Goal: Task Accomplishment & Management: Use online tool/utility

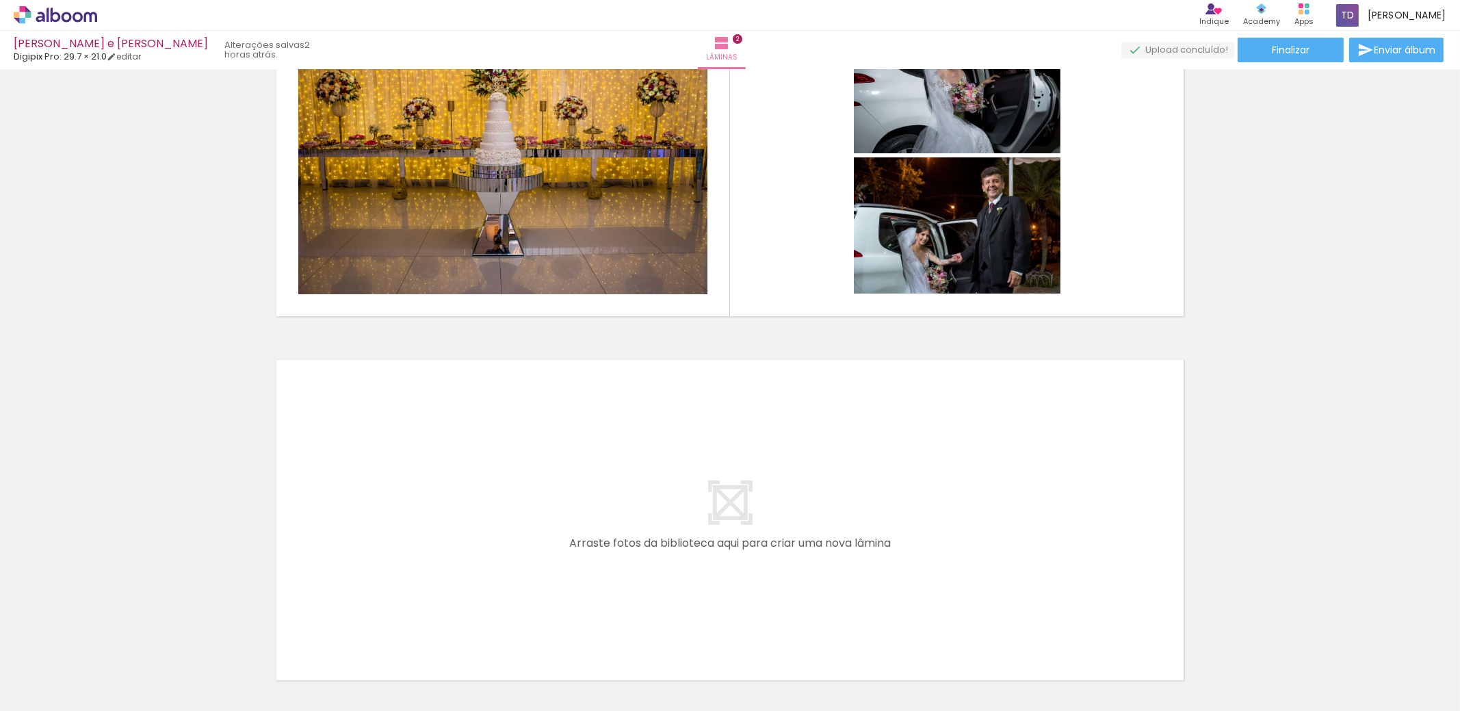
scroll to position [547, 0]
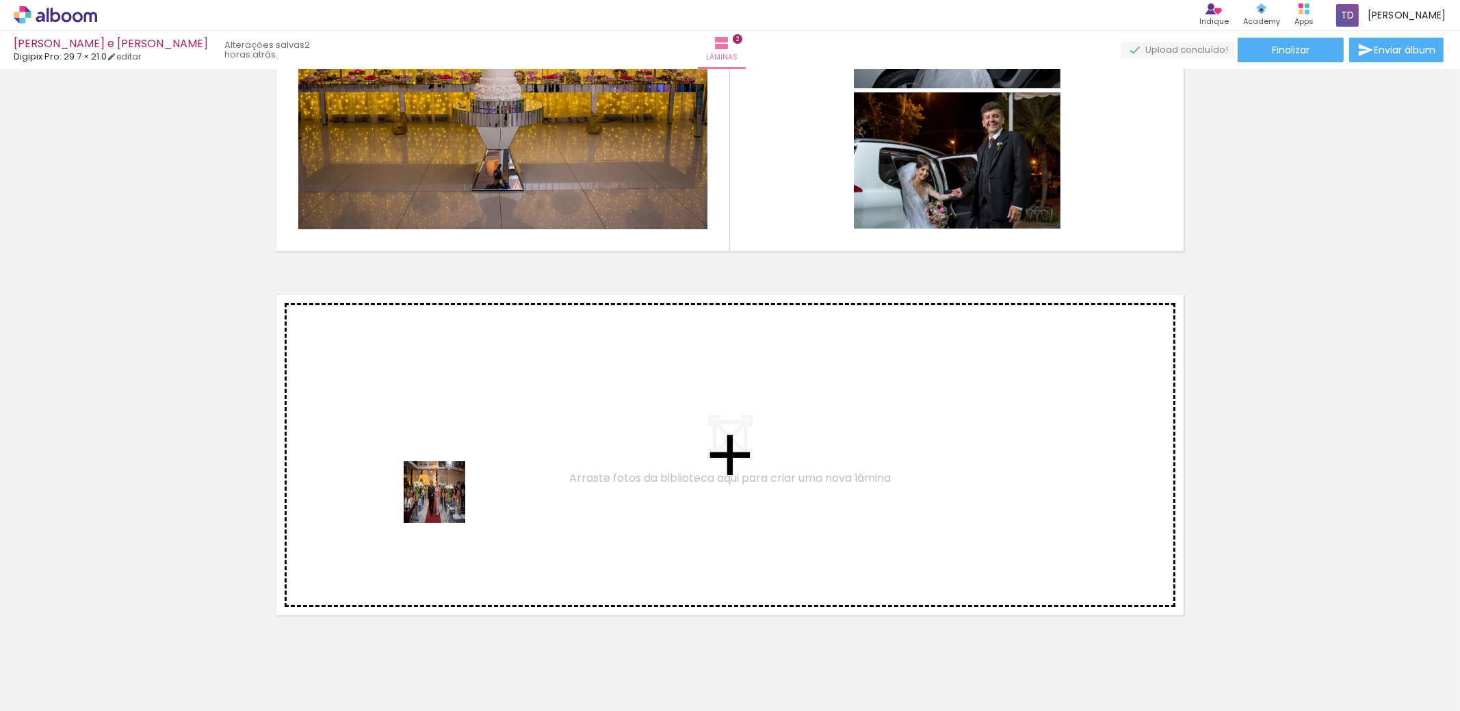
drag, startPoint x: 515, startPoint y: 662, endPoint x: 599, endPoint y: 634, distance: 87.9
click at [445, 502] on quentale-workspace at bounding box center [730, 355] width 1460 height 711
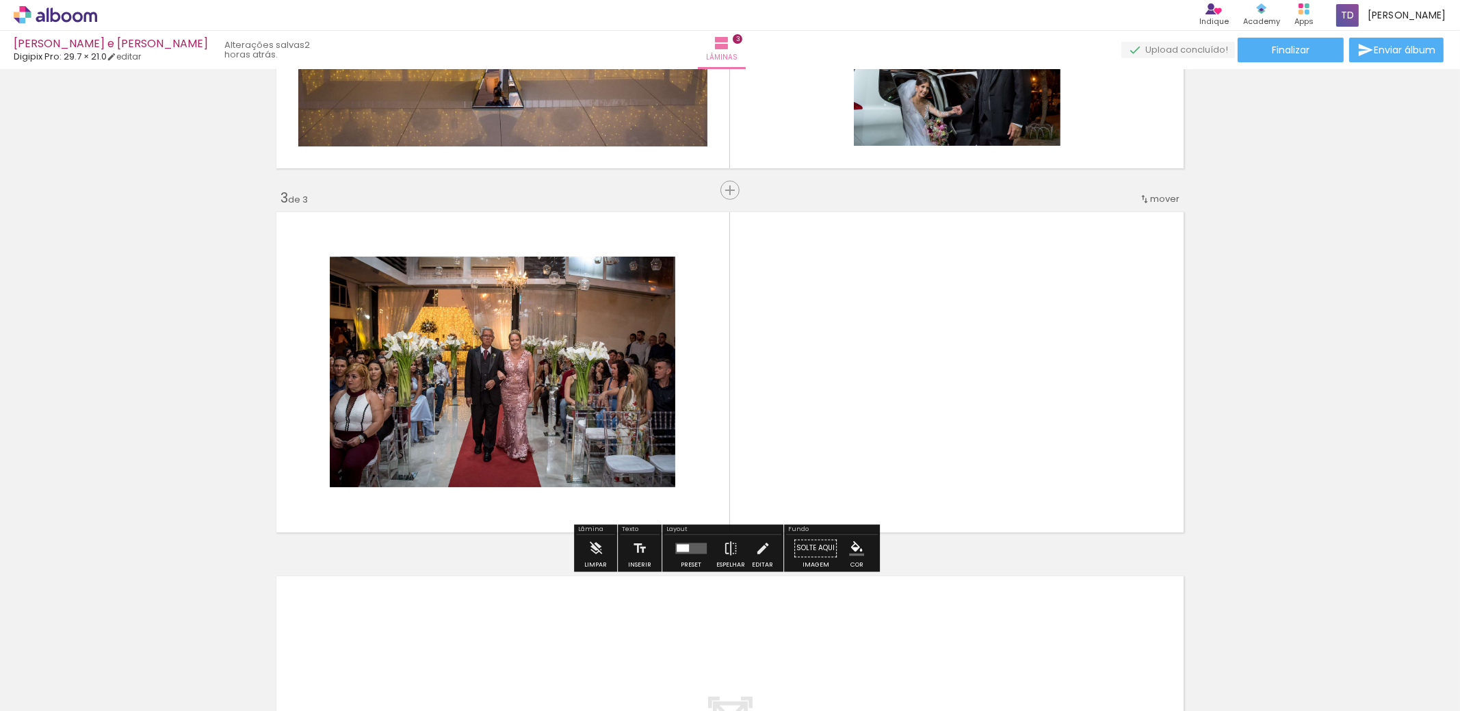
scroll to position [654, 0]
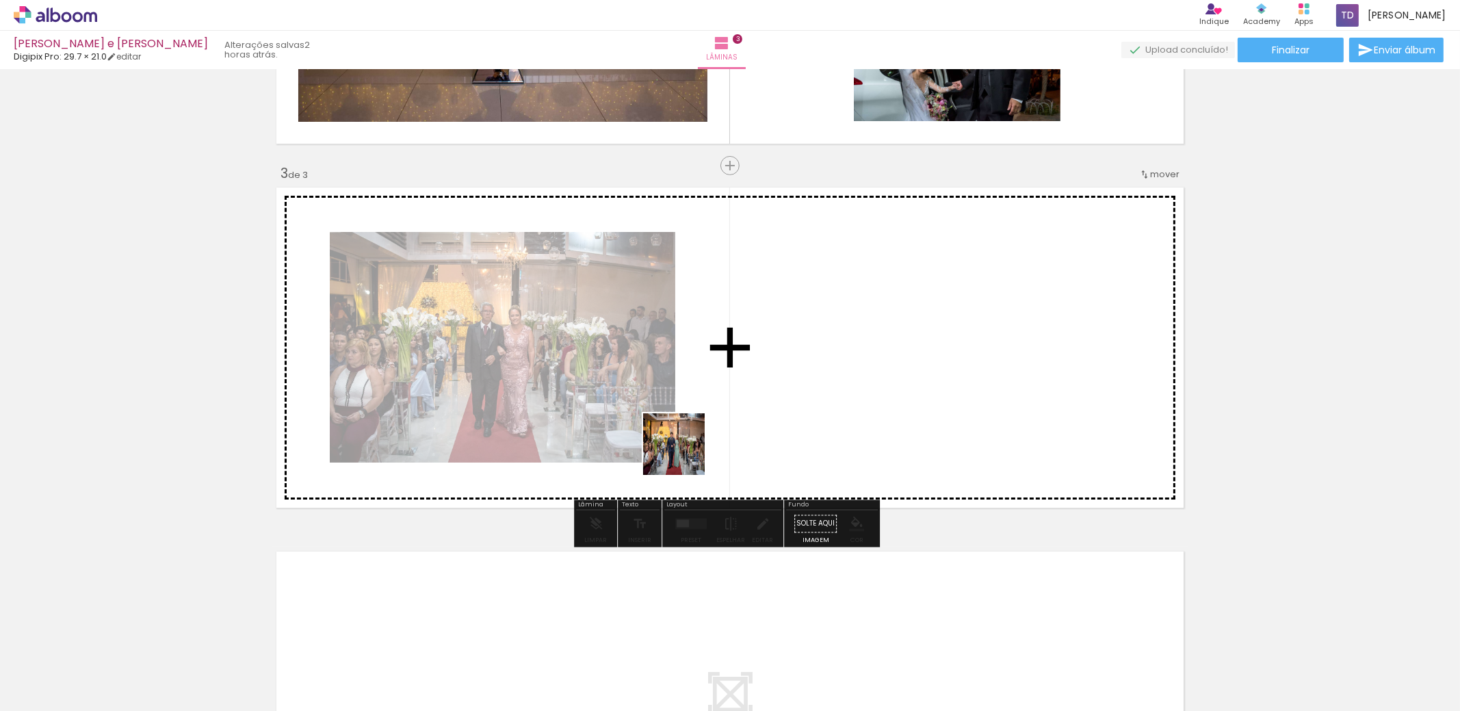
drag, startPoint x: 605, startPoint y: 653, endPoint x: 724, endPoint y: 427, distance: 255.3
click at [722, 428] on quentale-workspace at bounding box center [730, 355] width 1460 height 711
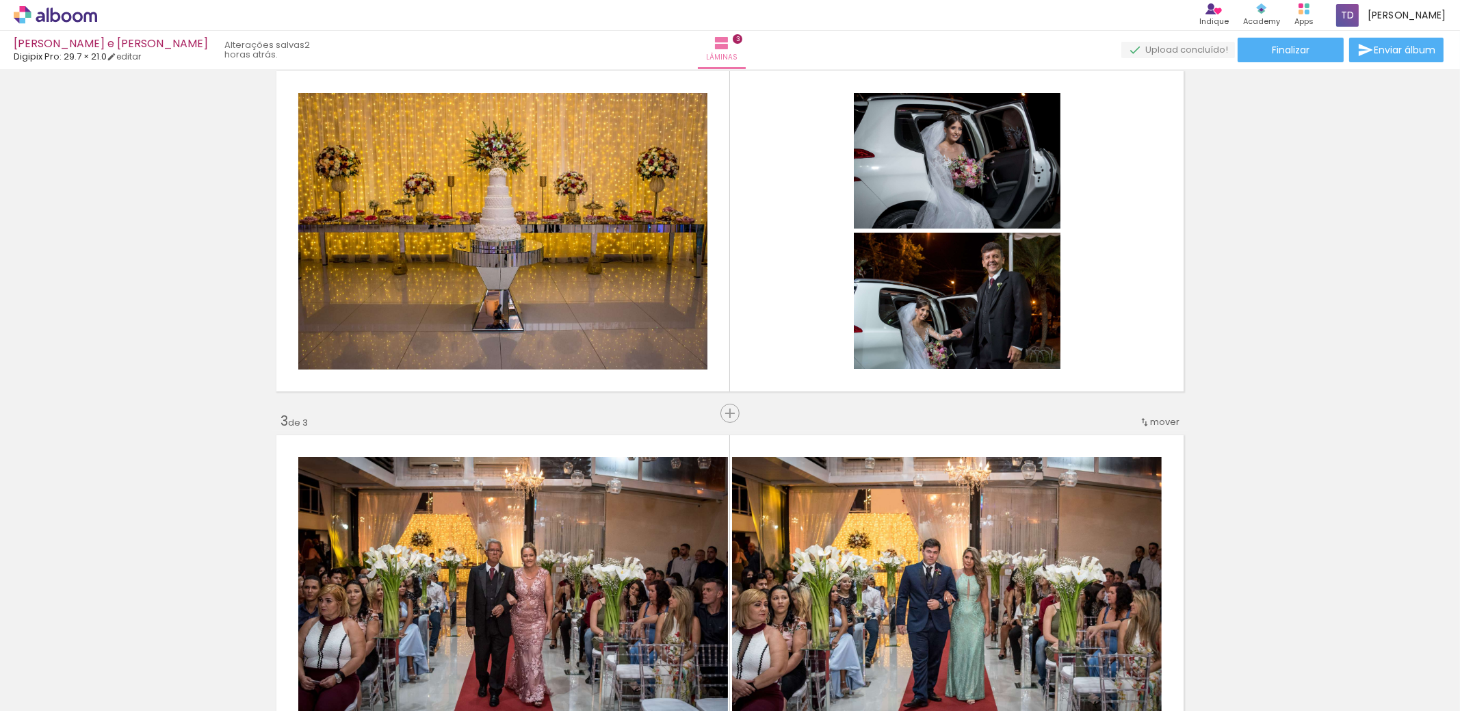
scroll to position [380, 0]
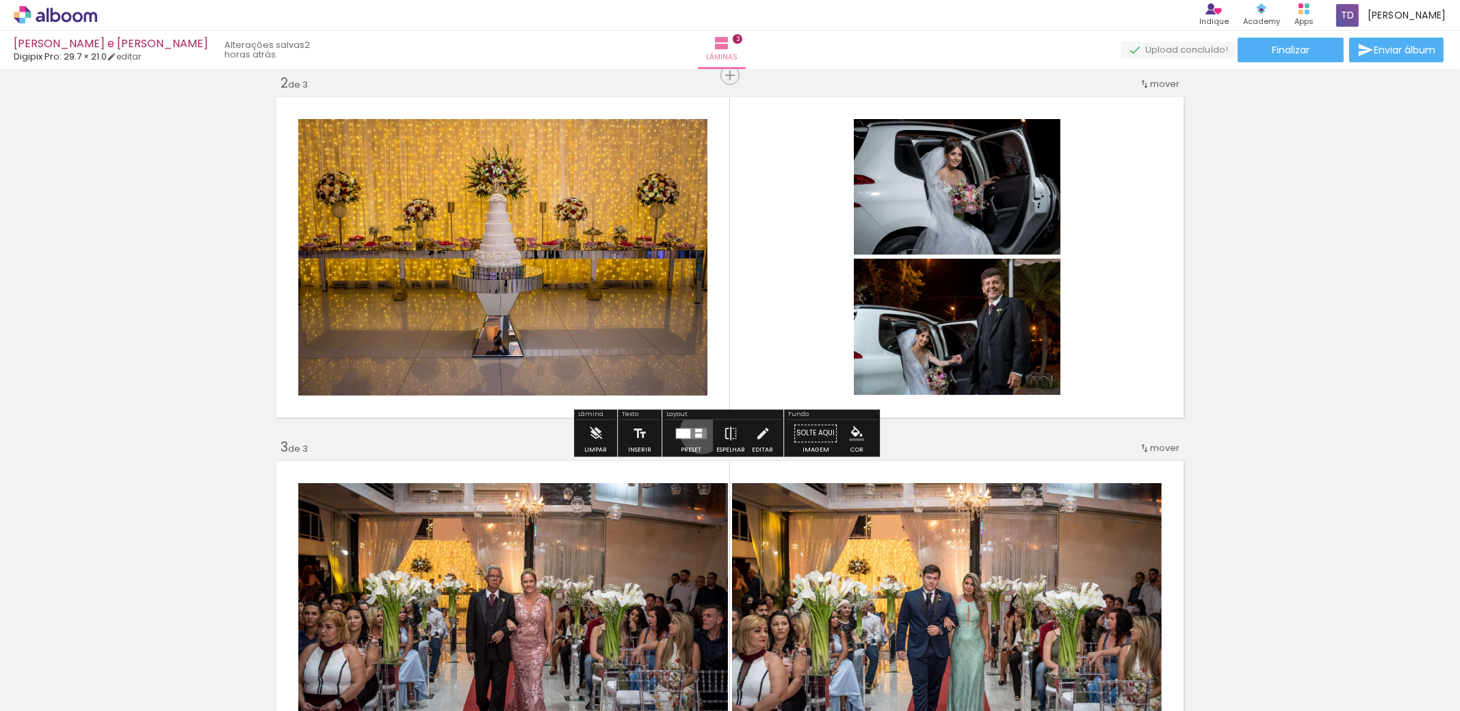
click at [699, 431] on quentale-layouter at bounding box center [690, 433] width 31 height 11
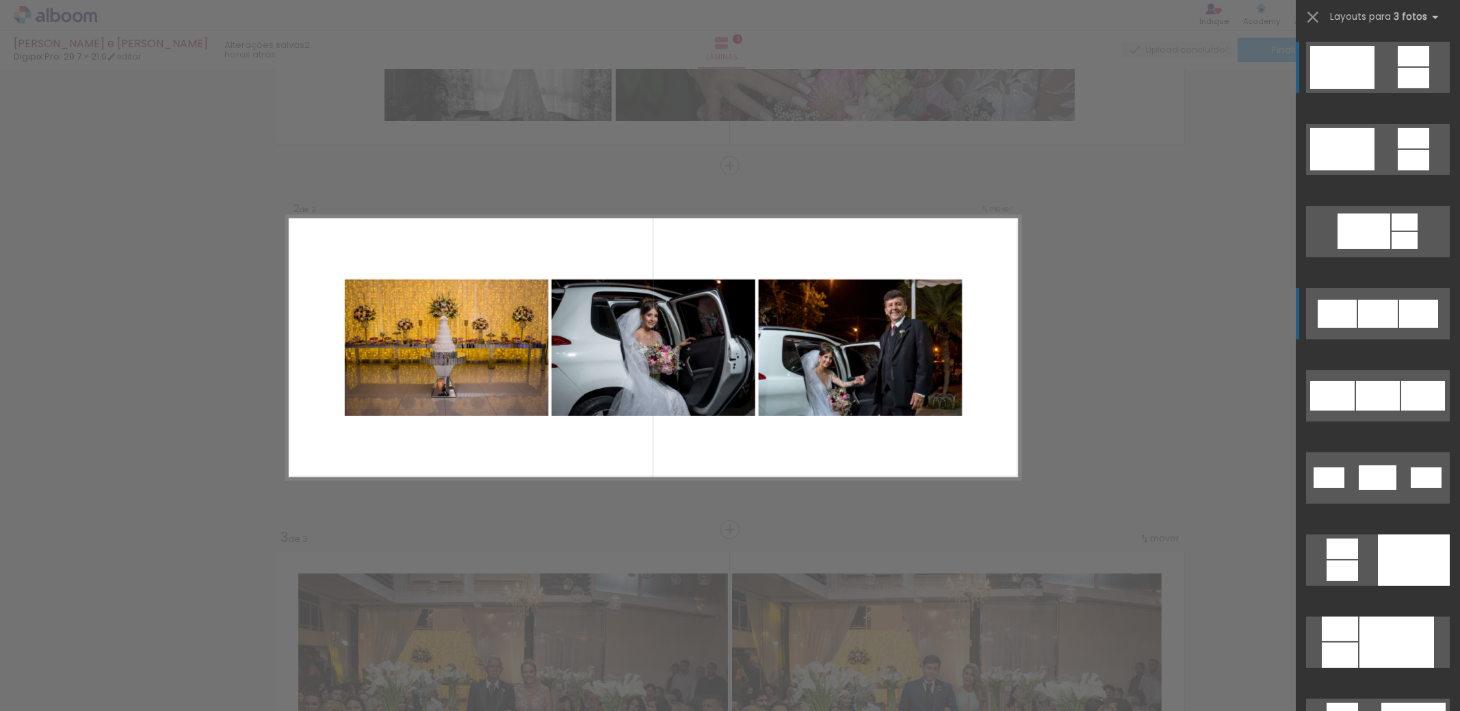
scroll to position [290, 0]
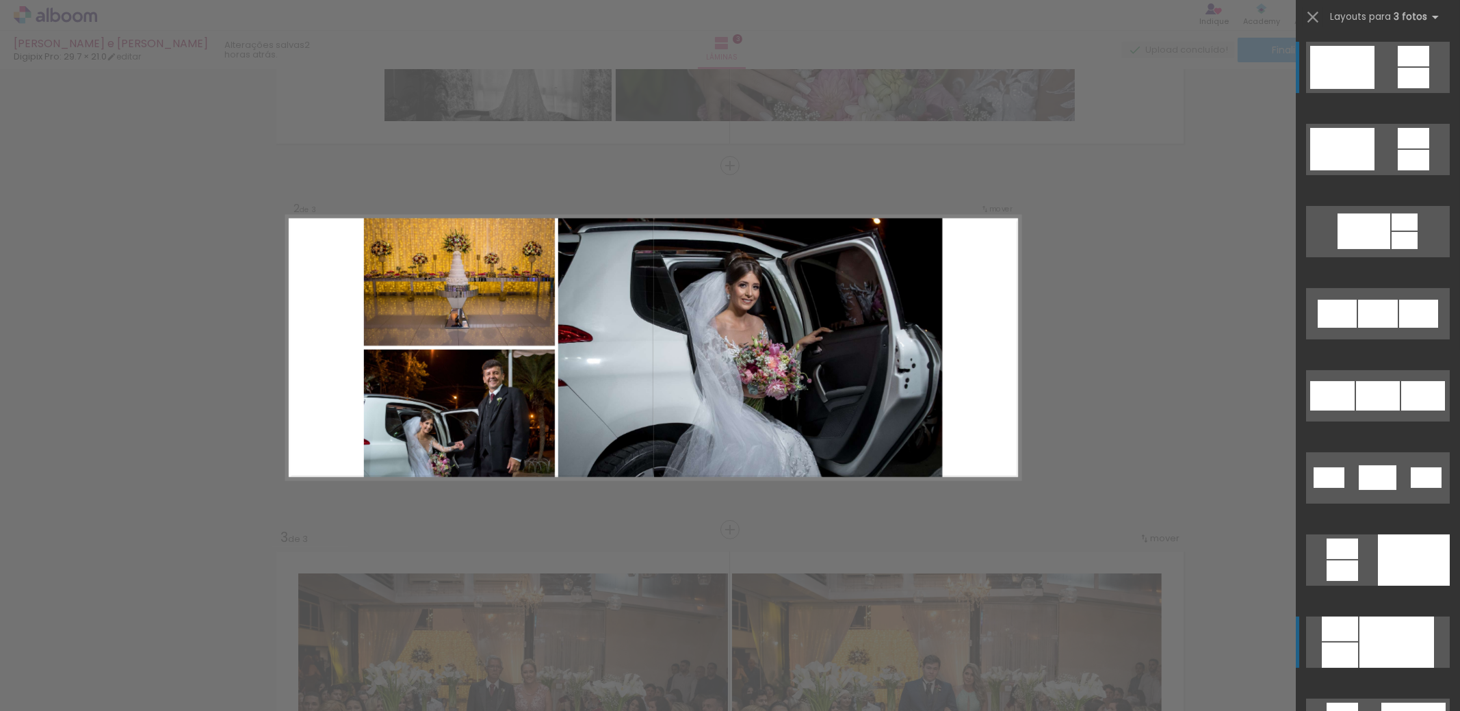
click at [1364, 642] on div at bounding box center [1397, 642] width 75 height 51
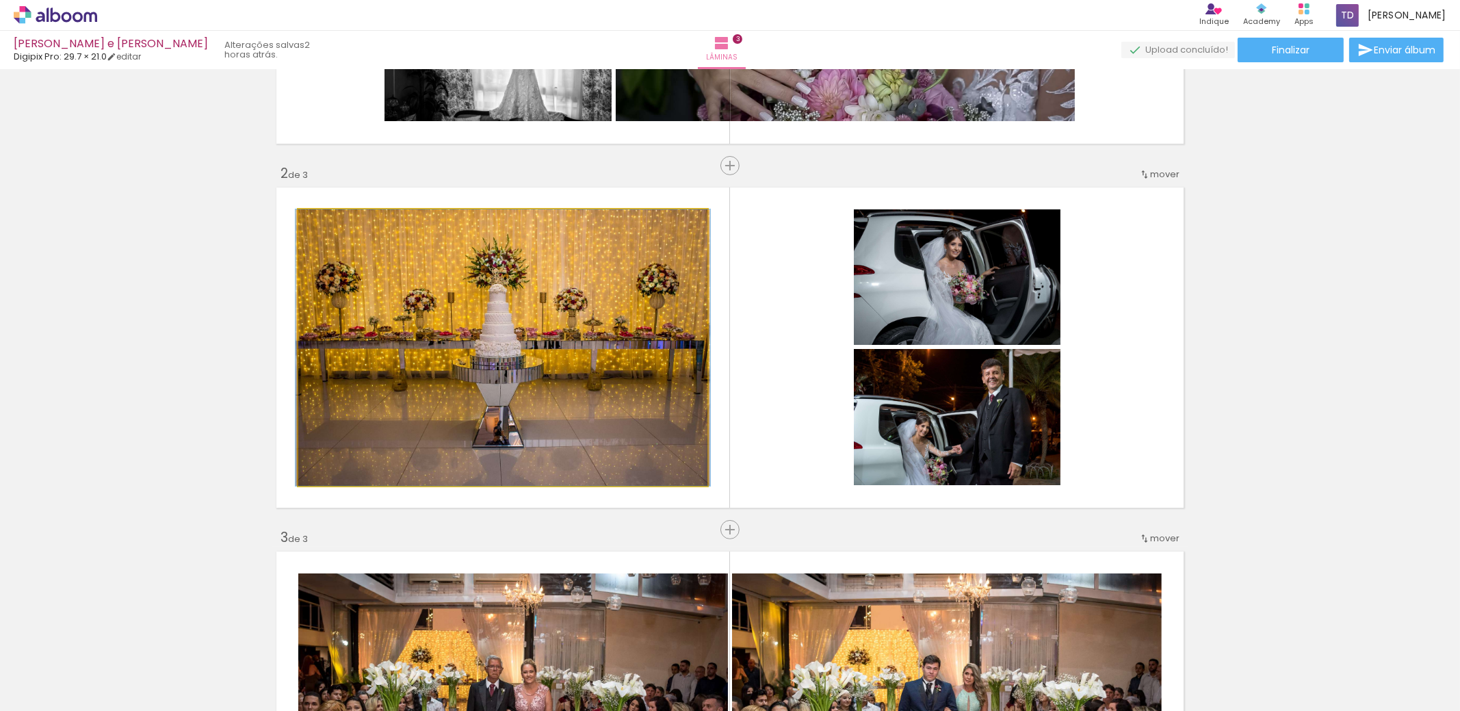
click at [523, 433] on quentale-photo at bounding box center [502, 347] width 409 height 276
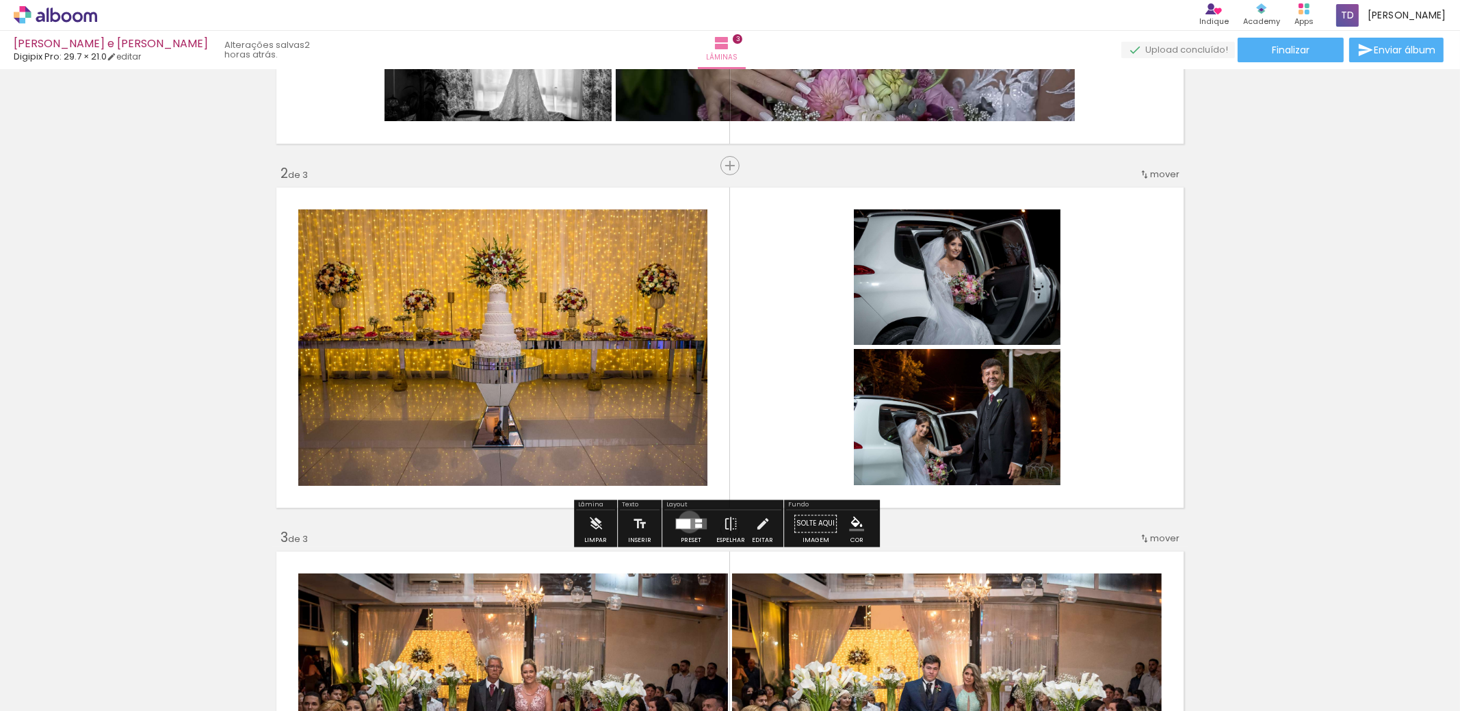
click at [686, 521] on div at bounding box center [683, 524] width 14 height 10
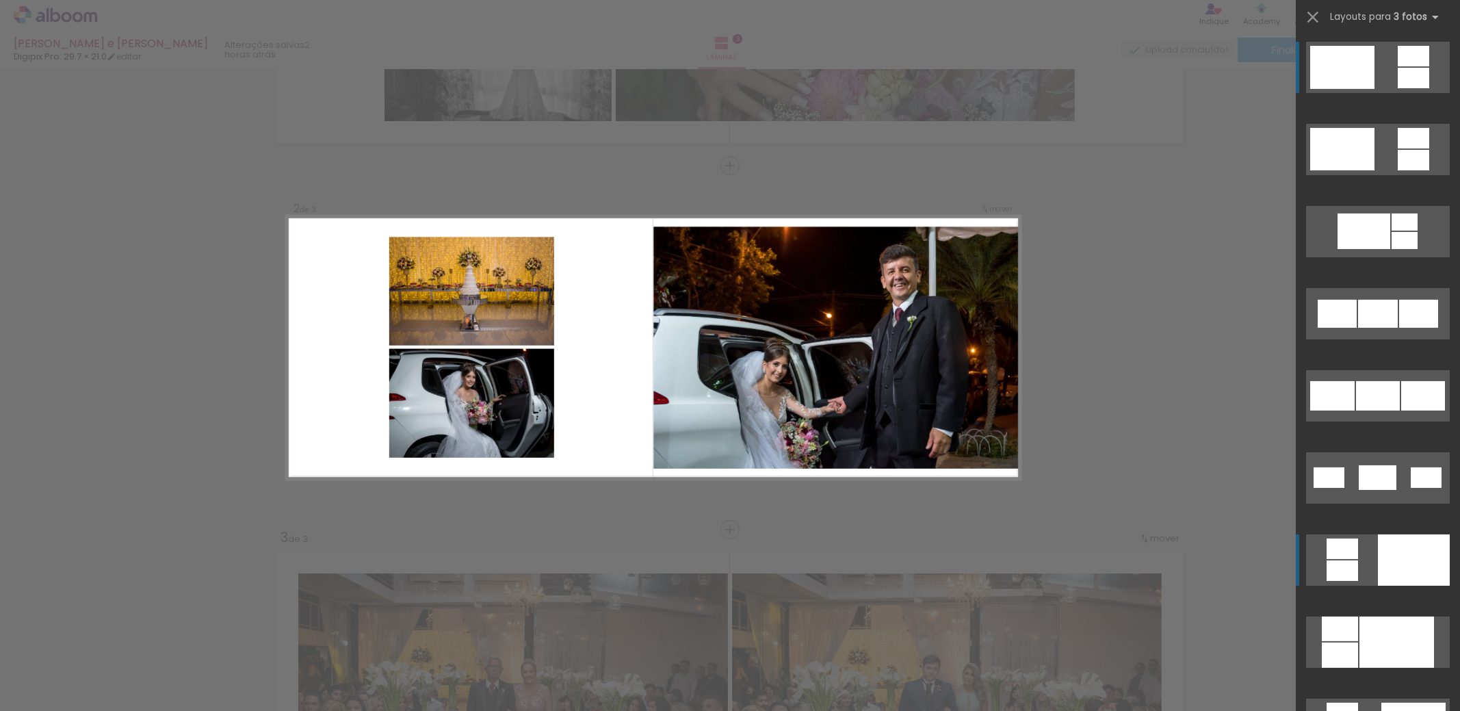
click at [1385, 557] on div at bounding box center [1414, 559] width 72 height 51
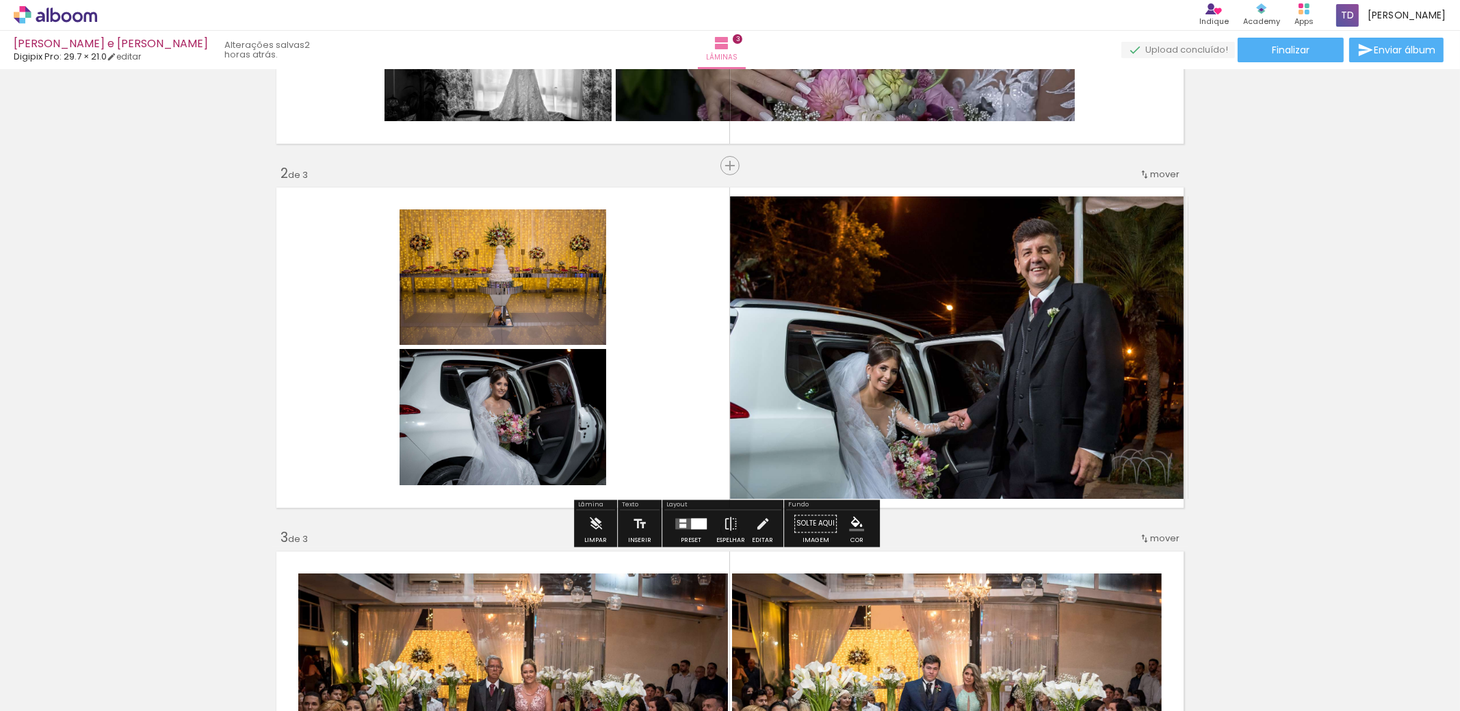
click at [691, 529] on div at bounding box center [699, 524] width 16 height 11
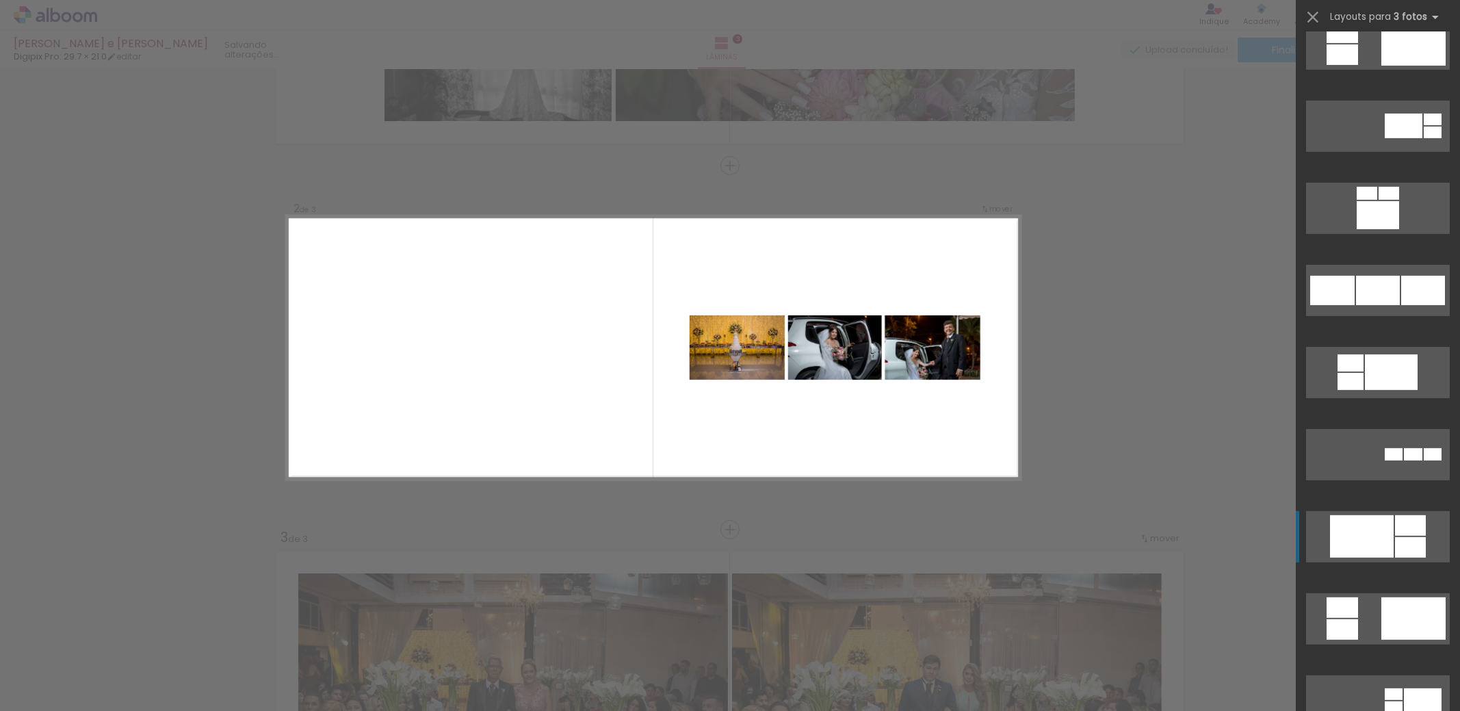
scroll to position [1176, 0]
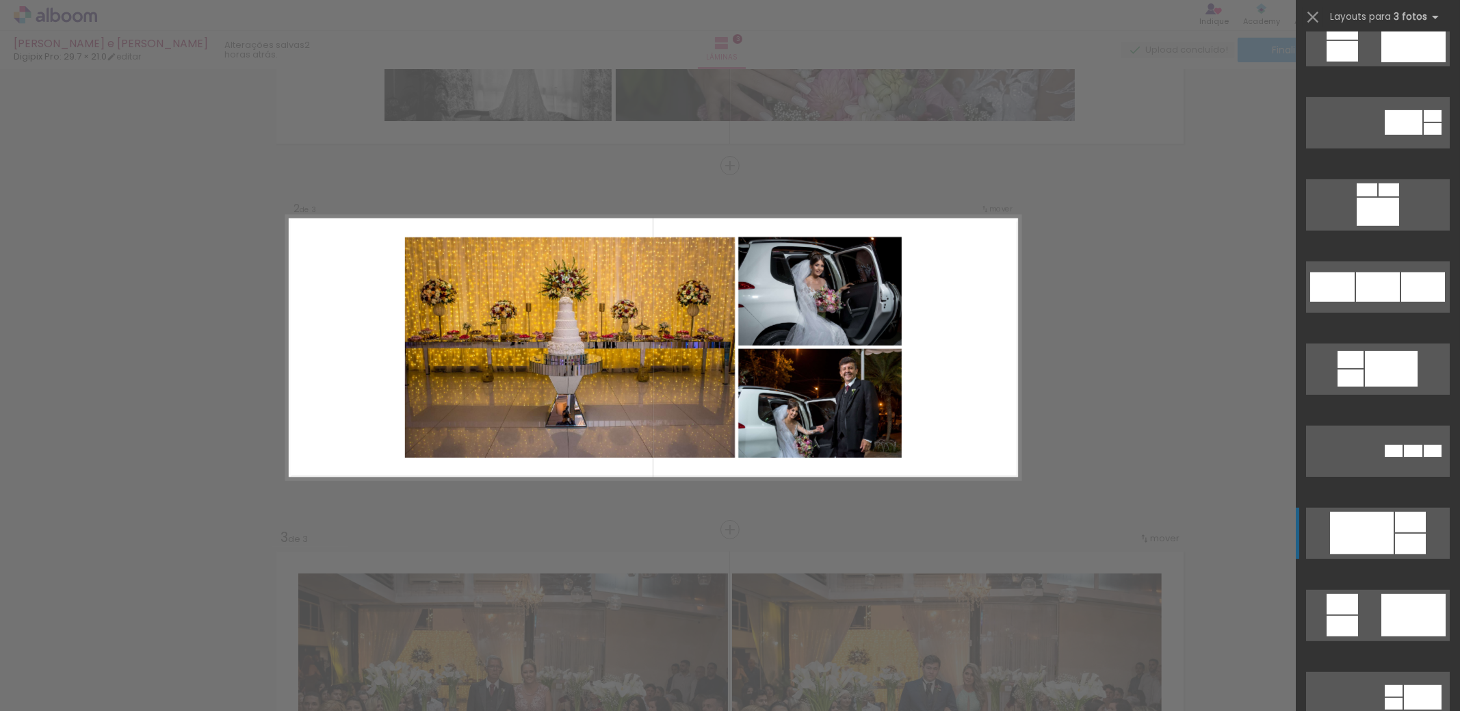
click at [1377, 515] on div at bounding box center [1362, 533] width 64 height 42
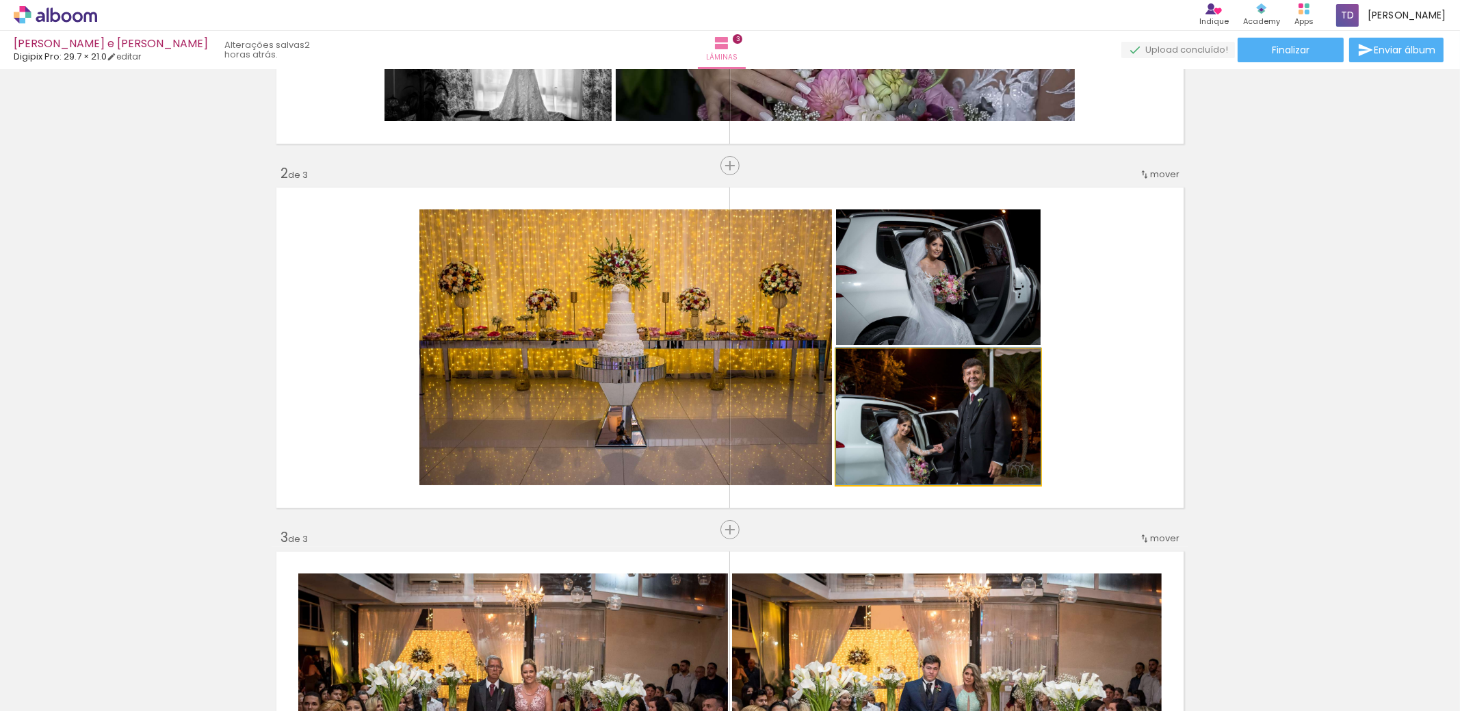
drag, startPoint x: 990, startPoint y: 422, endPoint x: 705, endPoint y: 358, distance: 292.4
click at [0, 0] on slot at bounding box center [0, 0] width 0 height 0
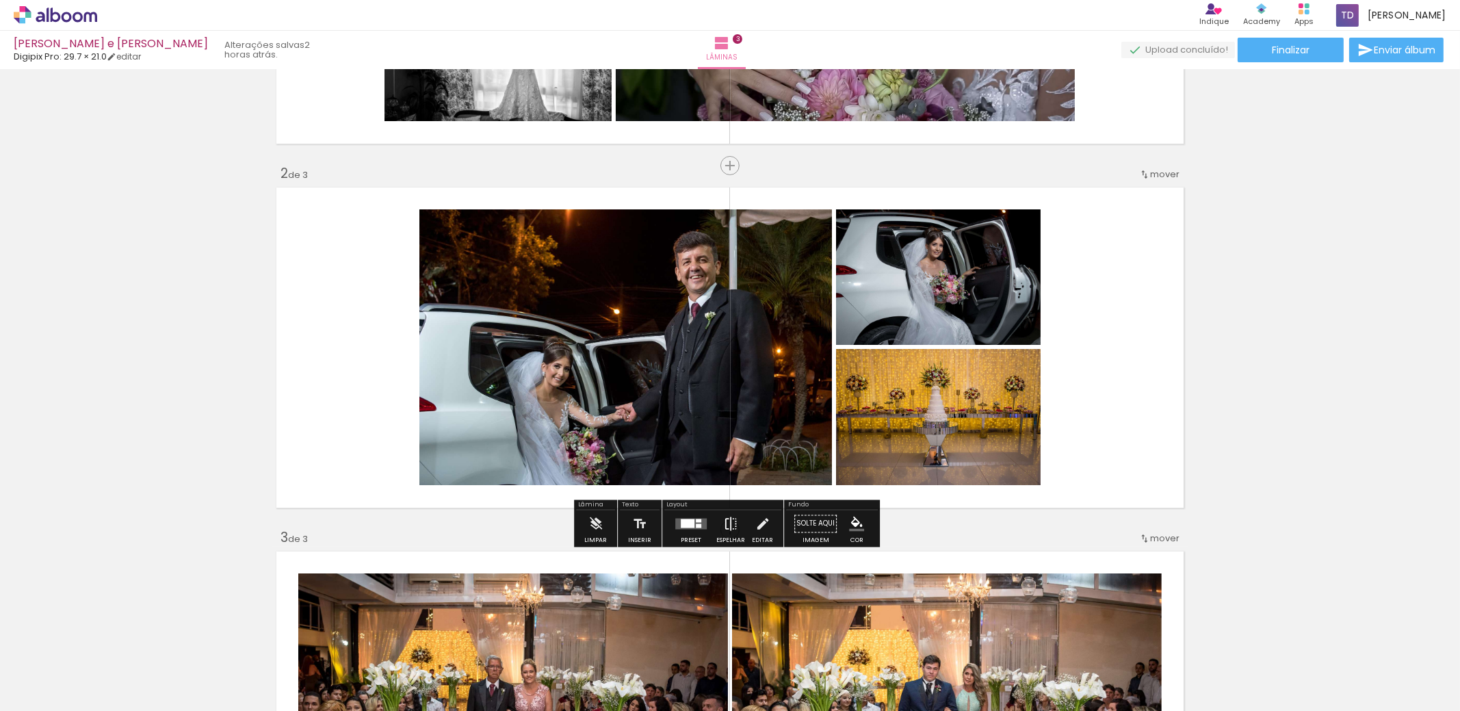
click at [727, 527] on iron-icon at bounding box center [730, 523] width 15 height 27
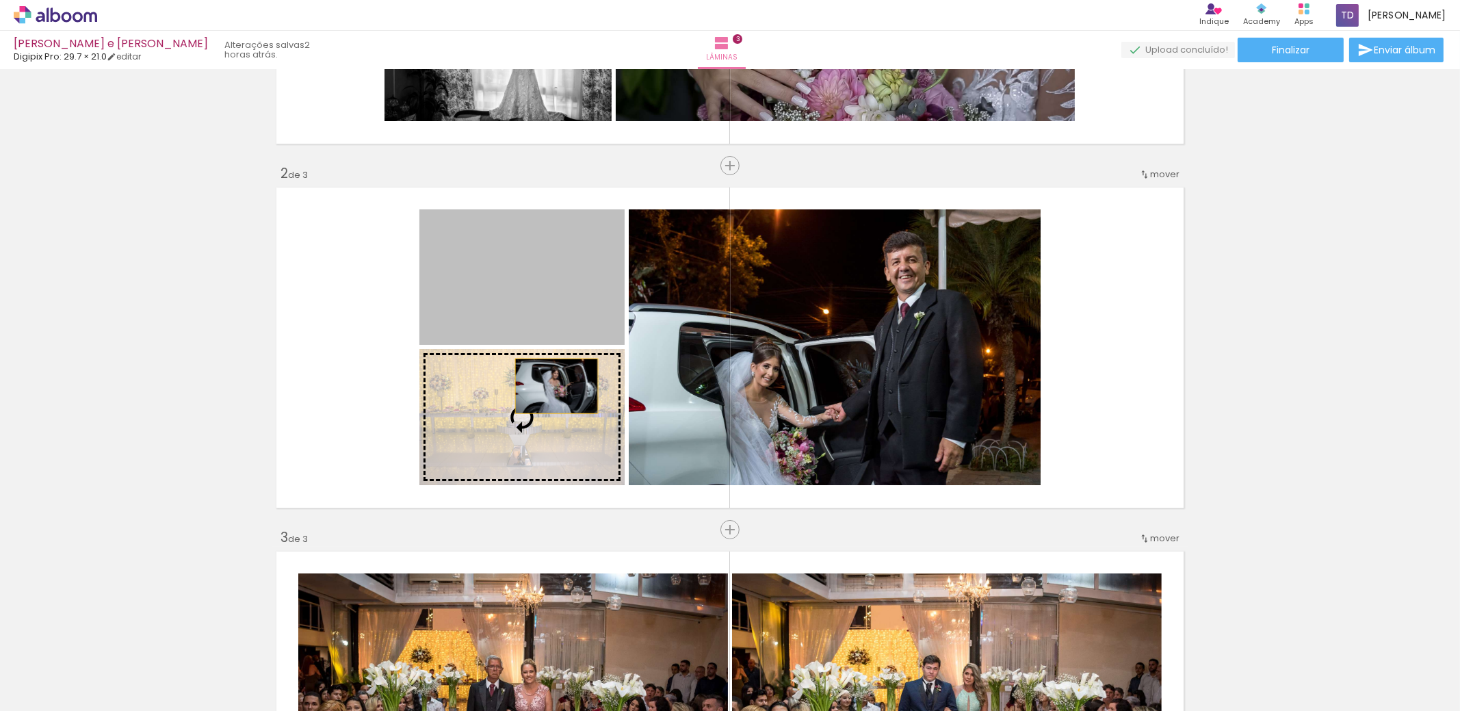
drag, startPoint x: 549, startPoint y: 307, endPoint x: 552, endPoint y: 396, distance: 89.7
click at [0, 0] on slot at bounding box center [0, 0] width 0 height 0
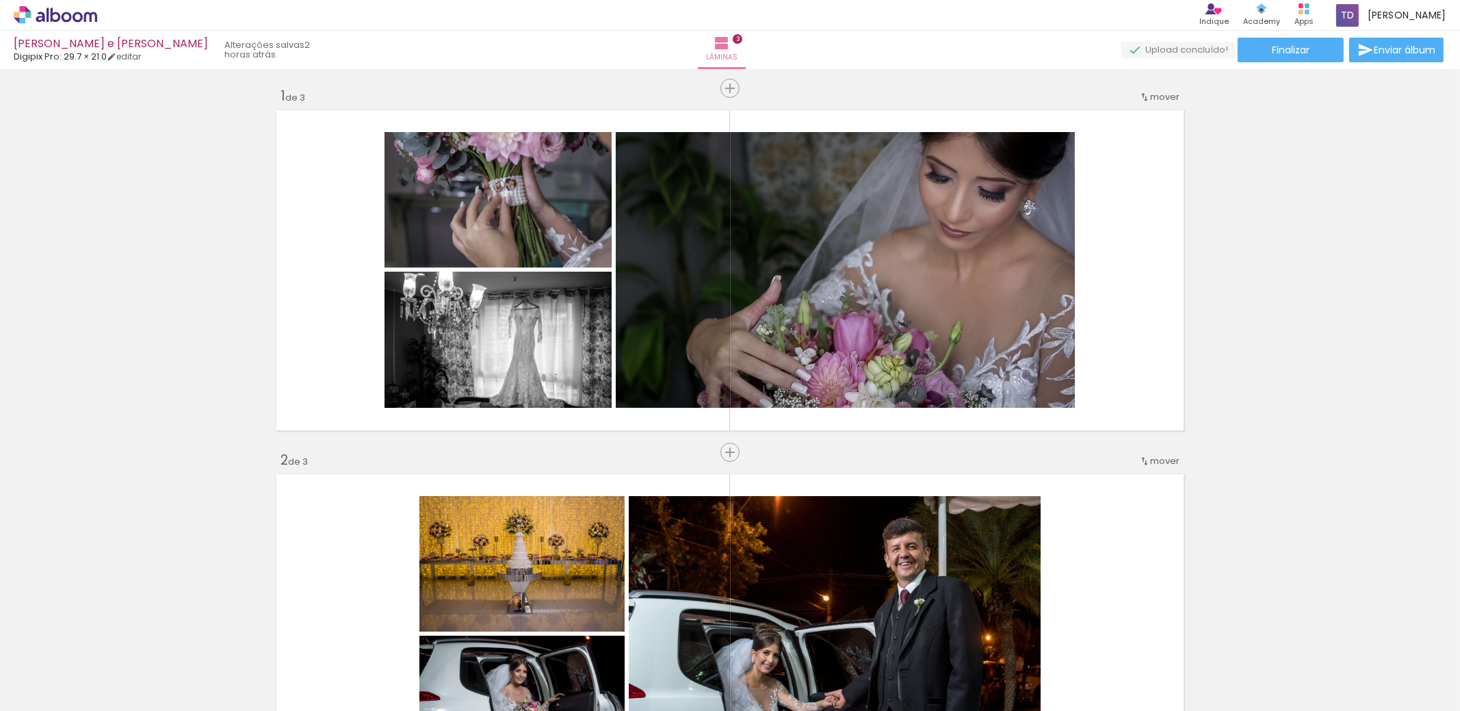
scroll to position [0, 0]
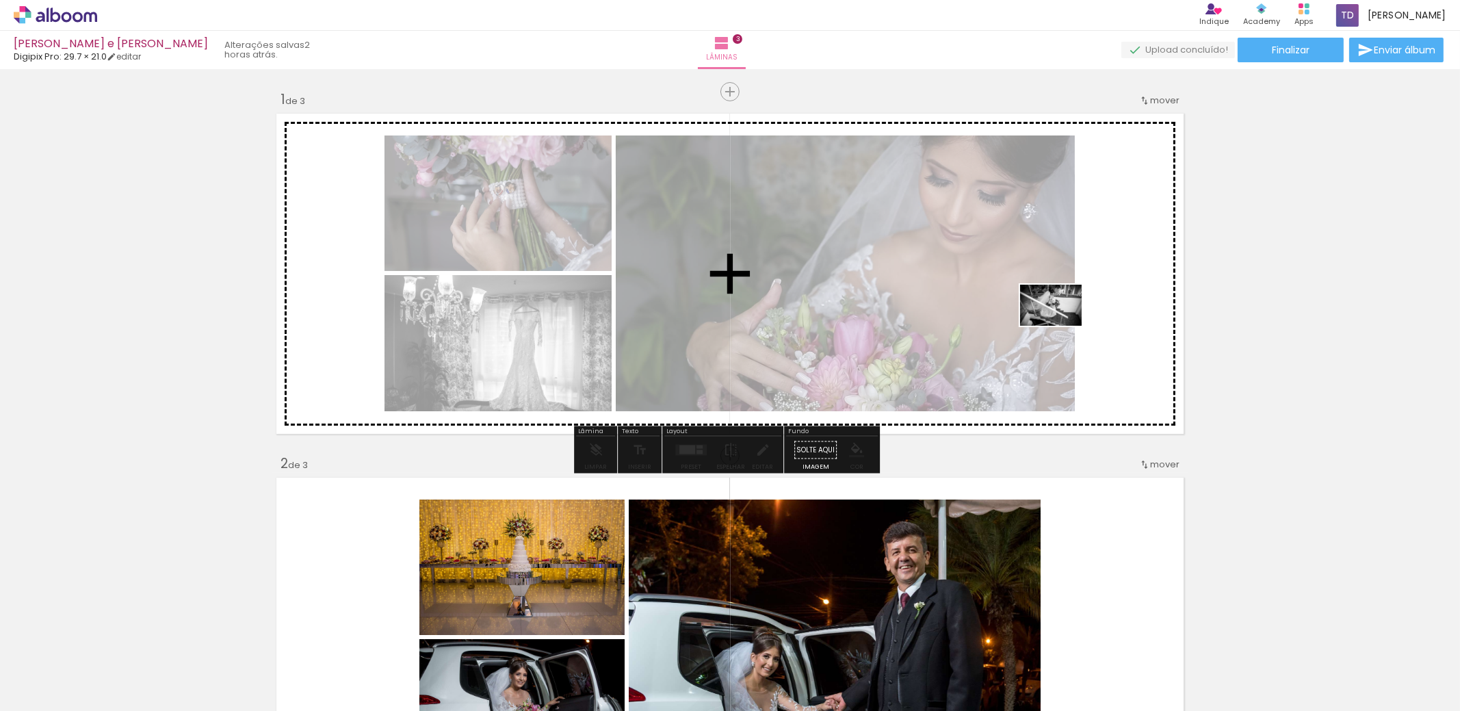
drag, startPoint x: 679, startPoint y: 662, endPoint x: 1062, endPoint y: 325, distance: 510.5
click at [1062, 325] on quentale-workspace at bounding box center [730, 355] width 1460 height 711
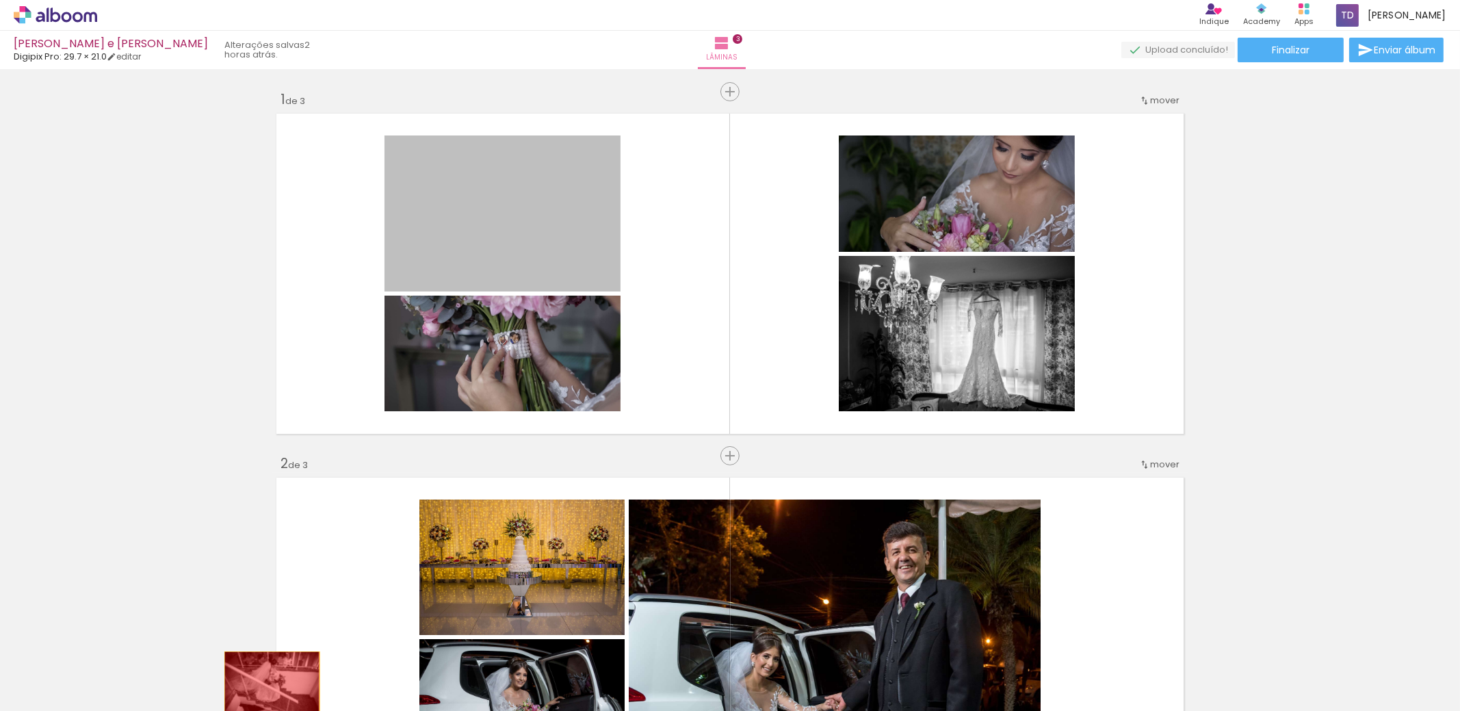
drag, startPoint x: 493, startPoint y: 196, endPoint x: 267, endPoint y: 683, distance: 536.4
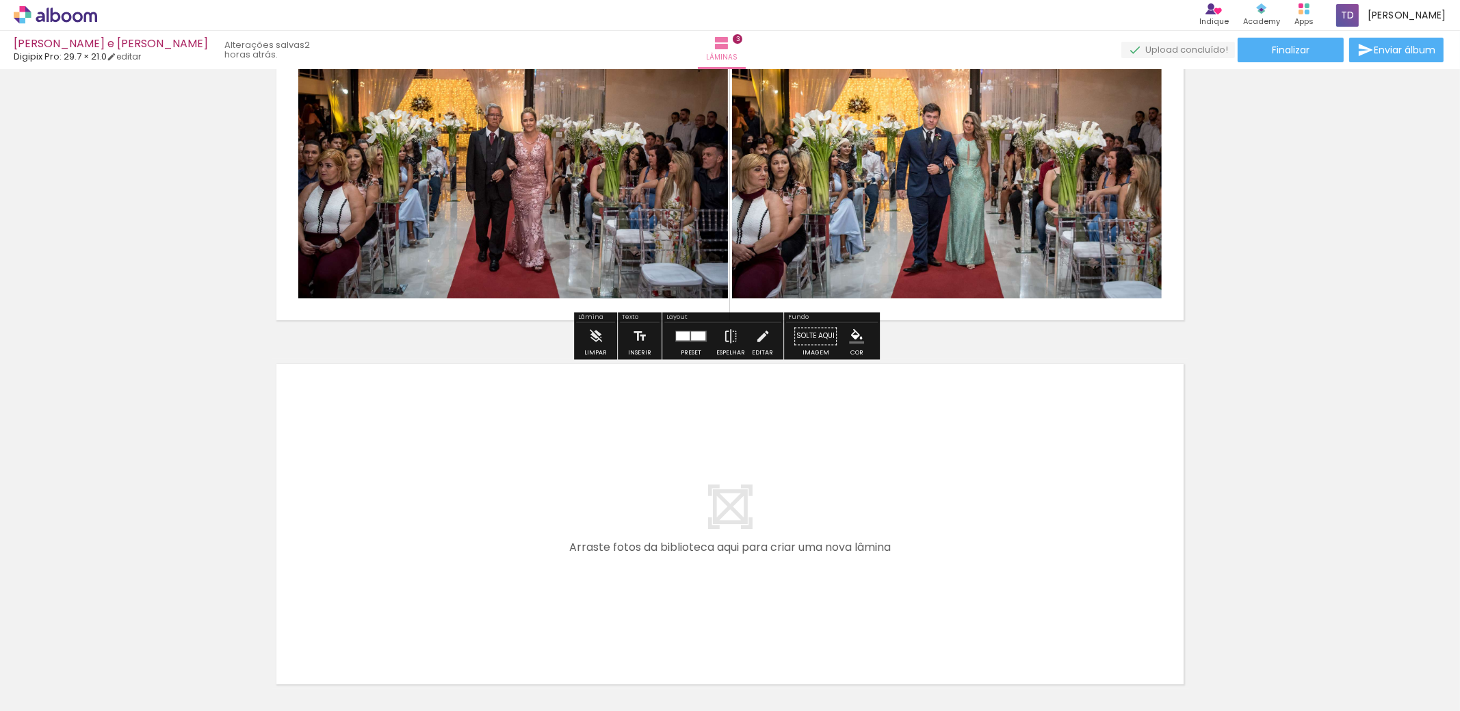
scroll to position [953, 0]
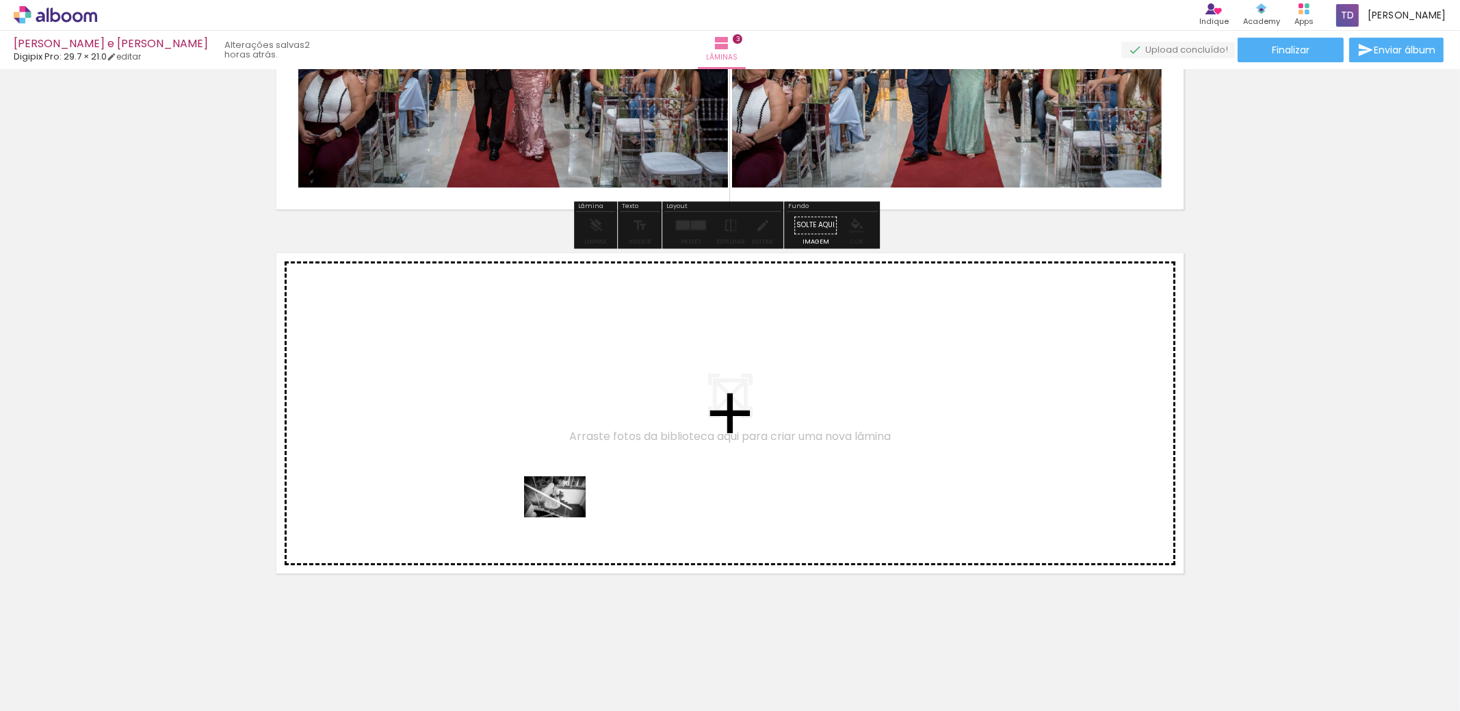
drag, startPoint x: 697, startPoint y: 670, endPoint x: 563, endPoint y: 516, distance: 203.7
click at [563, 516] on quentale-workspace at bounding box center [730, 355] width 1460 height 711
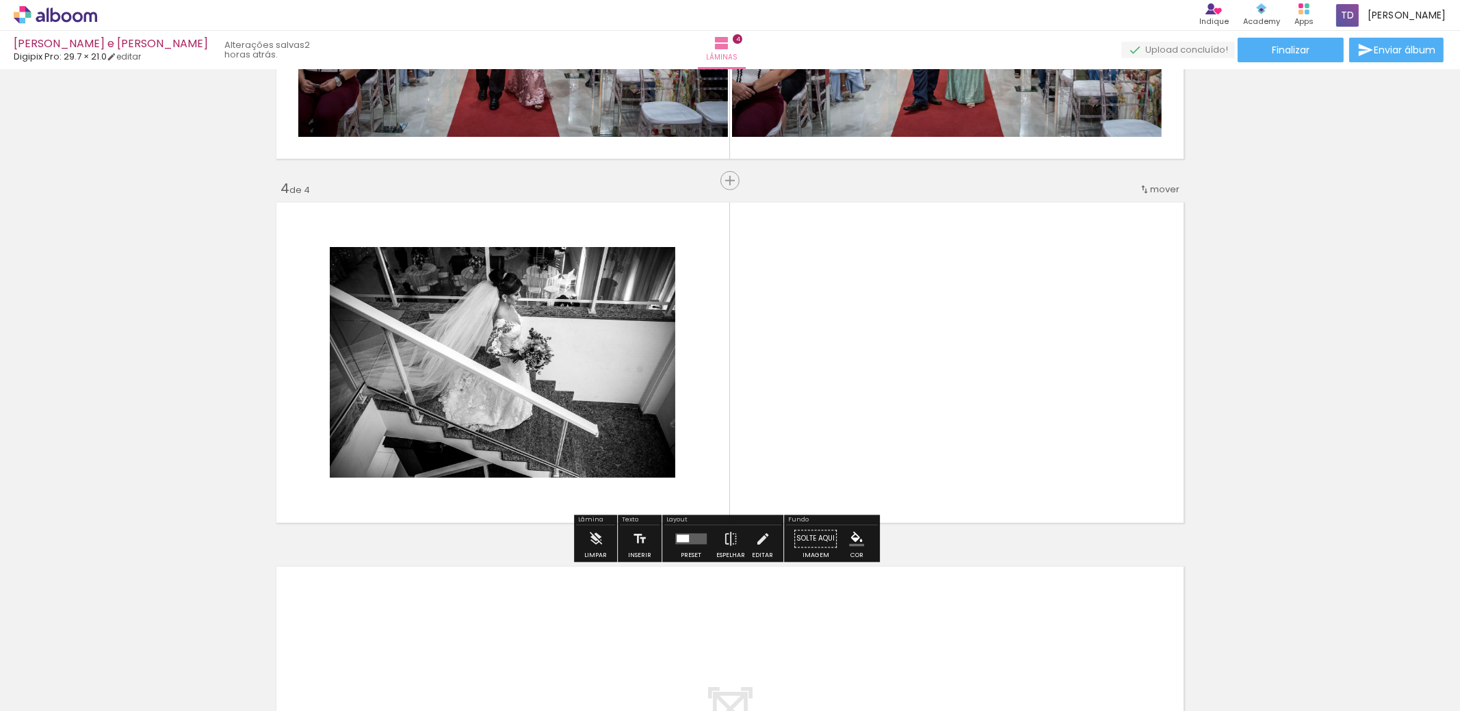
scroll to position [1018, 0]
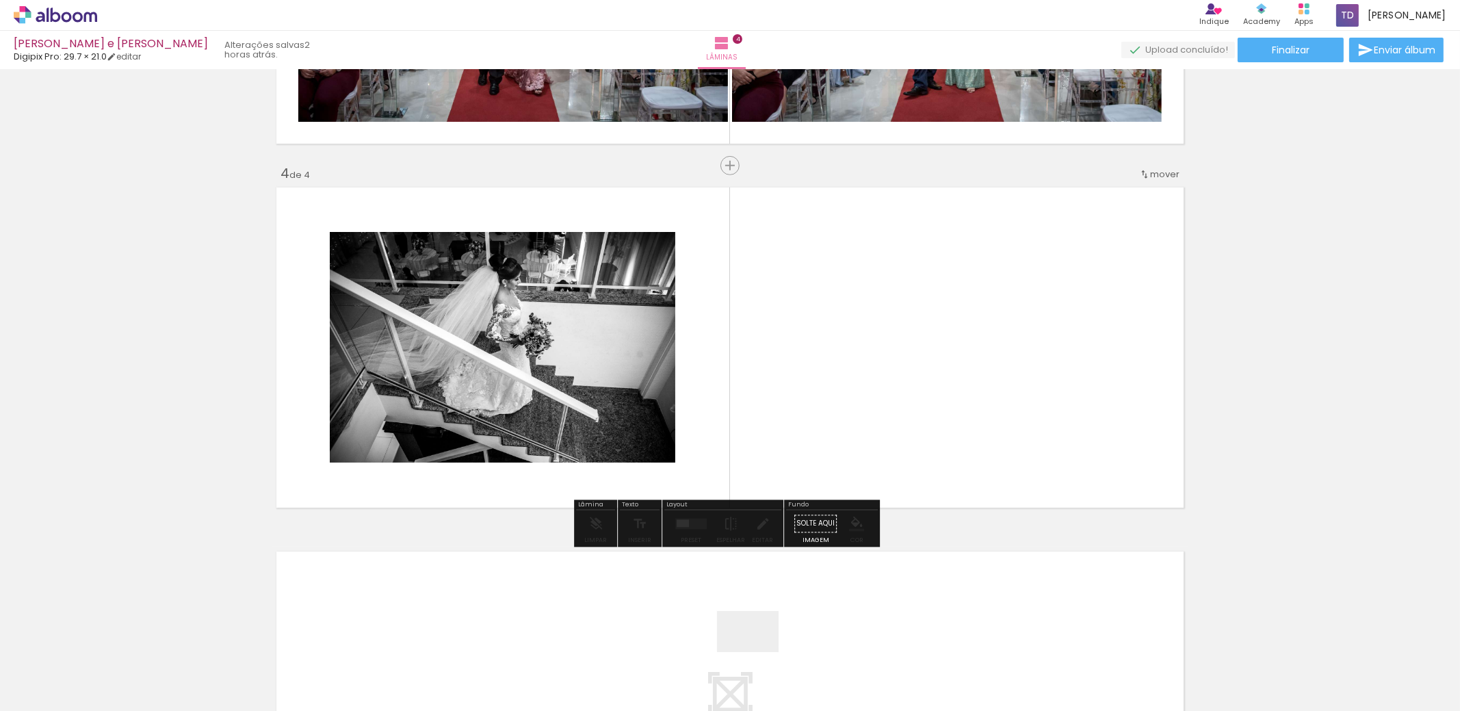
drag, startPoint x: 758, startPoint y: 652, endPoint x: 804, endPoint y: 438, distance: 219.0
click at [804, 438] on quentale-workspace at bounding box center [730, 355] width 1460 height 711
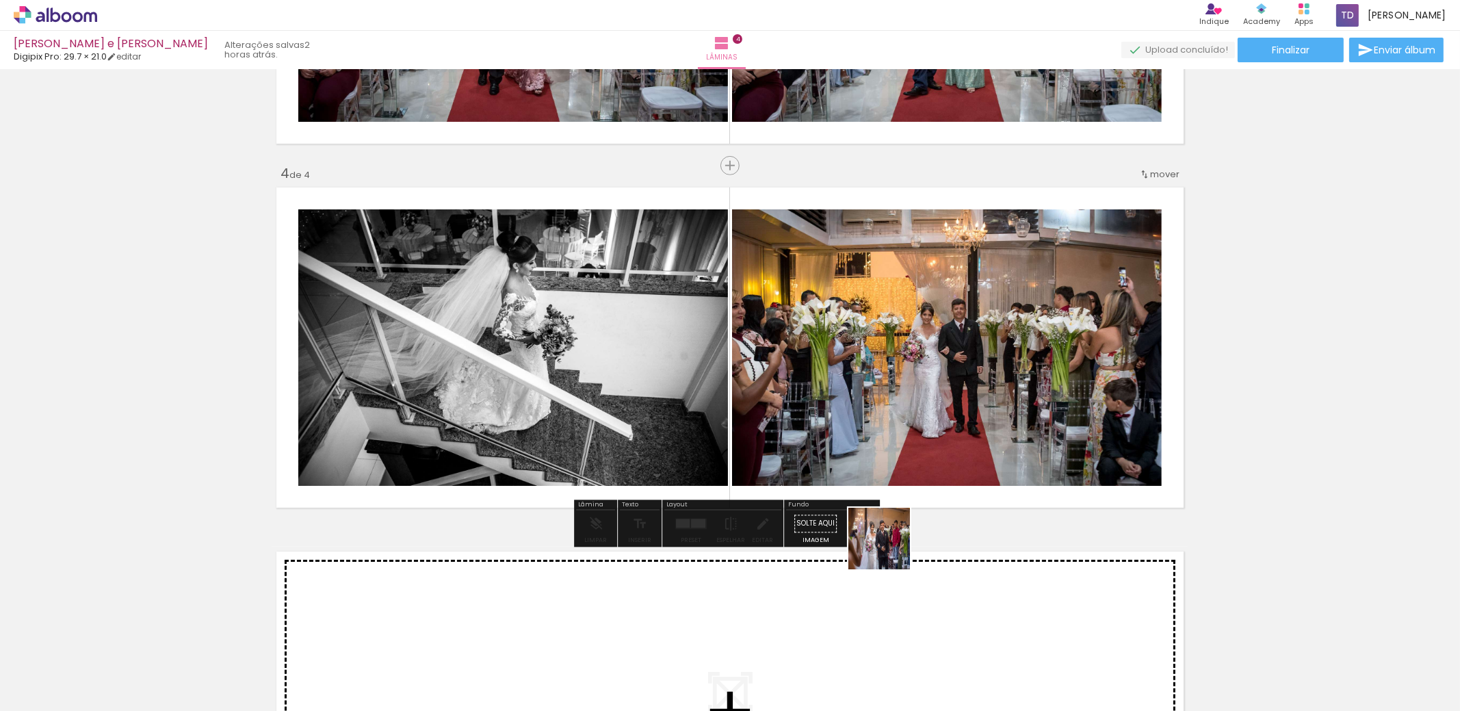
drag, startPoint x: 850, startPoint y: 621, endPoint x: 1012, endPoint y: 444, distance: 240.2
click at [1012, 444] on quentale-workspace at bounding box center [730, 355] width 1460 height 711
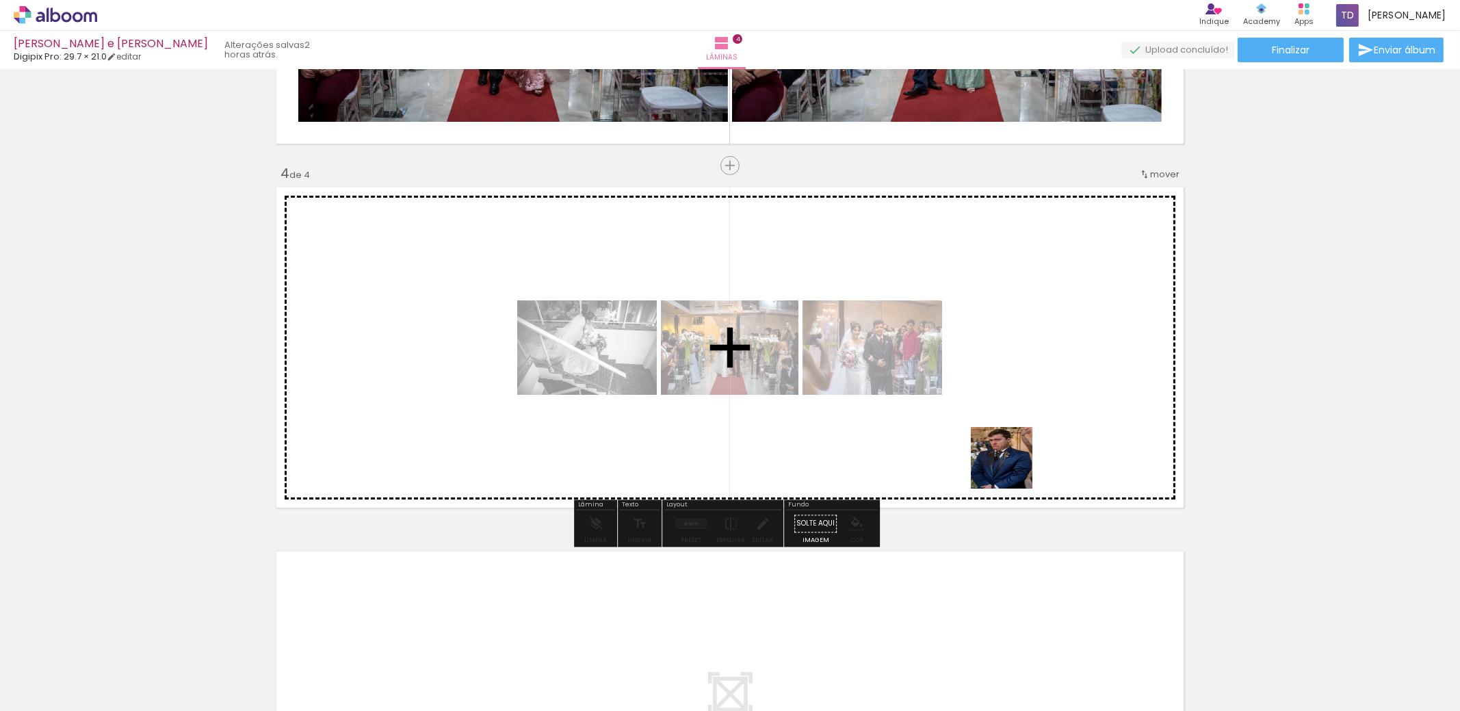
drag, startPoint x: 911, startPoint y: 668, endPoint x: 1078, endPoint y: 411, distance: 306.5
click at [1078, 411] on quentale-workspace at bounding box center [730, 355] width 1460 height 711
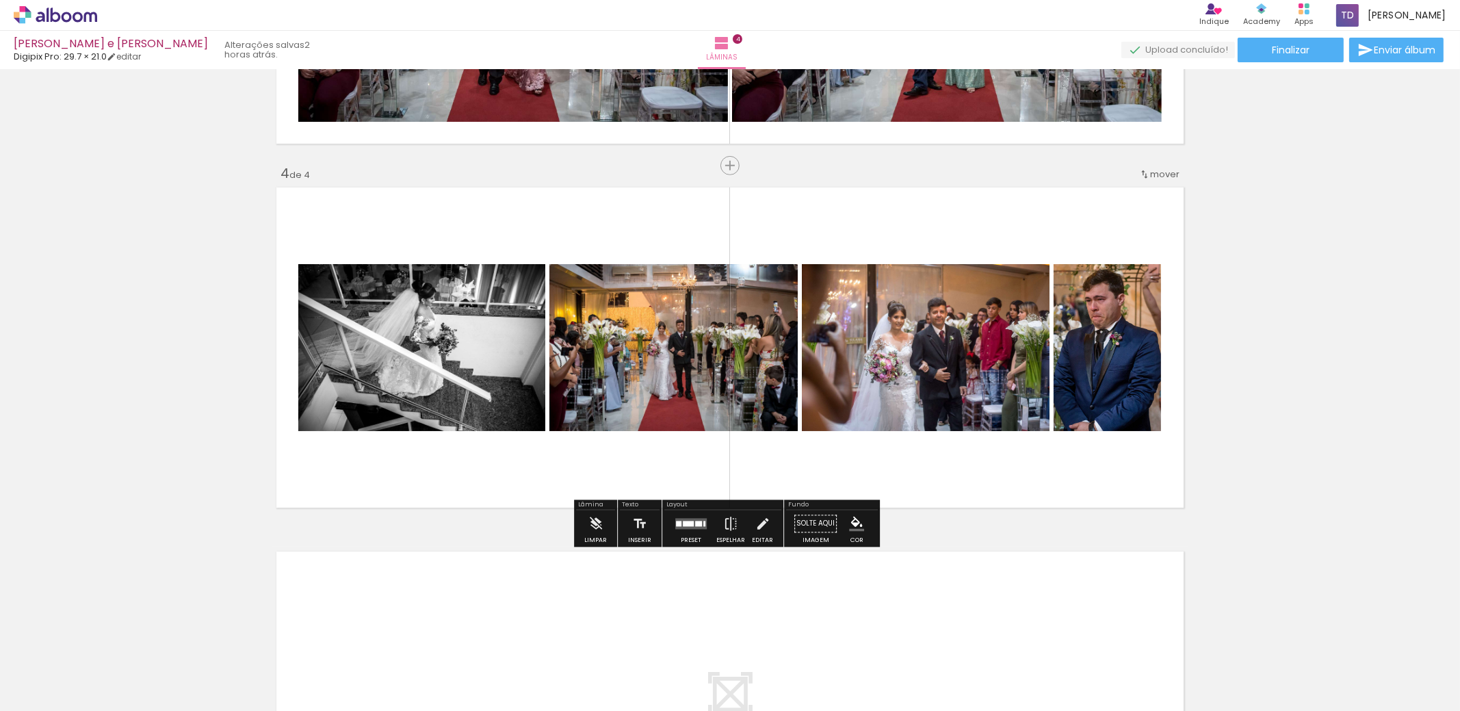
click at [690, 523] on div at bounding box center [688, 523] width 11 height 5
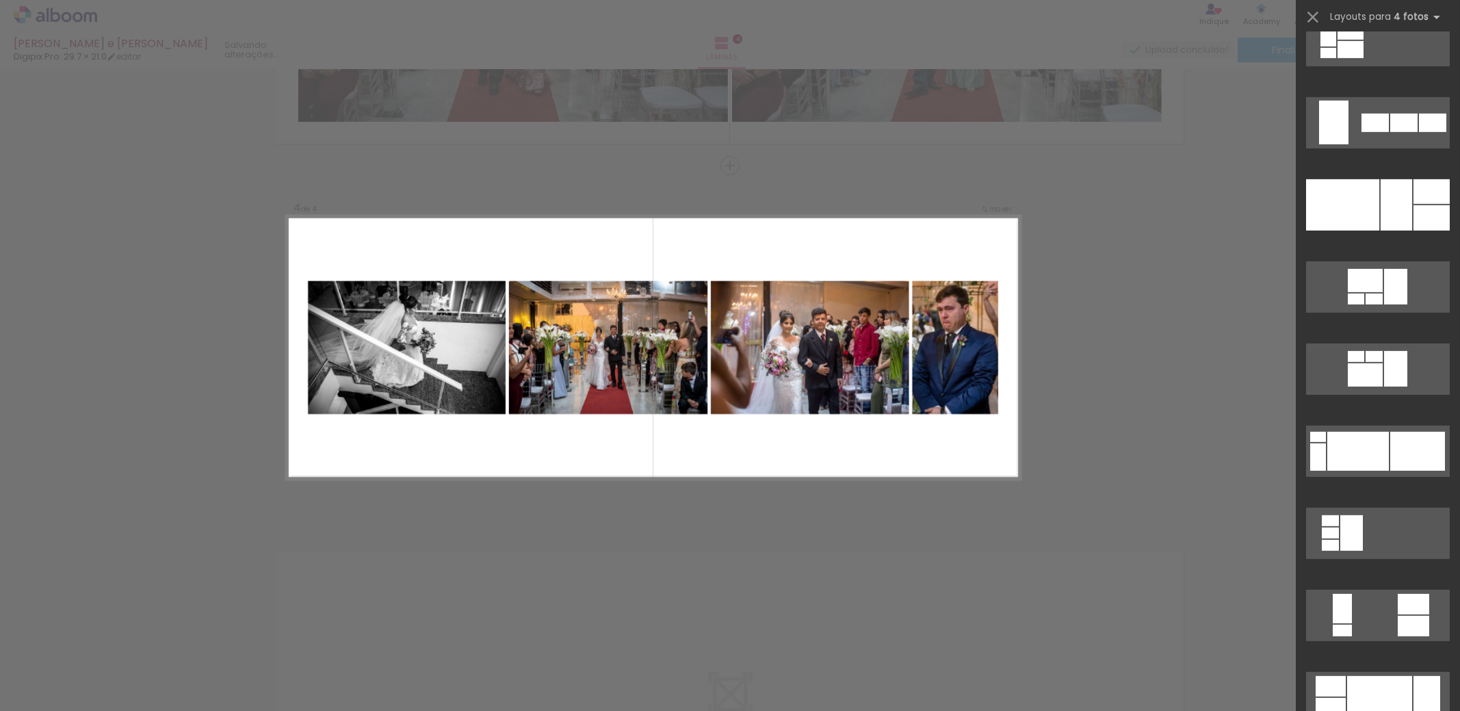
scroll to position [0, 0]
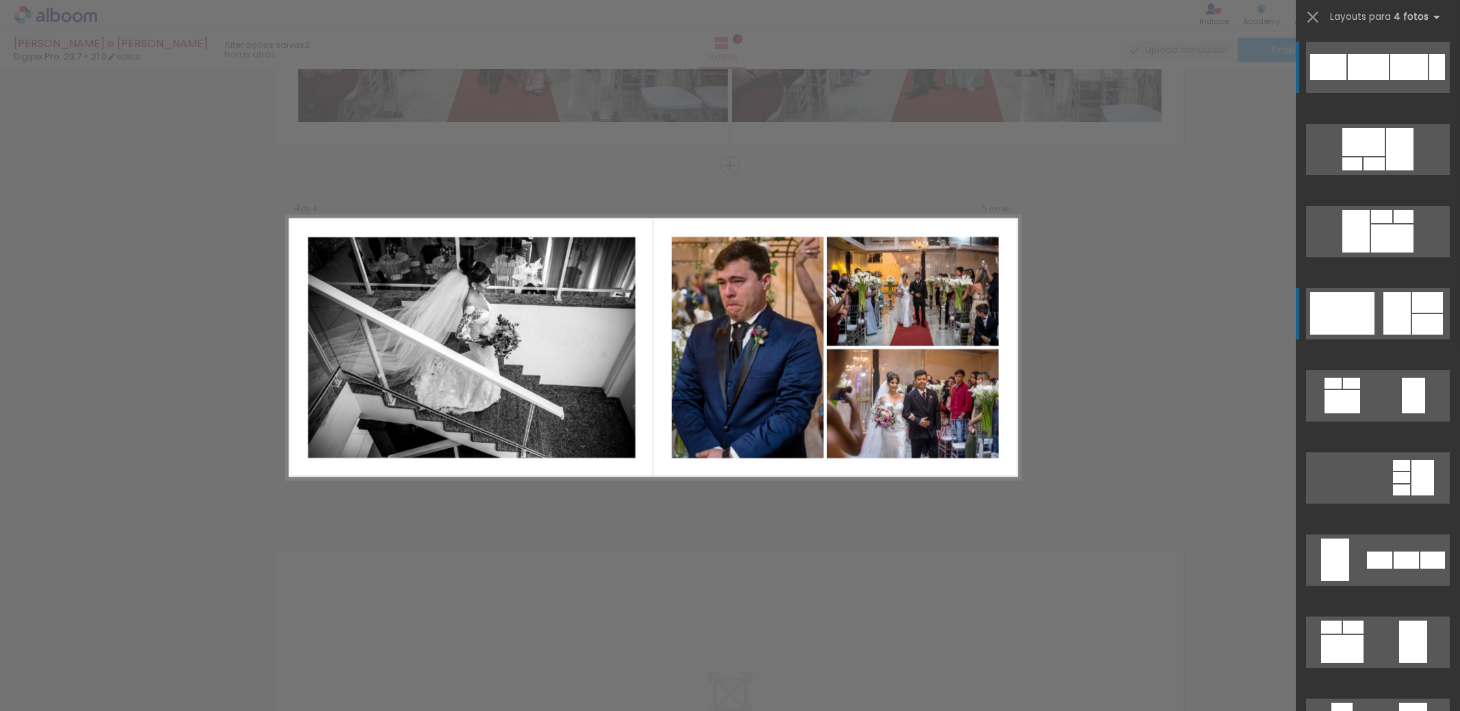
click at [1374, 294] on quentale-layouter at bounding box center [1378, 313] width 144 height 51
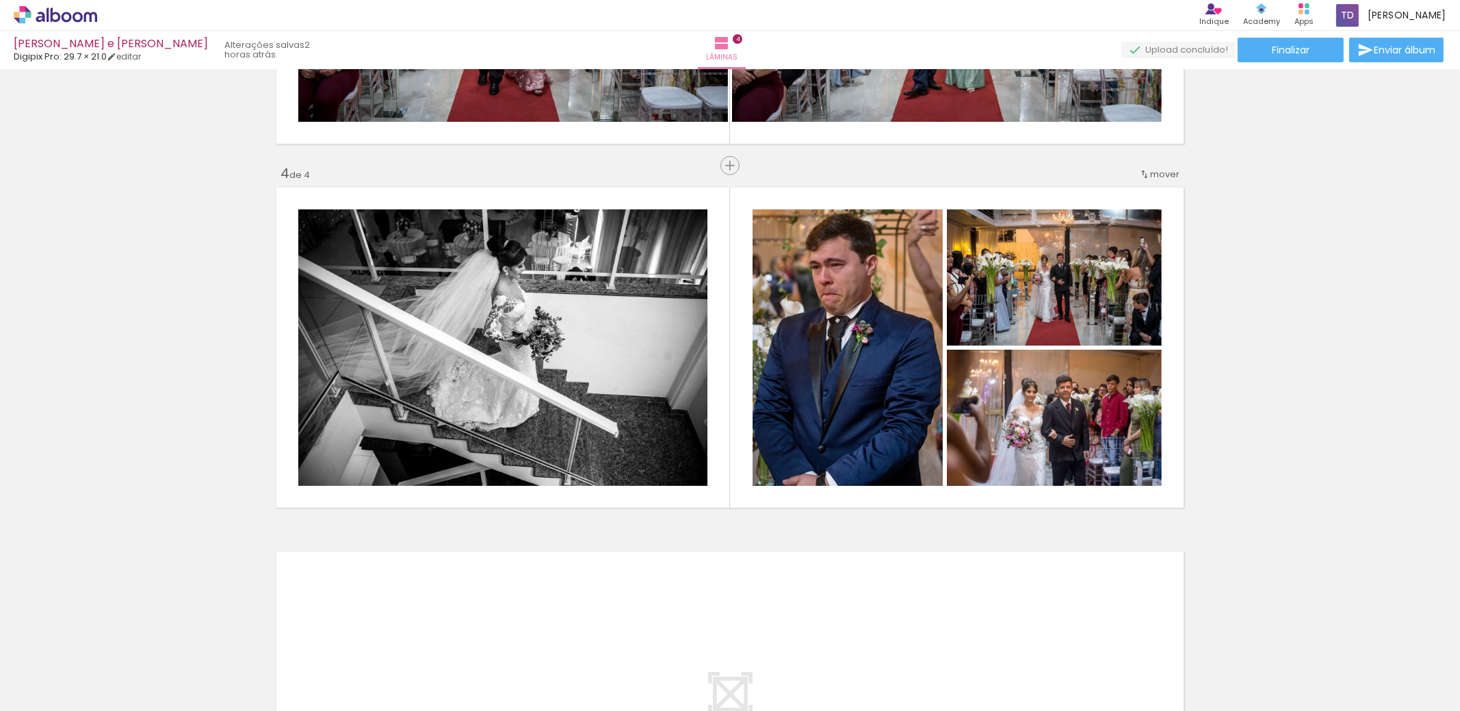
scroll to position [1155, 0]
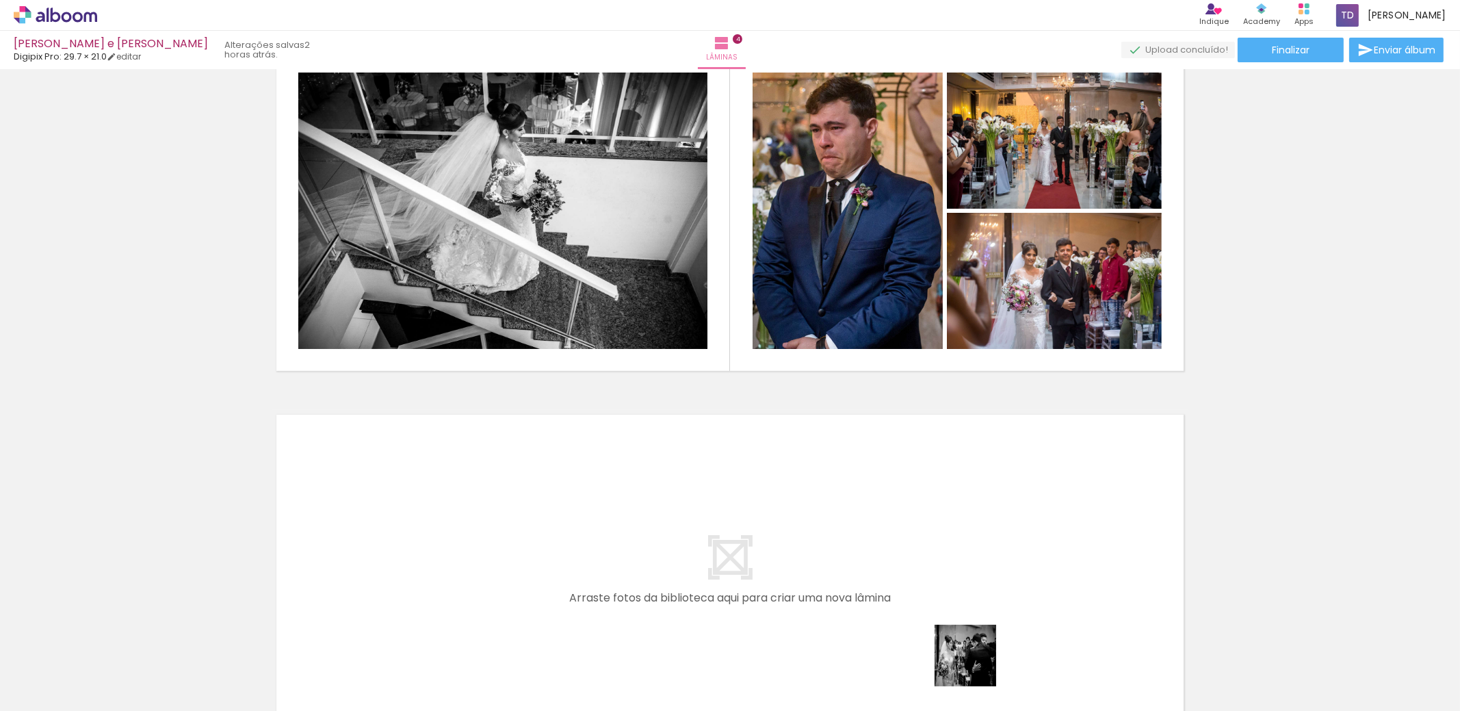
drag, startPoint x: 976, startPoint y: 666, endPoint x: 709, endPoint y: 574, distance: 282.2
click at [709, 574] on quentale-workspace at bounding box center [730, 355] width 1460 height 711
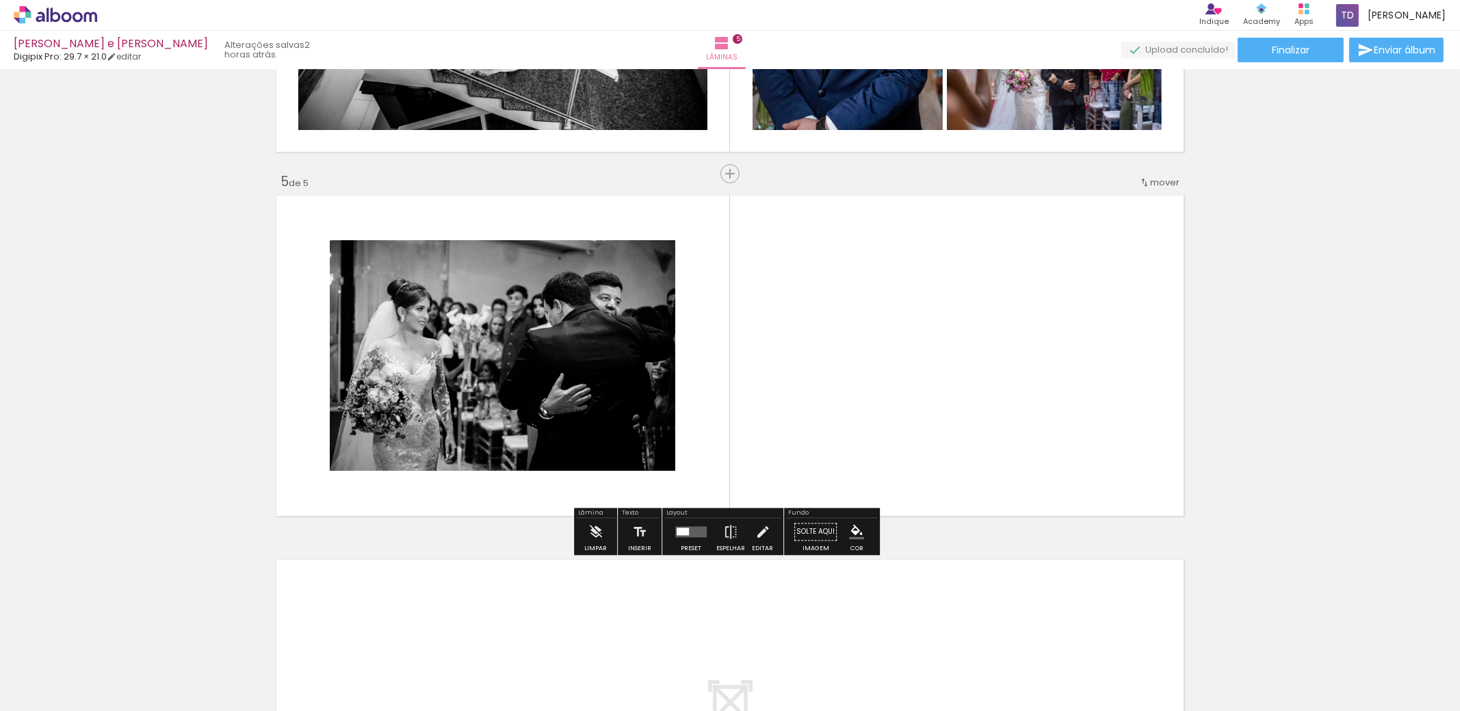
scroll to position [1382, 0]
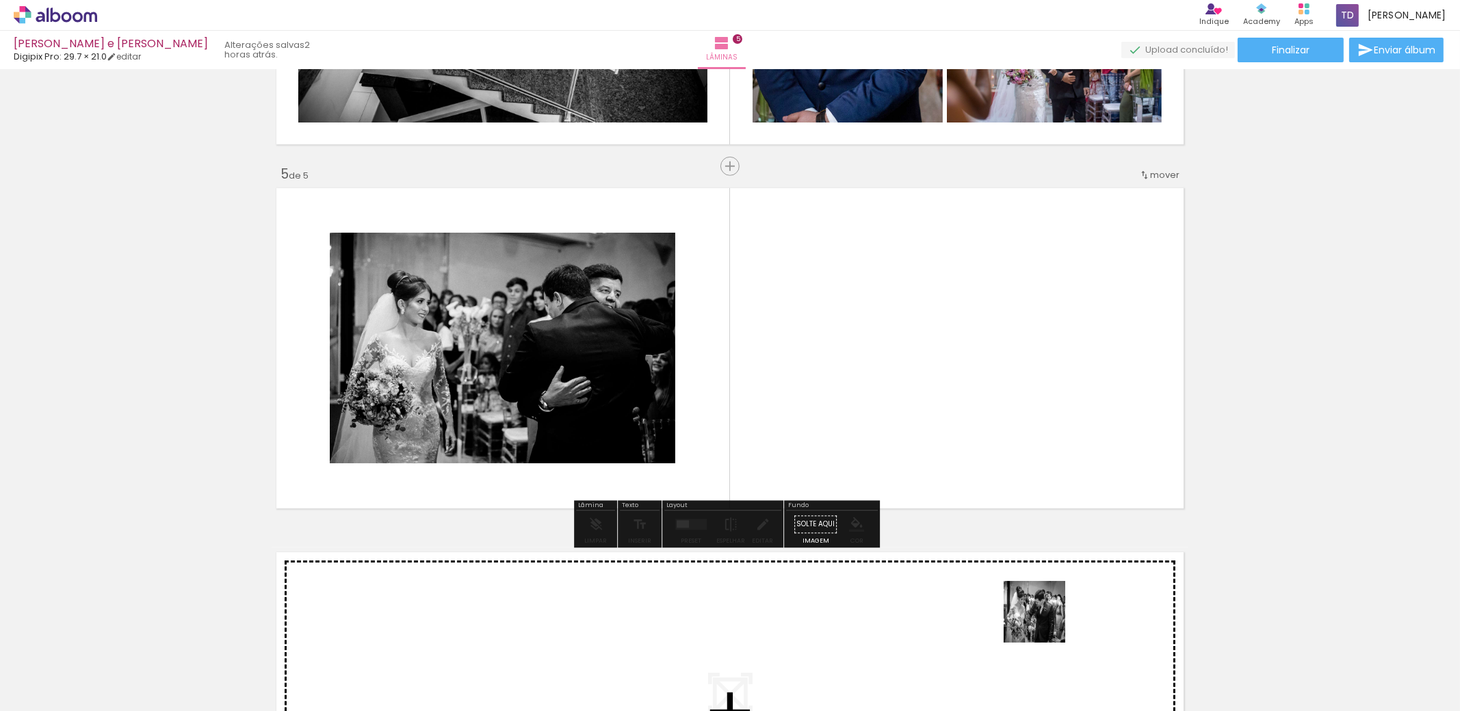
drag, startPoint x: 1050, startPoint y: 662, endPoint x: 980, endPoint y: 430, distance: 242.4
click at [980, 430] on quentale-workspace at bounding box center [730, 355] width 1460 height 711
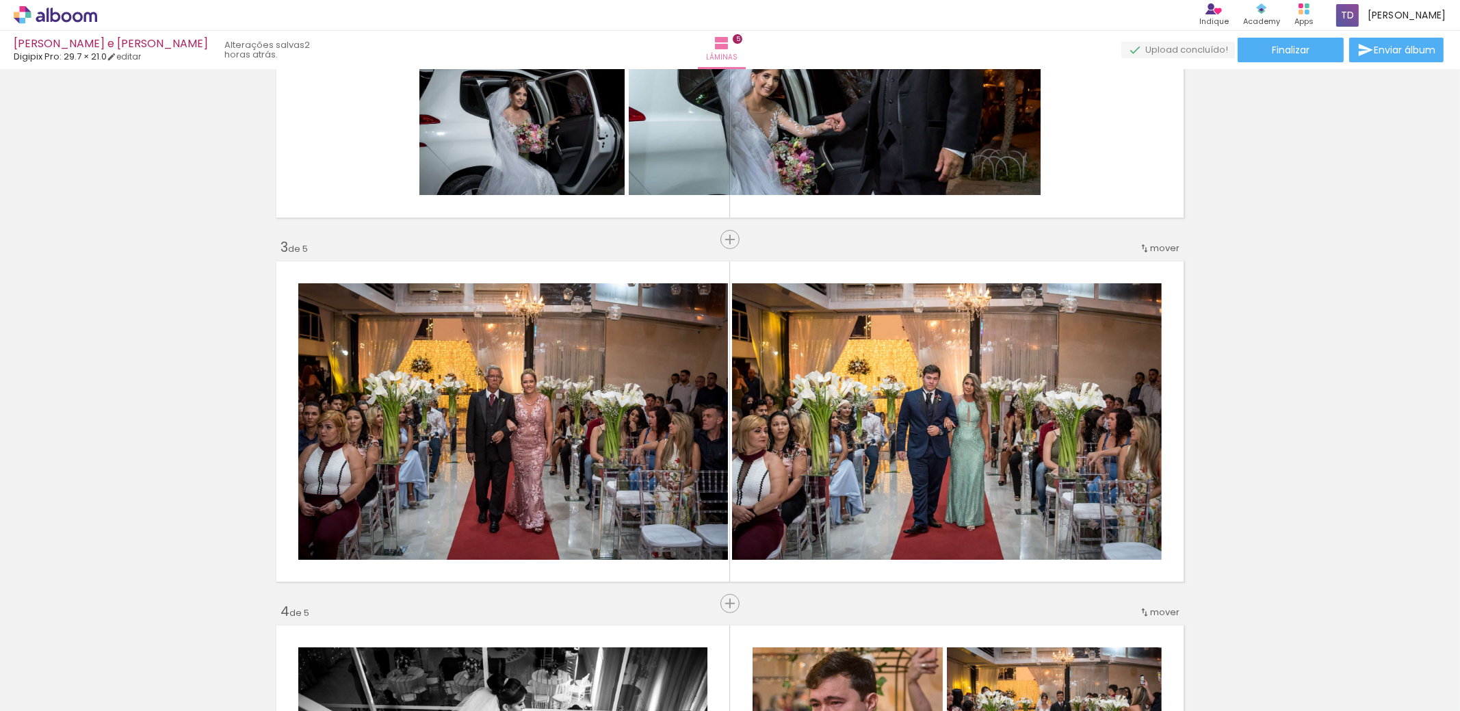
scroll to position [560, 0]
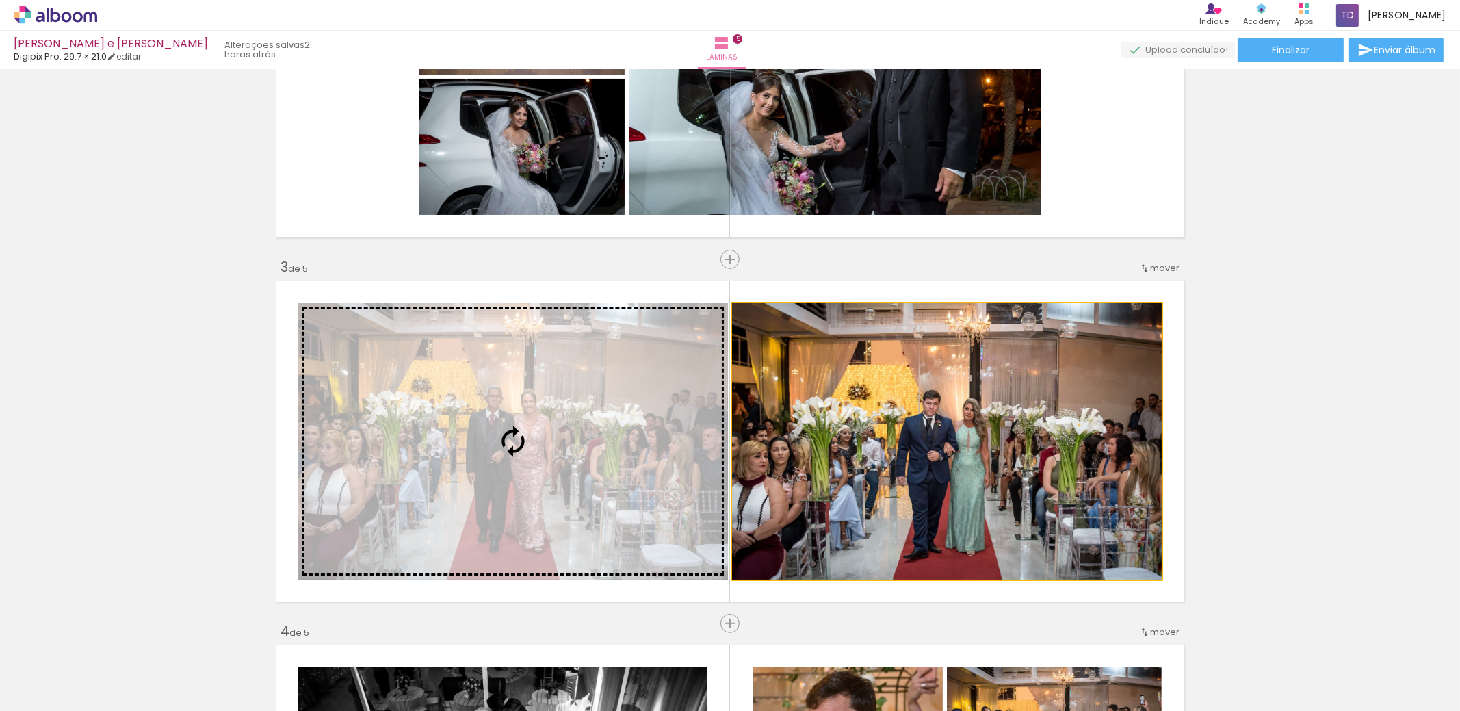
drag, startPoint x: 987, startPoint y: 461, endPoint x: 657, endPoint y: 471, distance: 330.7
click at [0, 0] on slot at bounding box center [0, 0] width 0 height 0
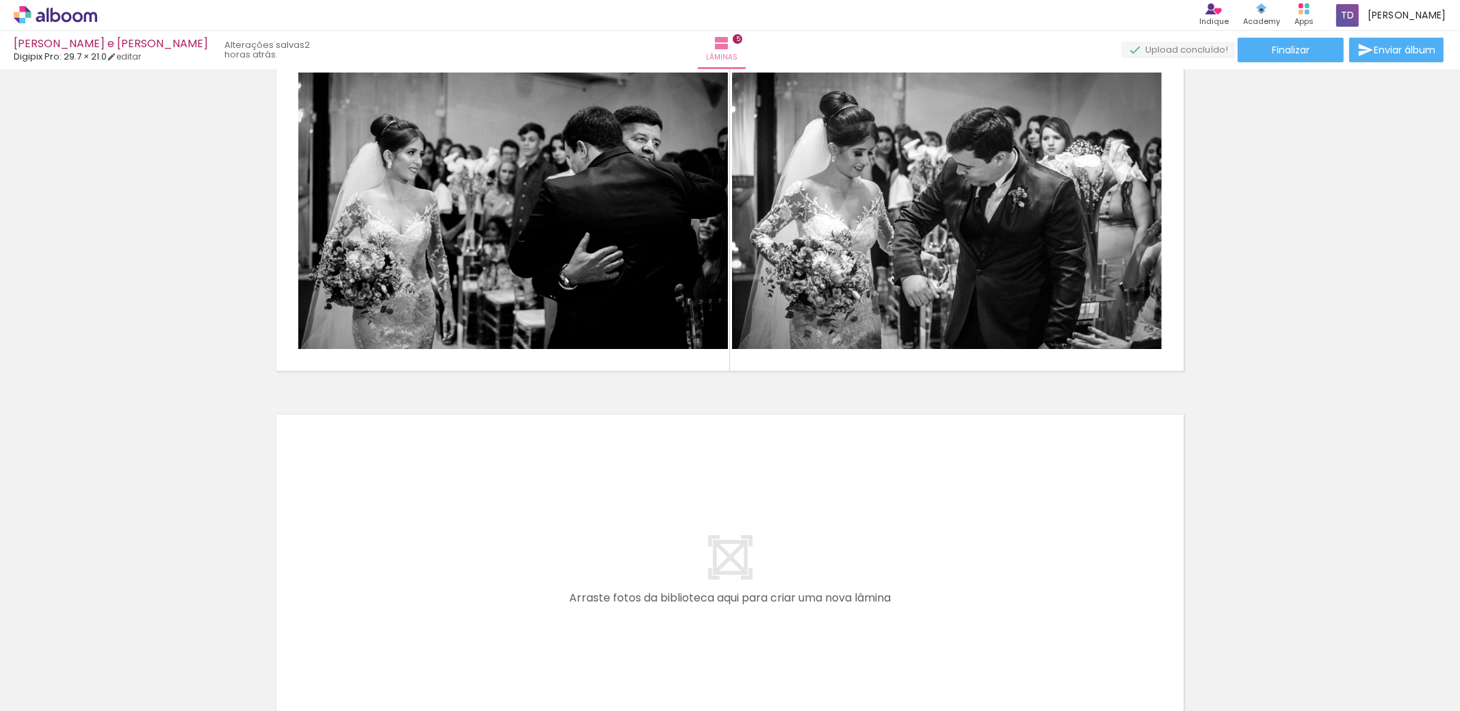
scroll to position [1681, 0]
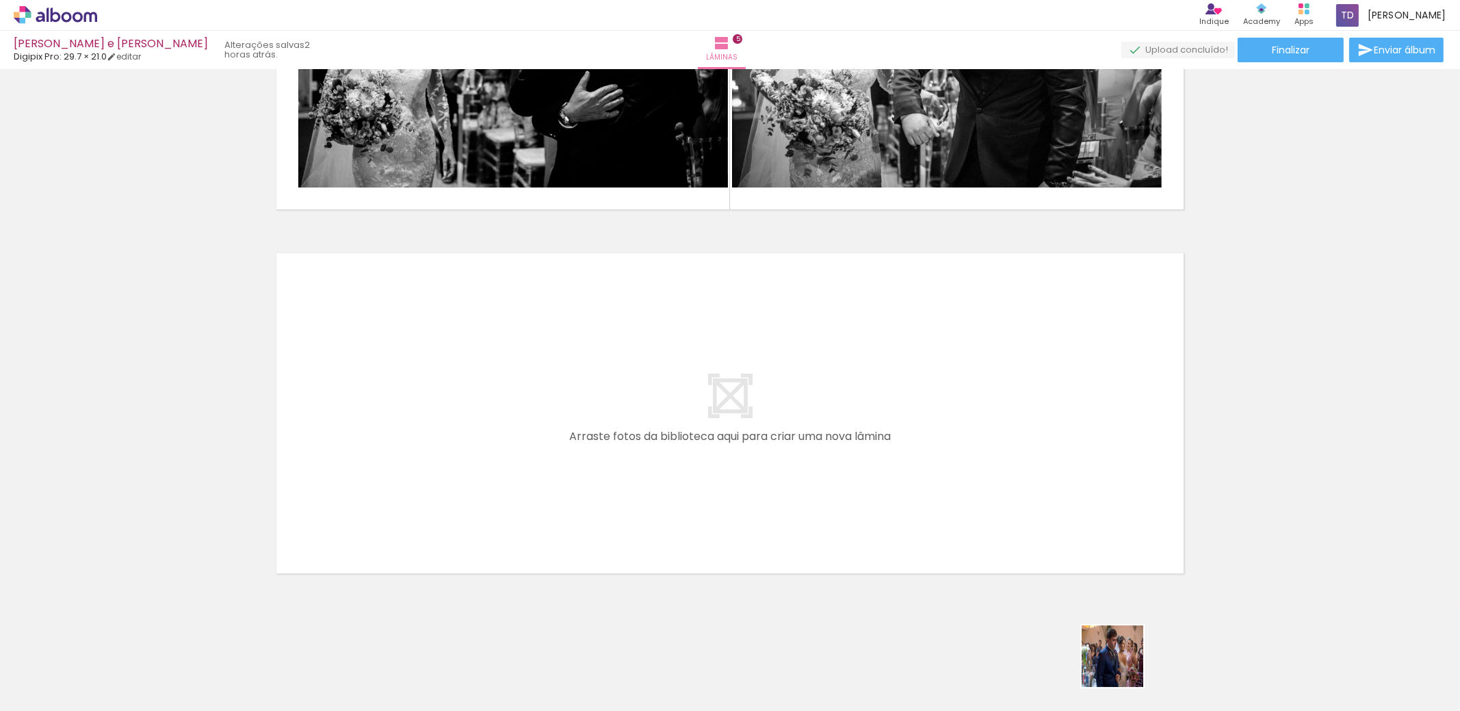
drag, startPoint x: 1123, startPoint y: 667, endPoint x: 995, endPoint y: 579, distance: 155.1
click at [775, 509] on quentale-workspace at bounding box center [730, 355] width 1460 height 711
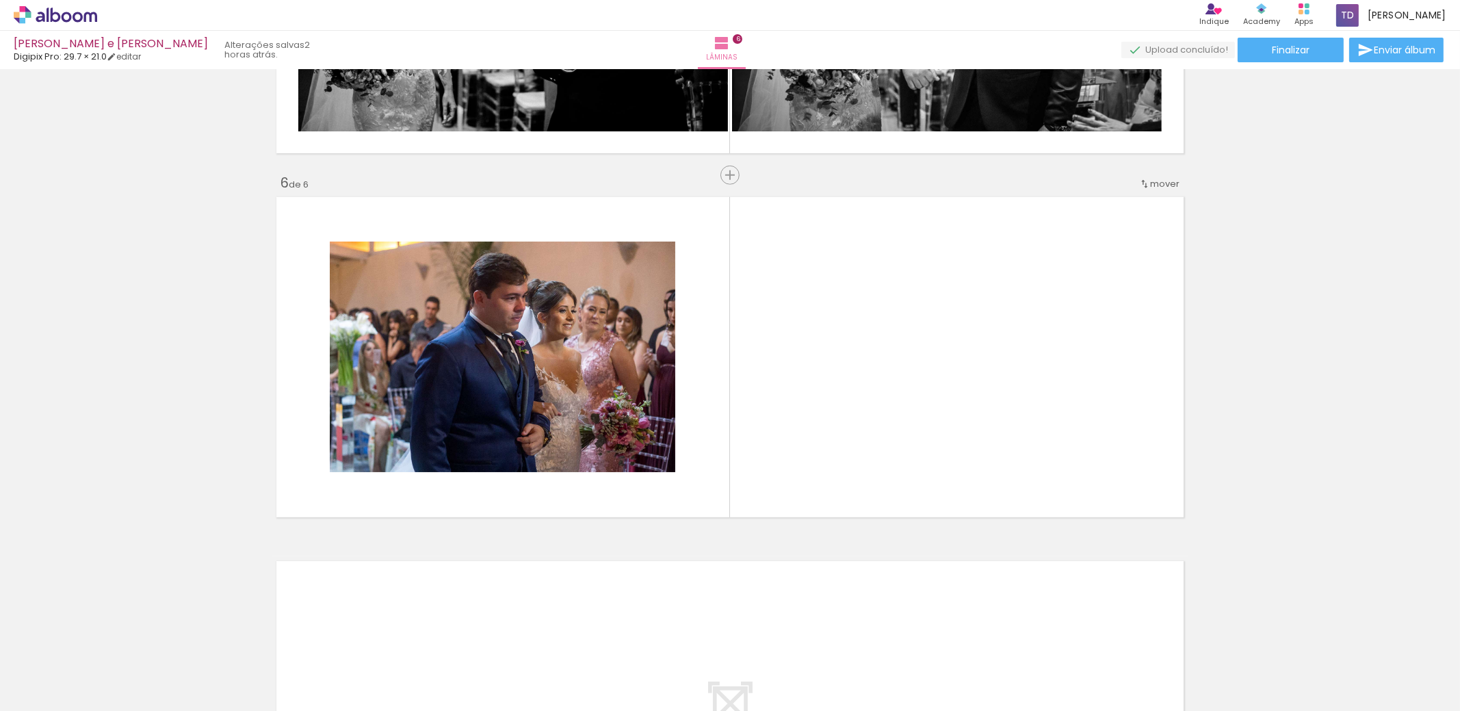
scroll to position [1746, 0]
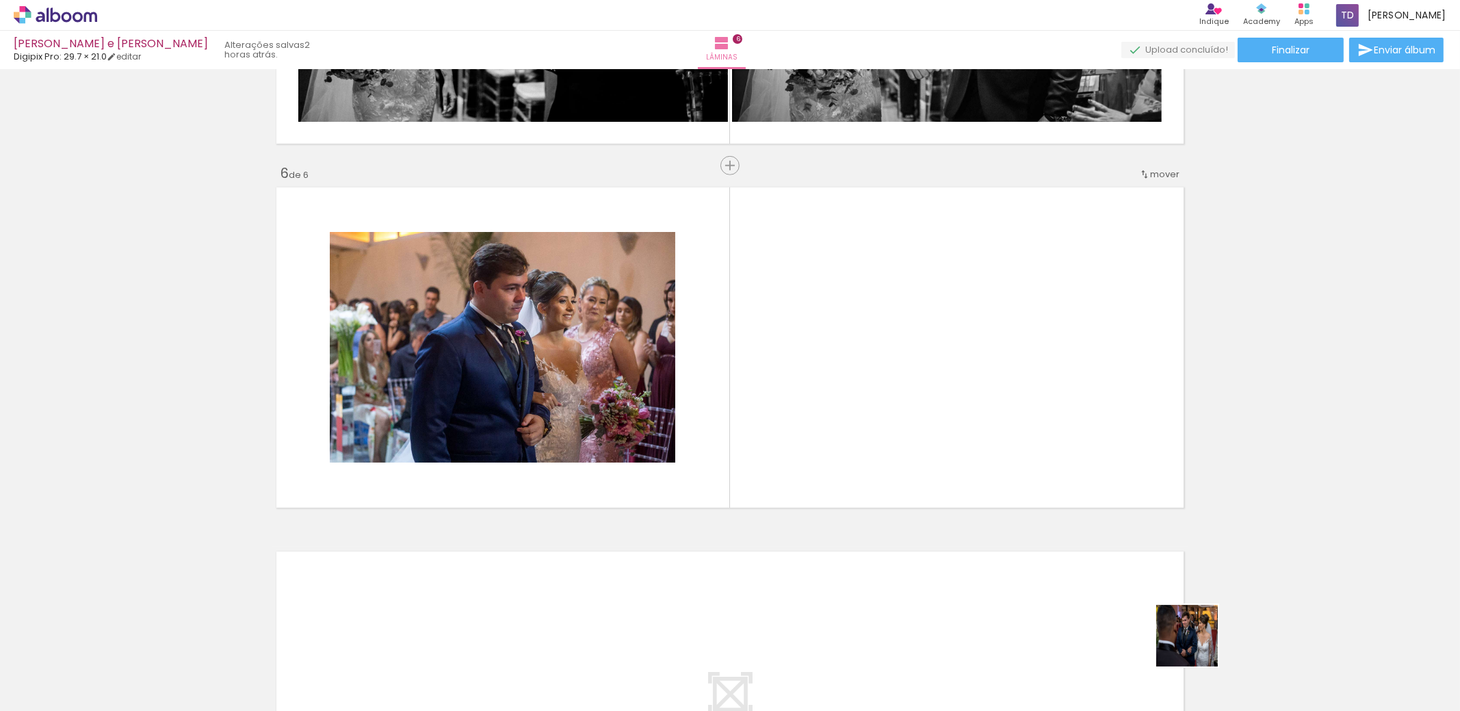
drag, startPoint x: 1209, startPoint y: 656, endPoint x: 986, endPoint y: 460, distance: 296.8
click at [986, 460] on quentale-workspace at bounding box center [730, 355] width 1460 height 711
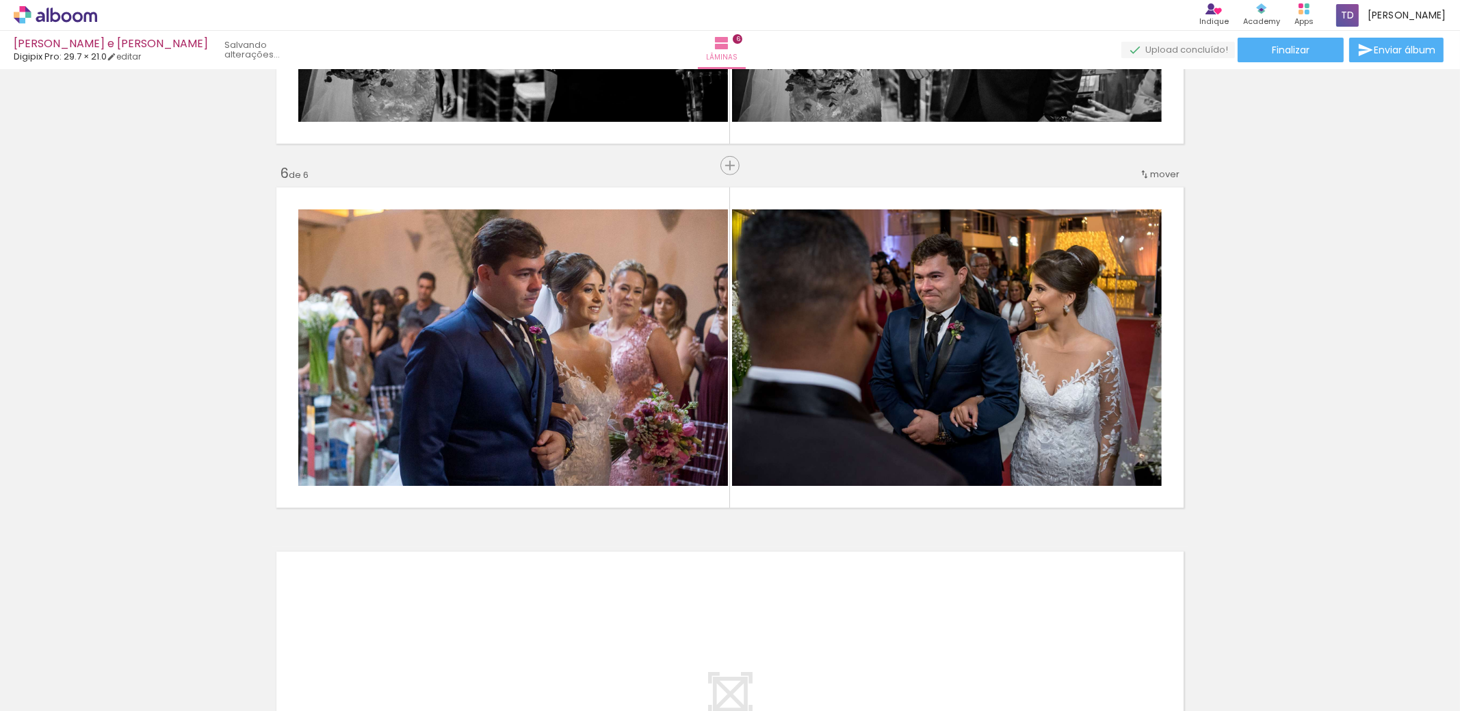
scroll to position [1883, 0]
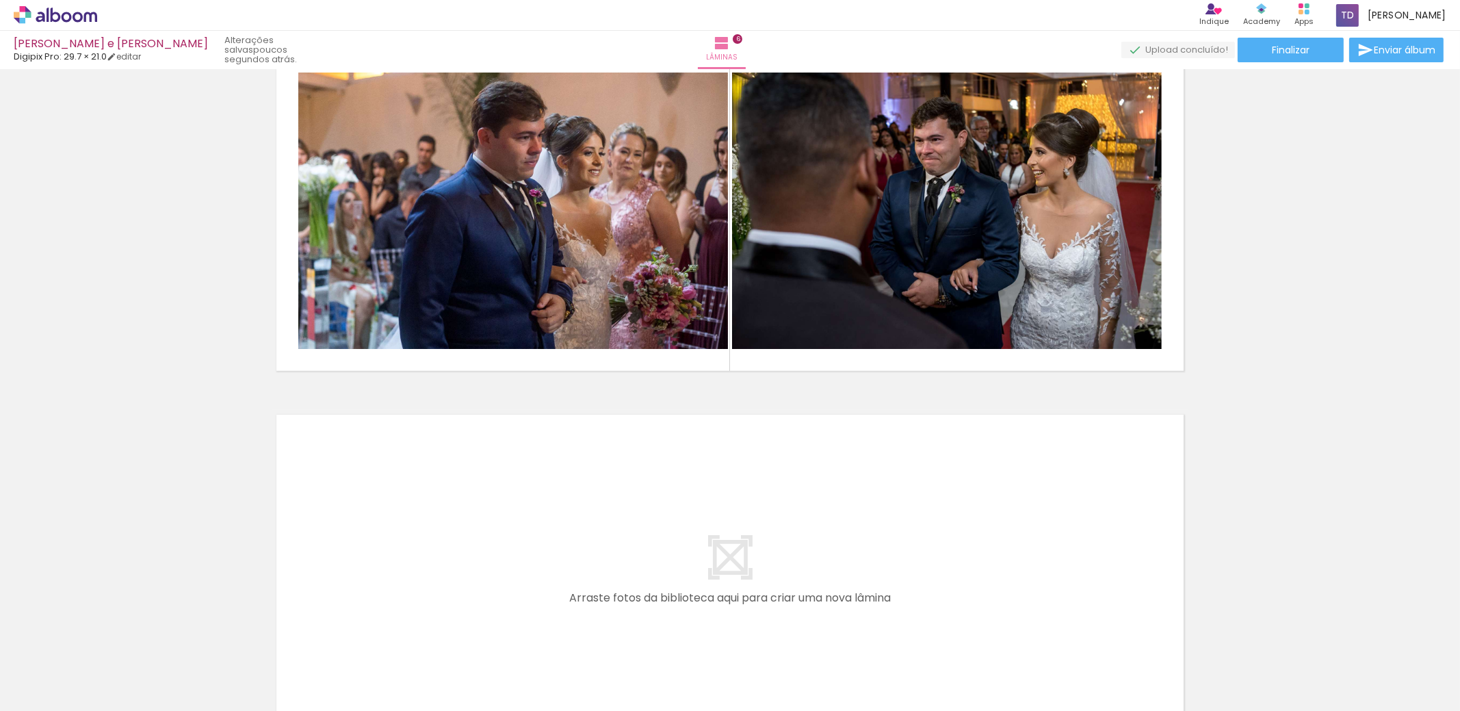
drag, startPoint x: 326, startPoint y: 677, endPoint x: 380, endPoint y: 560, distance: 128.3
click at [380, 560] on quentale-workspace at bounding box center [730, 355] width 1460 height 711
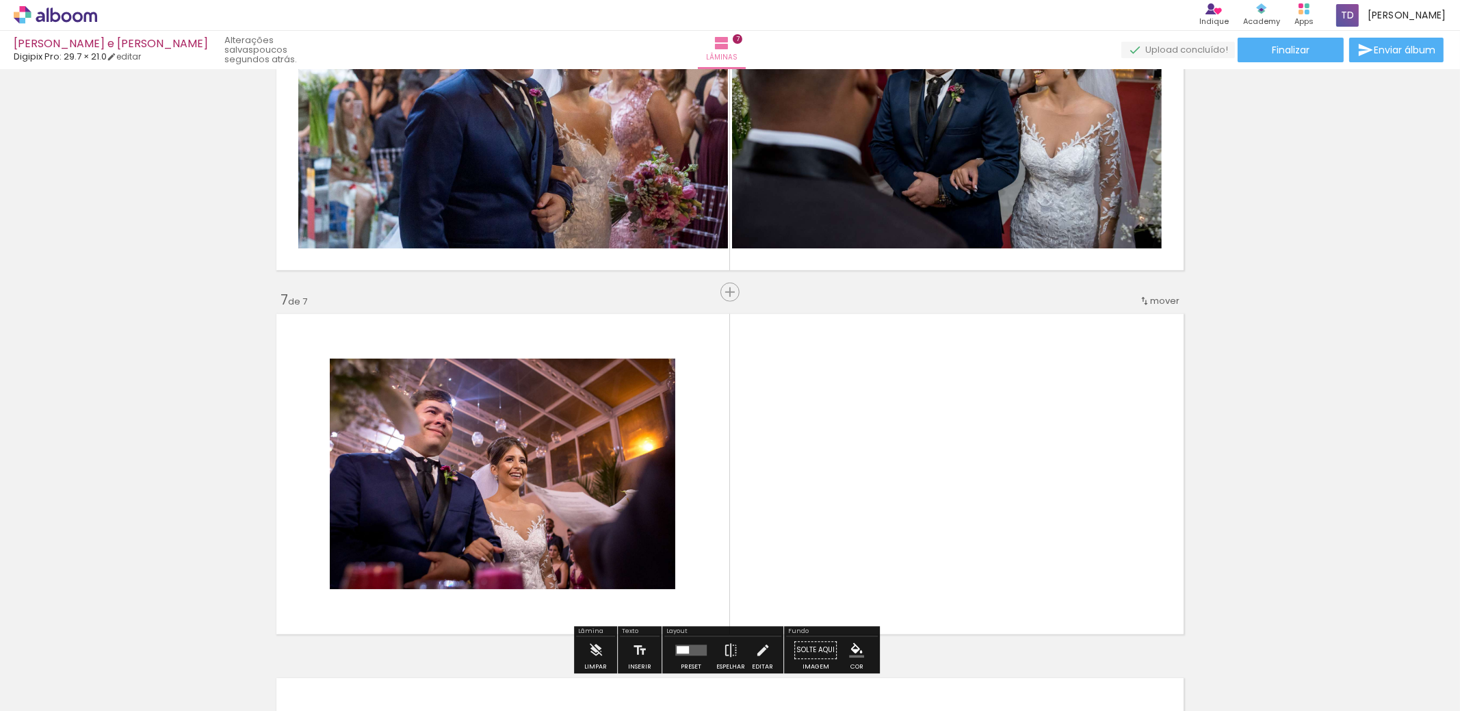
scroll to position [2110, 0]
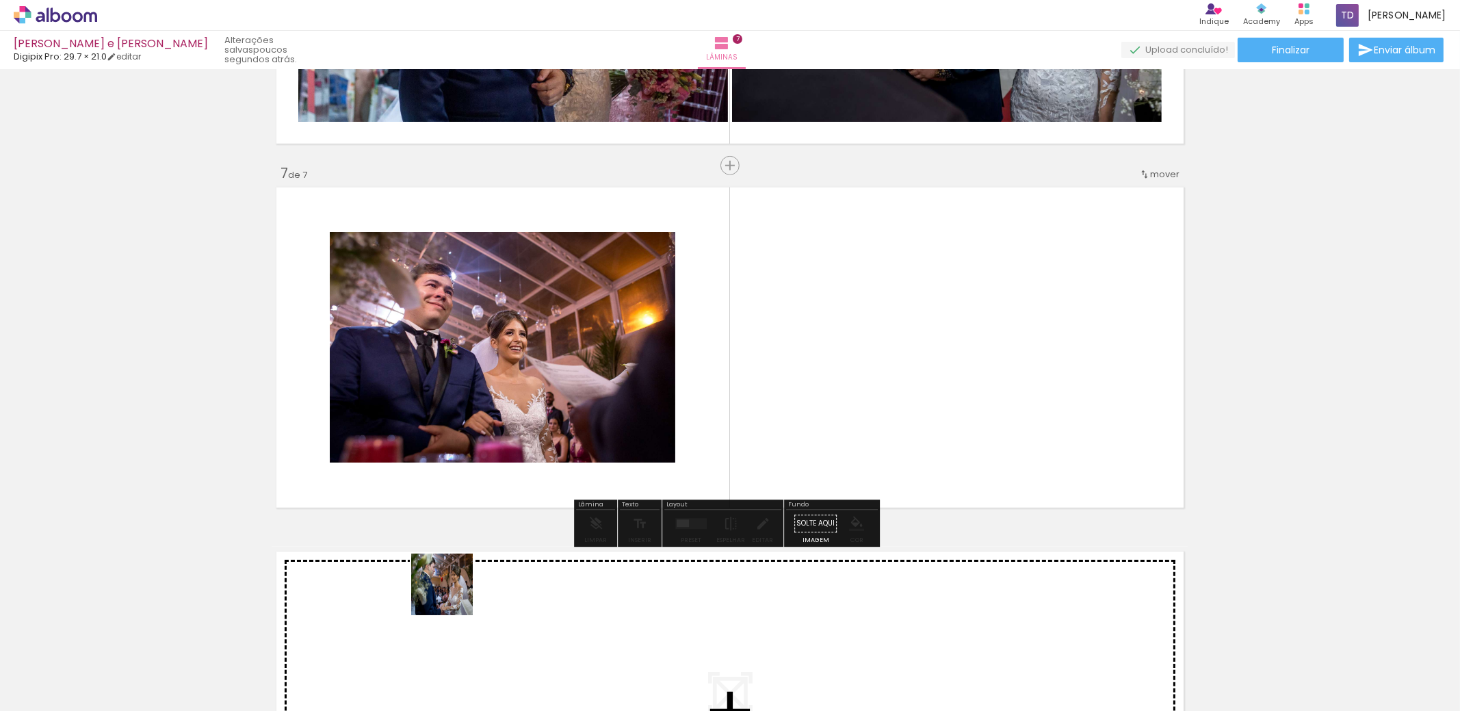
drag, startPoint x: 419, startPoint y: 658, endPoint x: 652, endPoint y: 452, distance: 310.8
click at [651, 454] on quentale-workspace at bounding box center [730, 355] width 1460 height 711
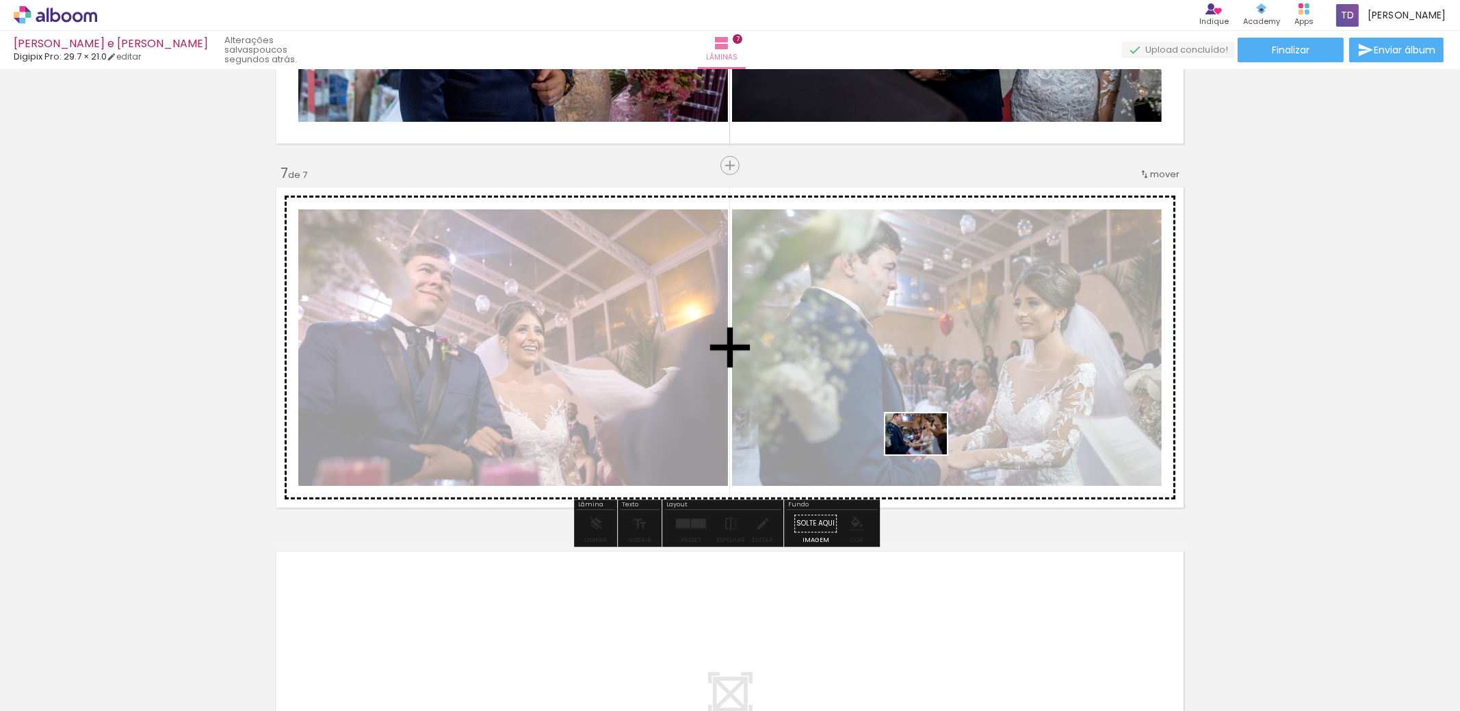
drag, startPoint x: 502, startPoint y: 675, endPoint x: 927, endPoint y: 454, distance: 478.4
click at [927, 454] on quentale-workspace at bounding box center [730, 355] width 1460 height 711
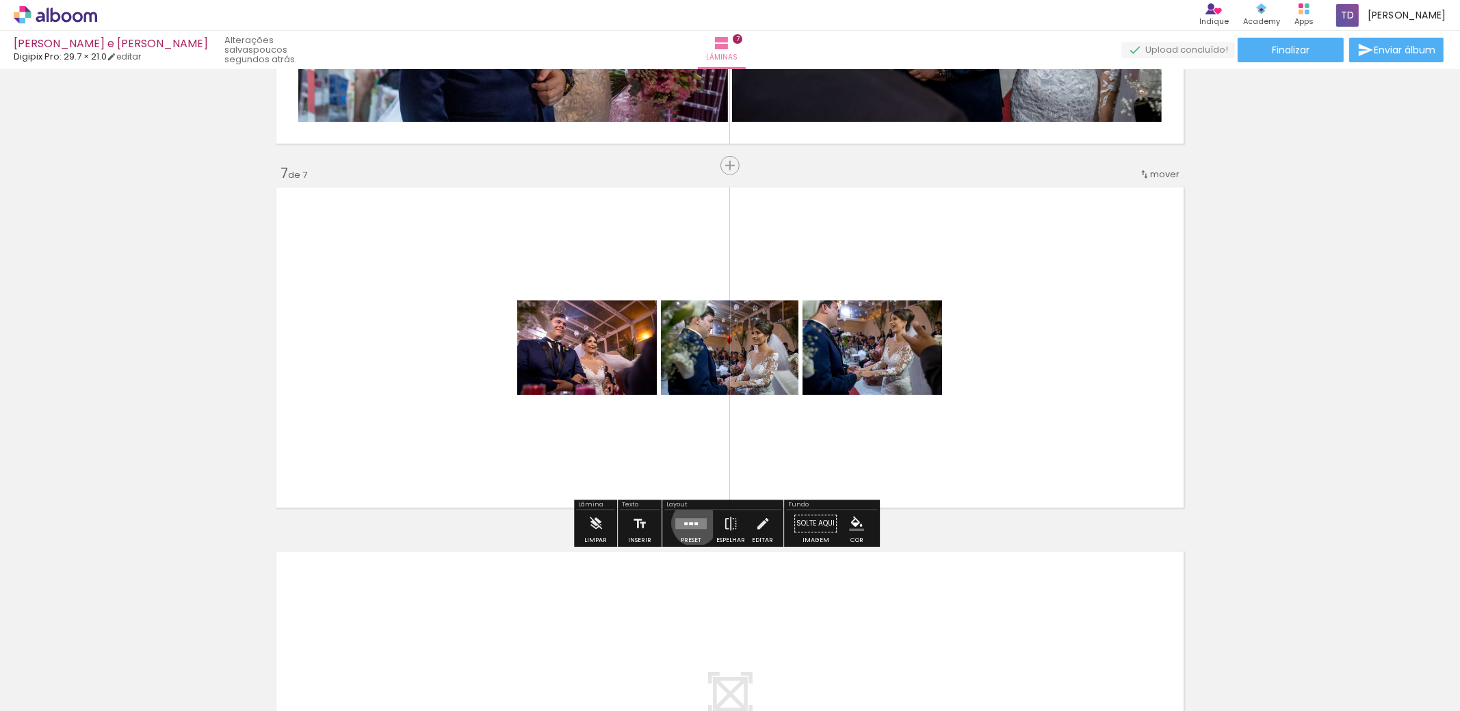
click at [695, 523] on div at bounding box center [696, 524] width 3 height 3
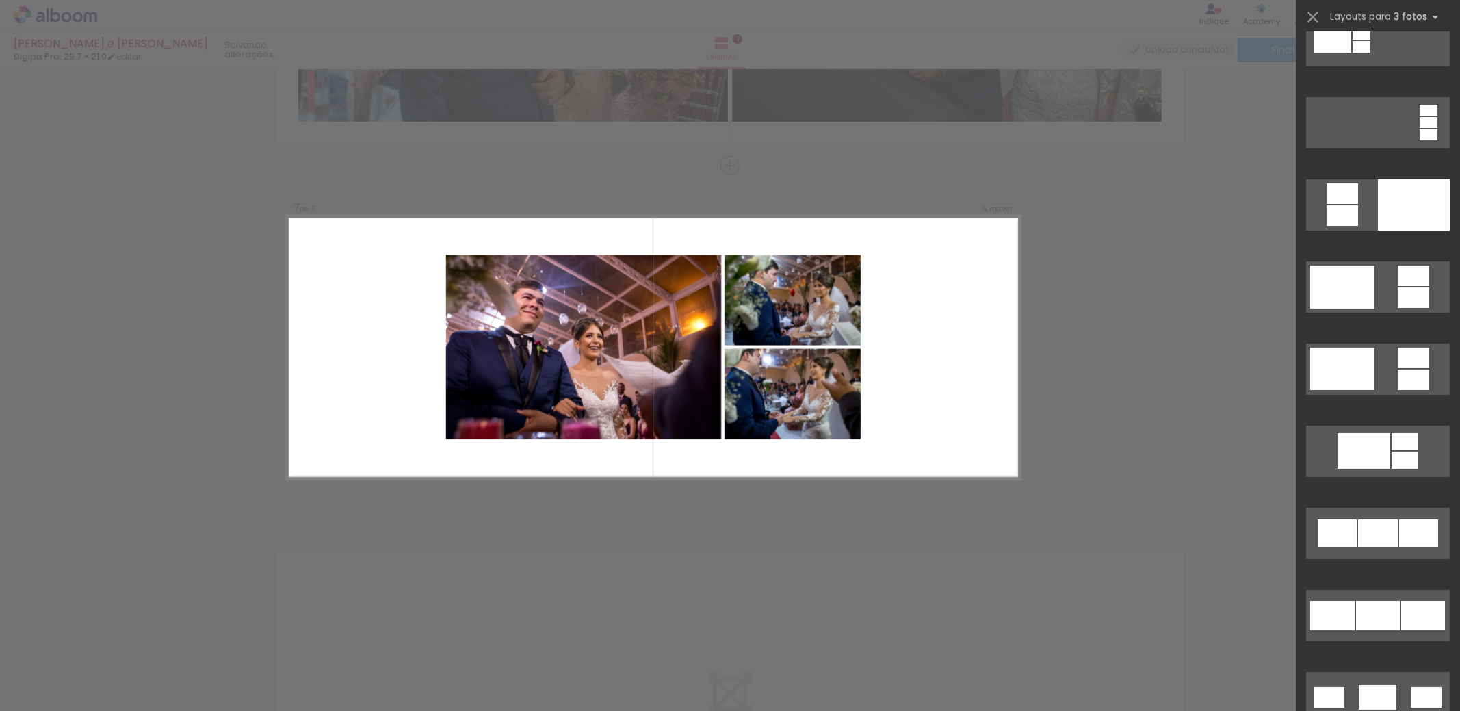
scroll to position [547, 0]
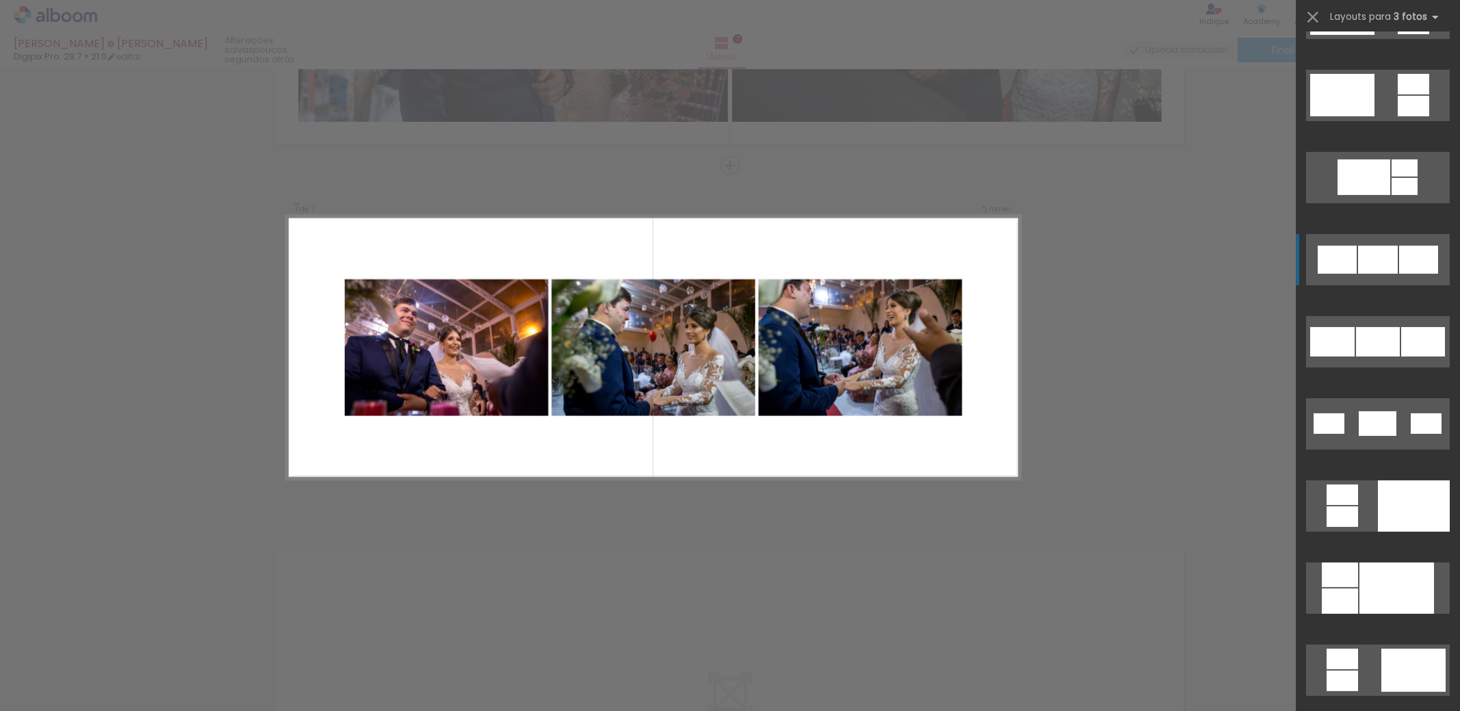
click at [1383, 259] on div at bounding box center [1378, 260] width 40 height 28
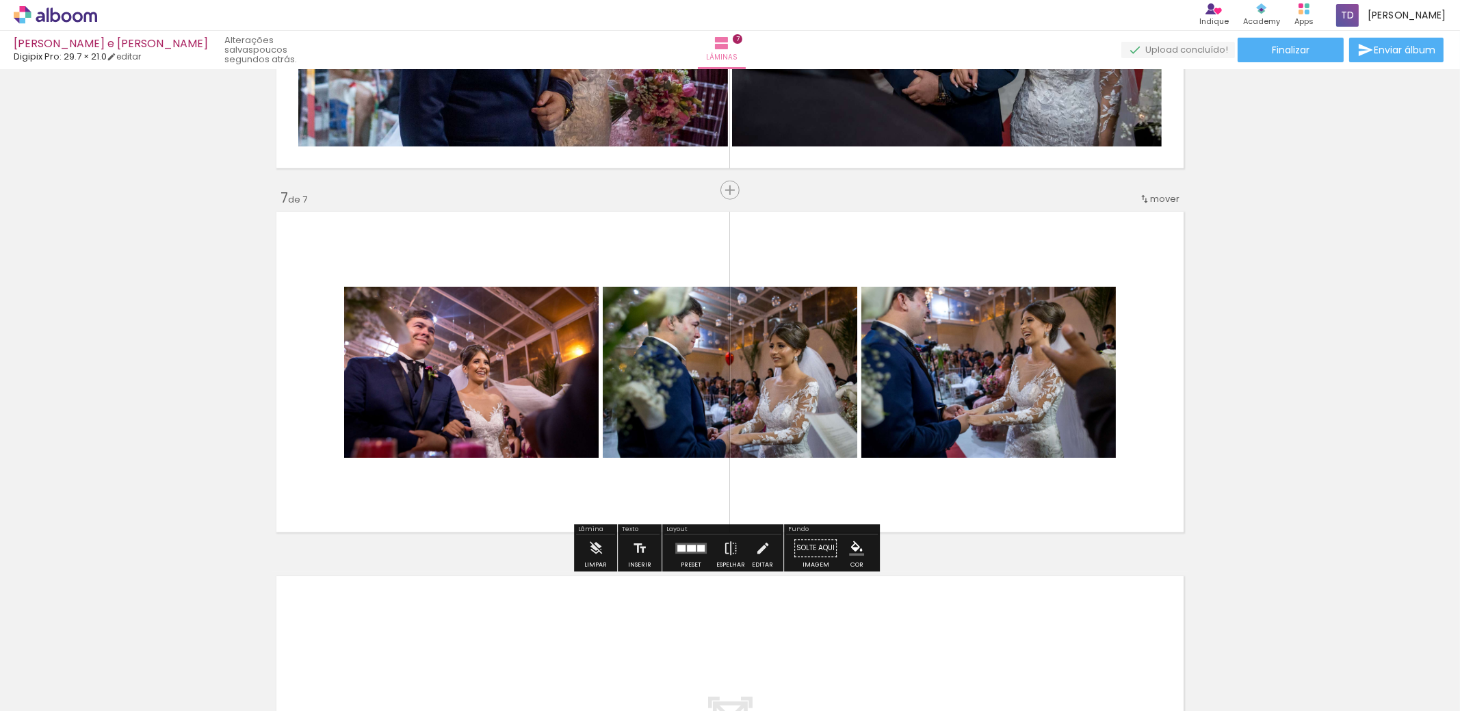
scroll to position [2110, 0]
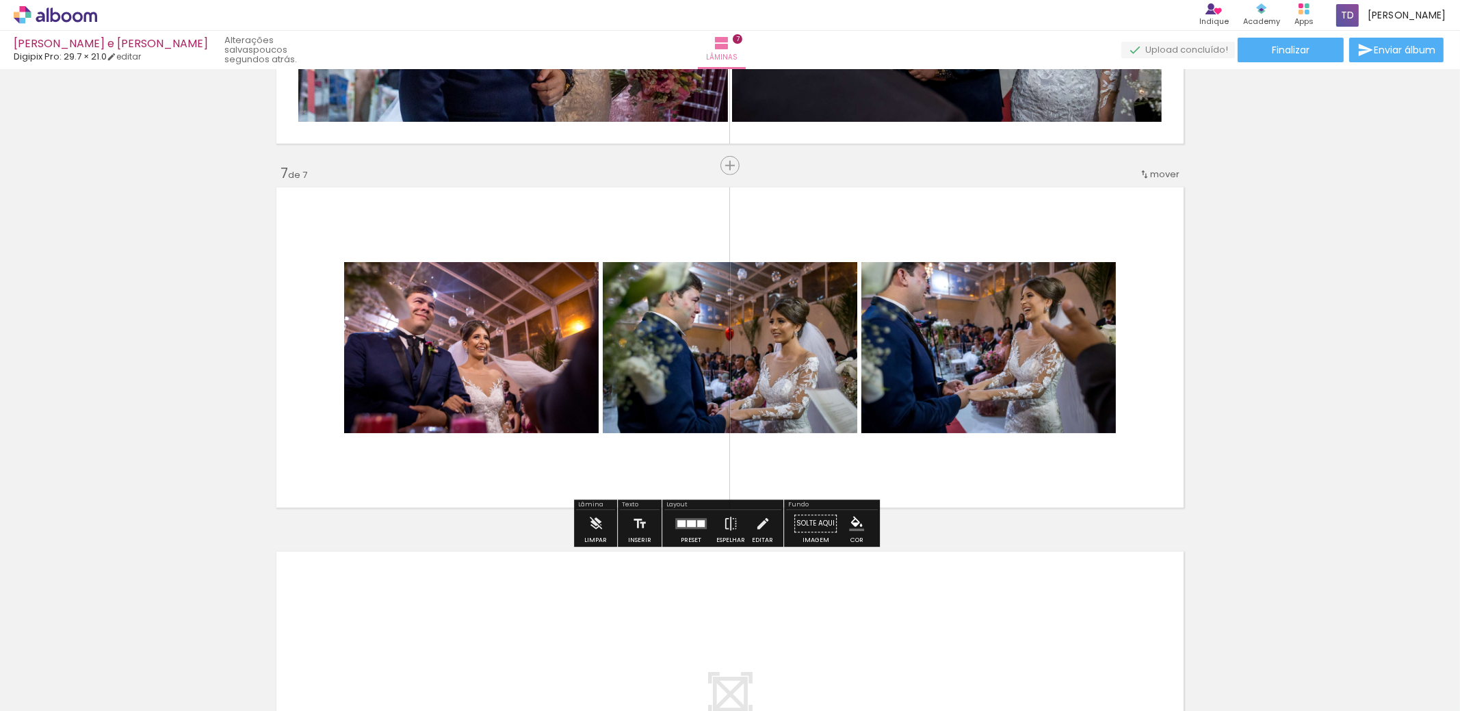
click at [691, 528] on quentale-layouter at bounding box center [690, 524] width 31 height 11
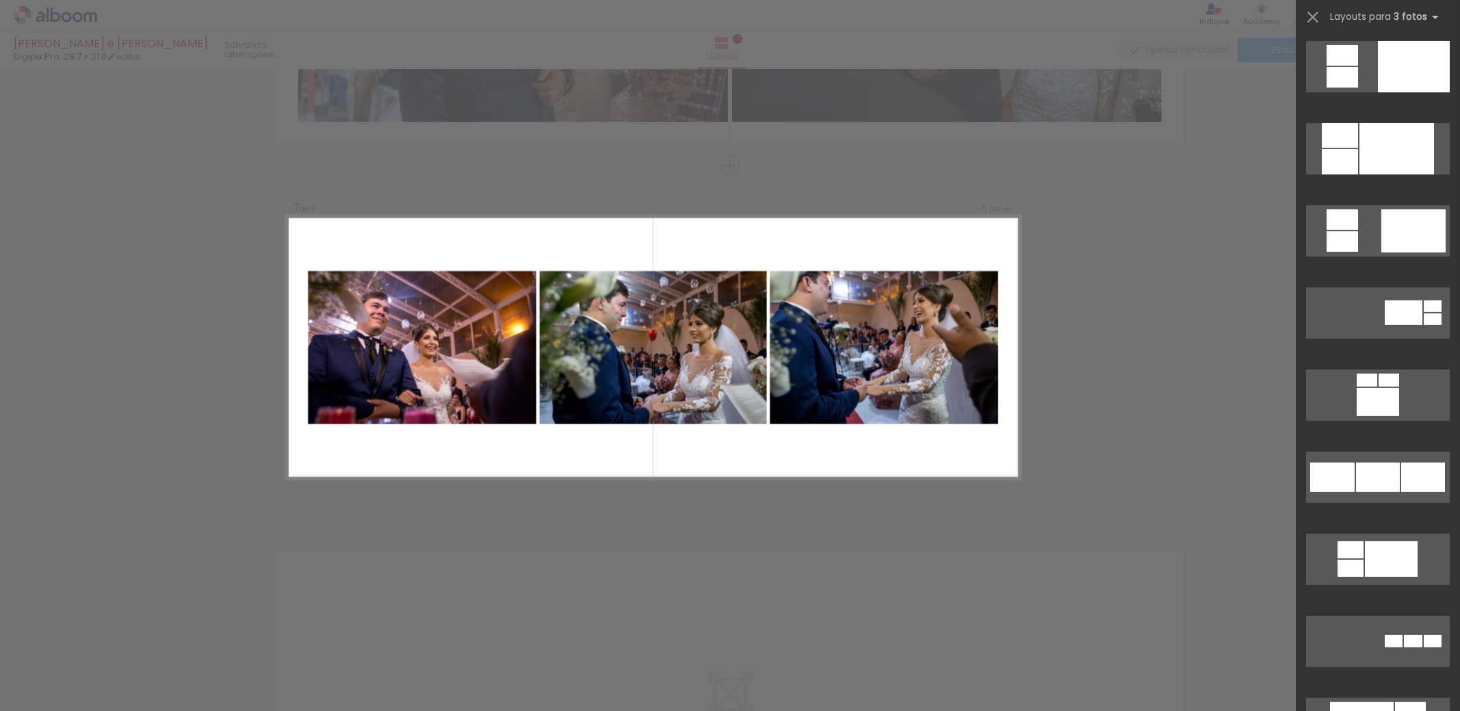
scroll to position [1013, 0]
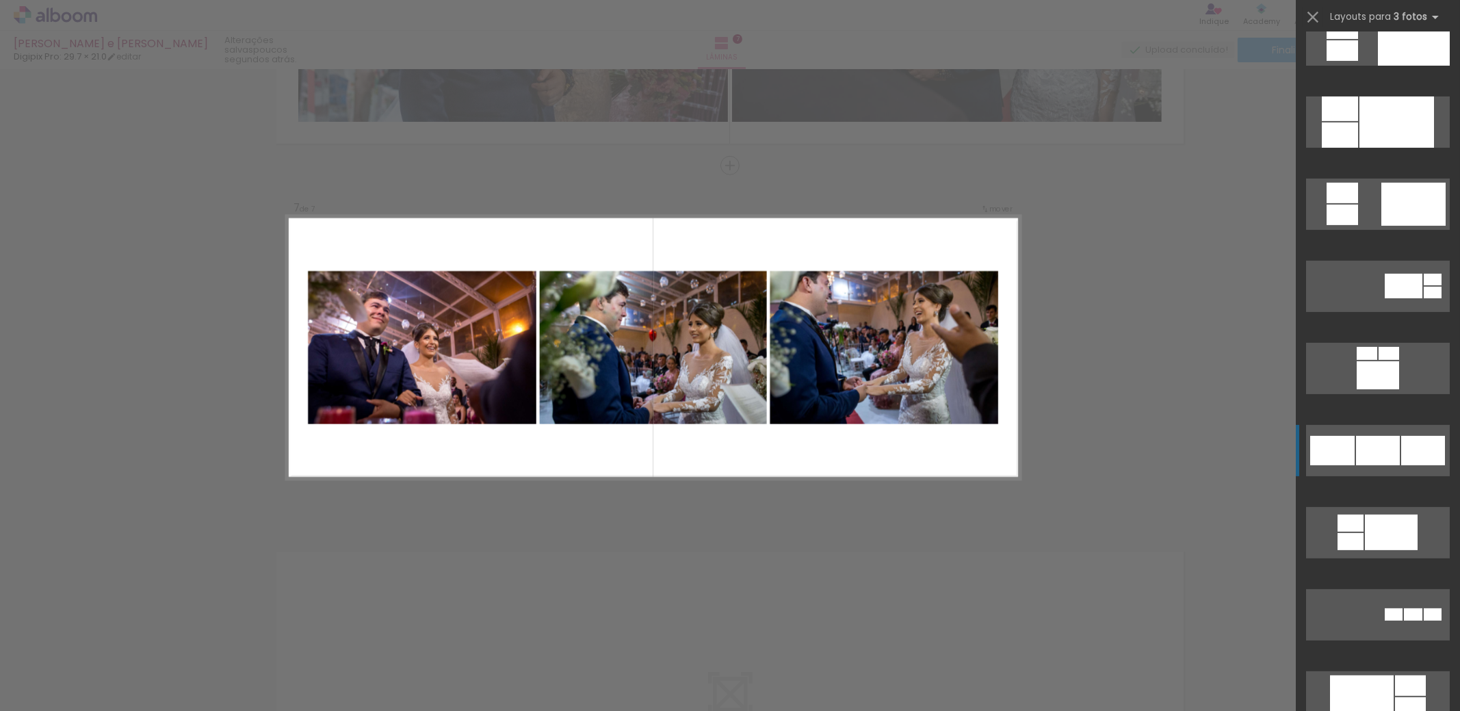
click at [1377, 444] on div at bounding box center [1378, 450] width 44 height 29
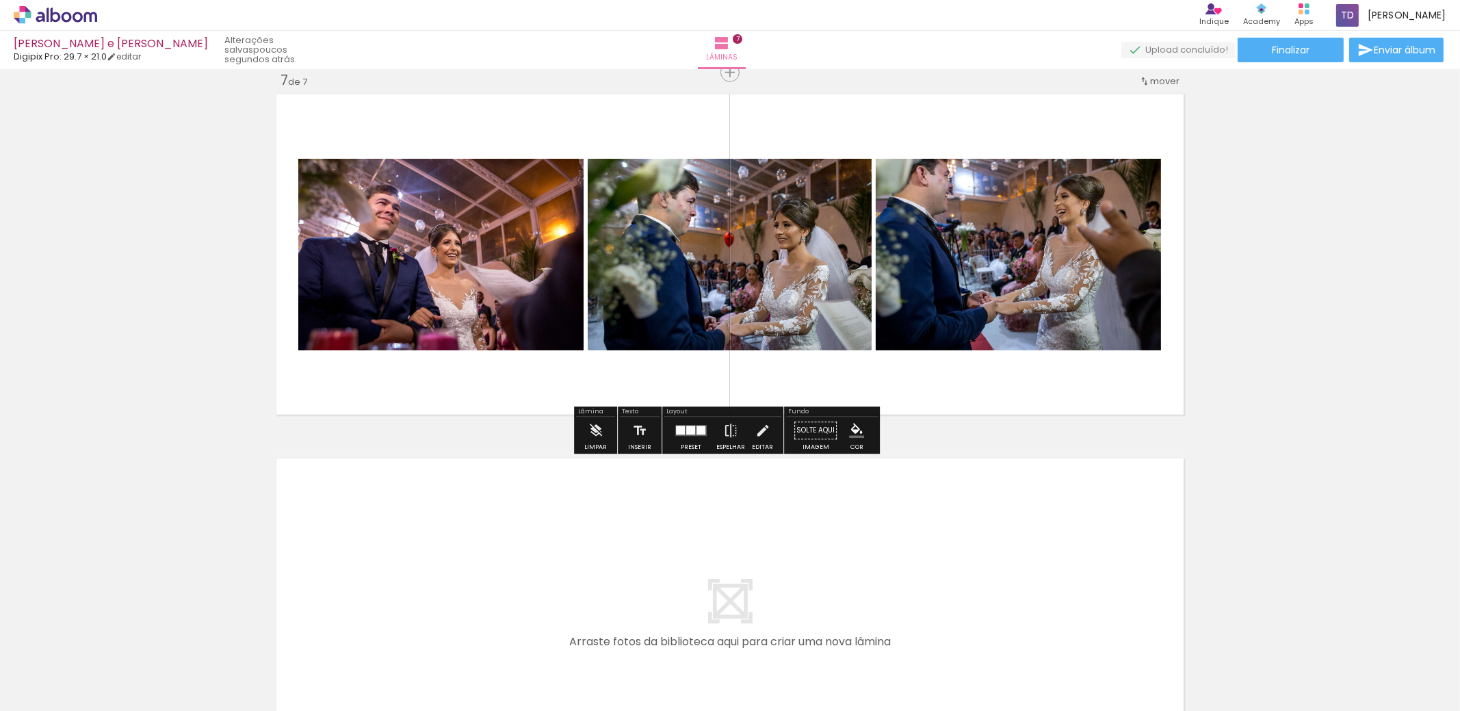
scroll to position [2247, 0]
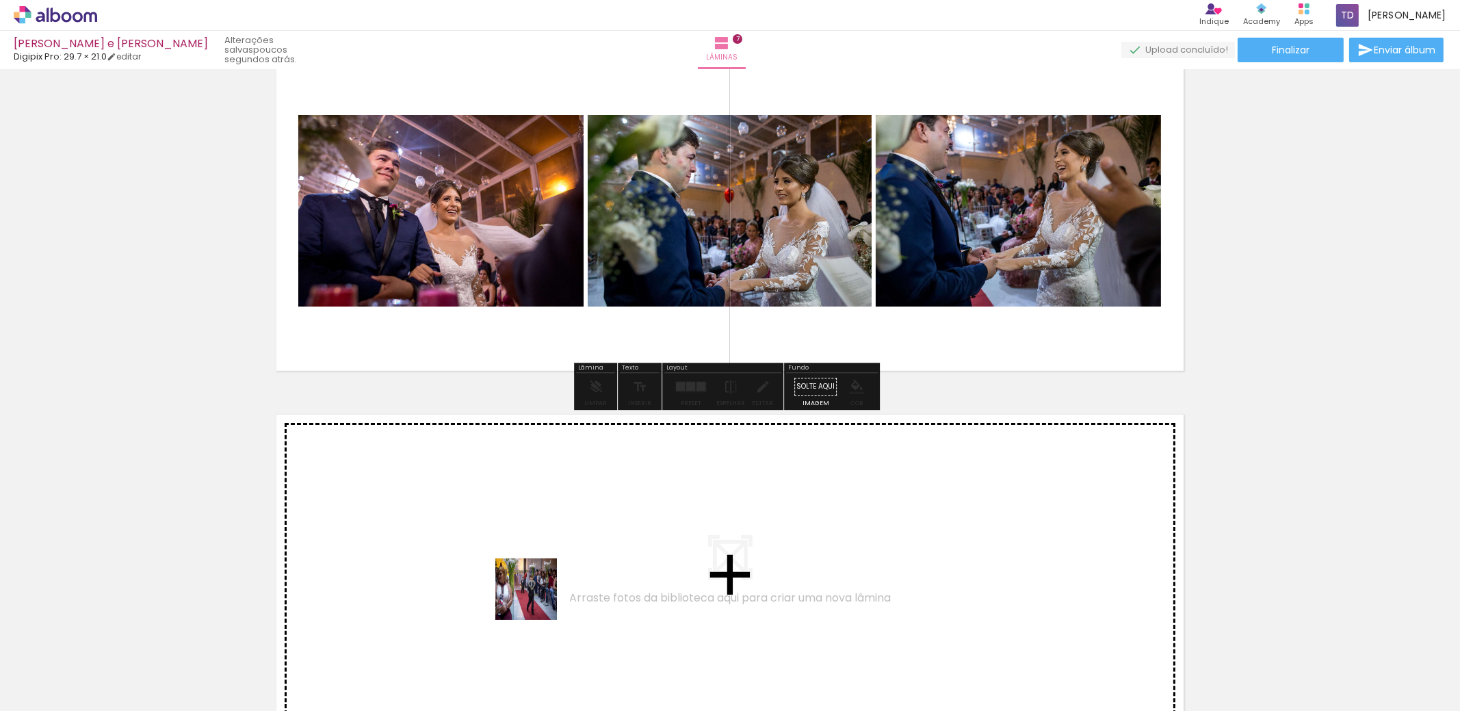
drag, startPoint x: 575, startPoint y: 659, endPoint x: 609, endPoint y: 634, distance: 42.2
click at [500, 556] on quentale-workspace at bounding box center [730, 355] width 1460 height 711
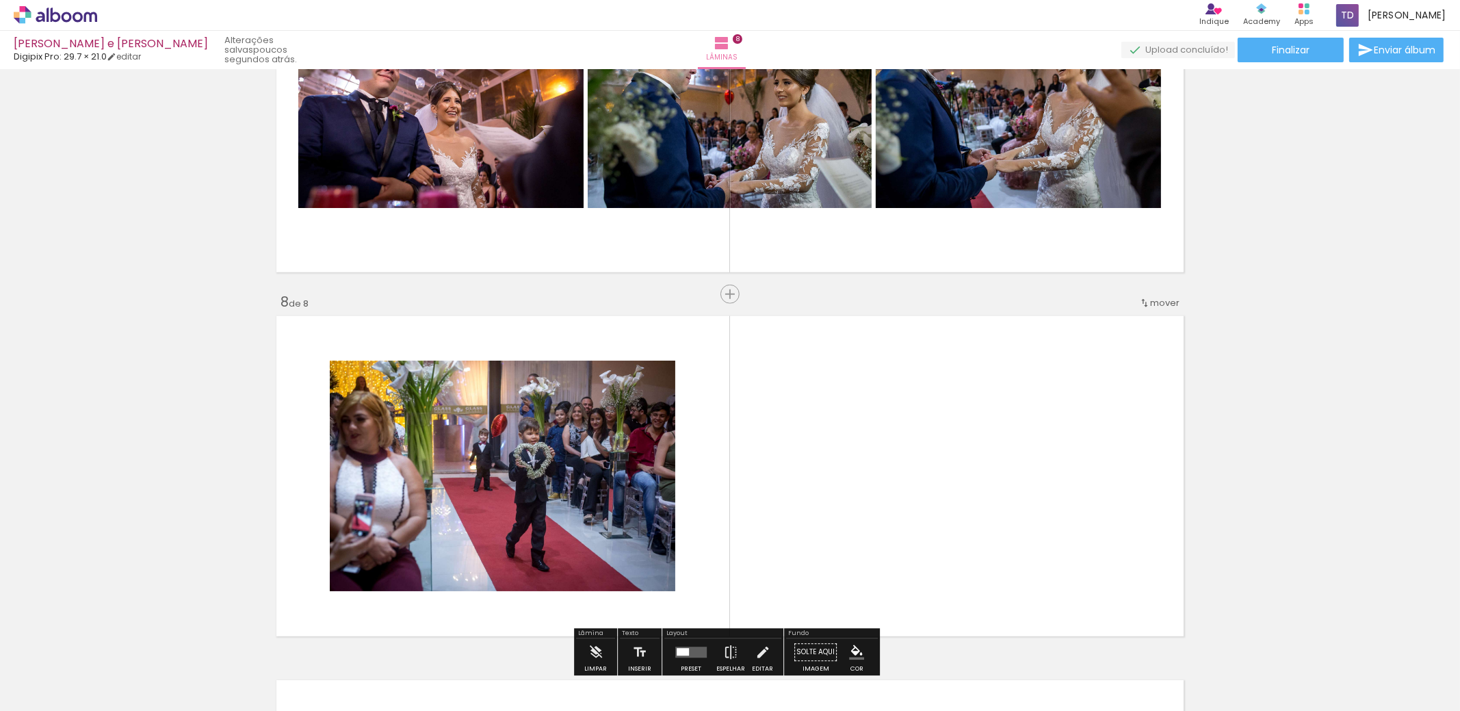
scroll to position [2474, 0]
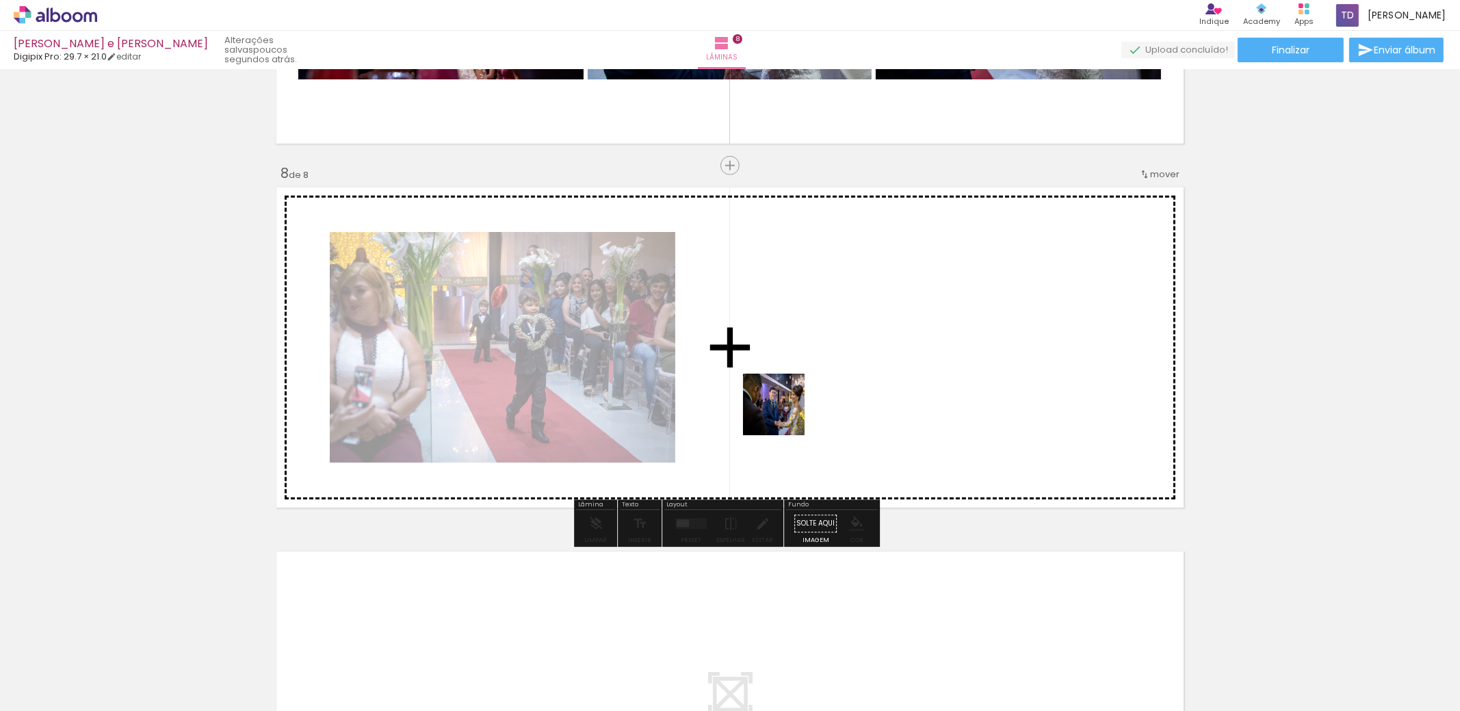
drag, startPoint x: 651, startPoint y: 670, endPoint x: 766, endPoint y: 553, distance: 164.0
click at [811, 376] on quentale-workspace at bounding box center [730, 355] width 1460 height 711
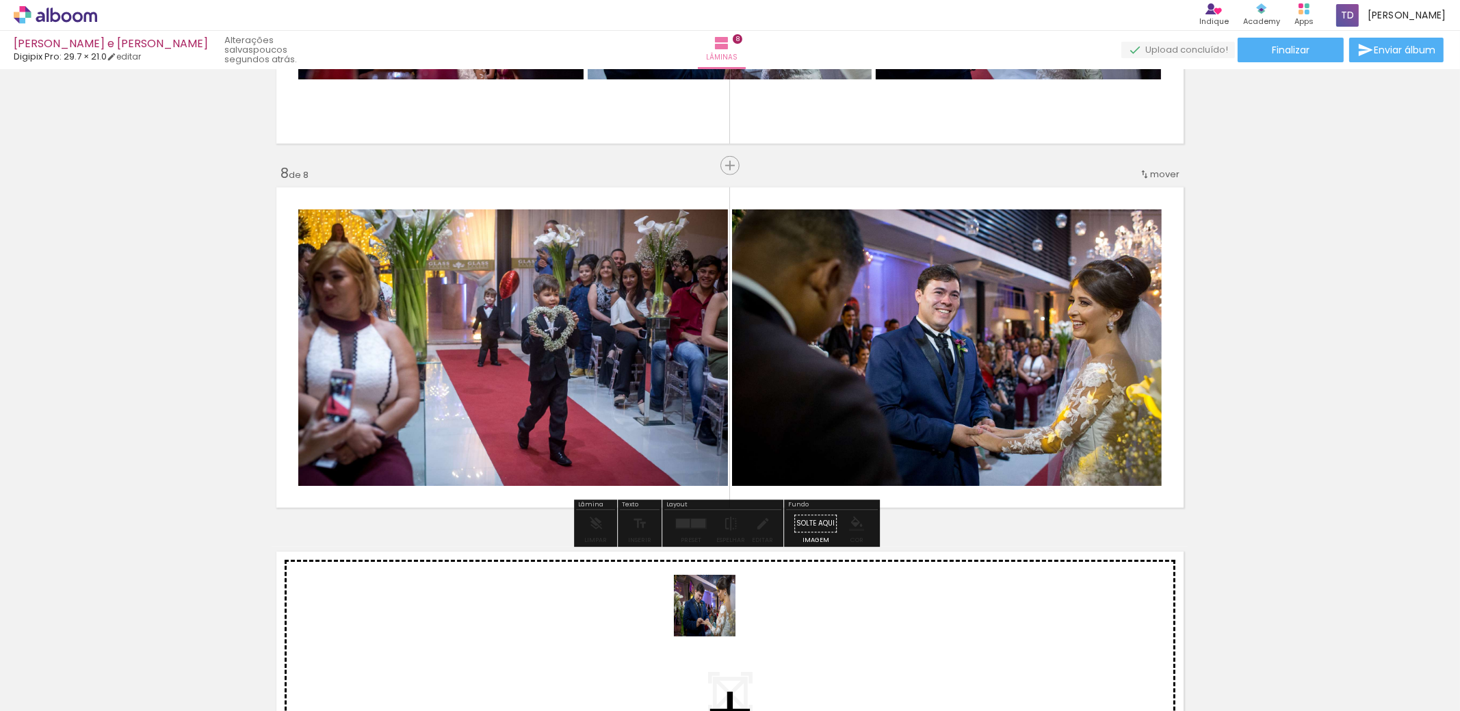
drag, startPoint x: 710, startPoint y: 640, endPoint x: 820, endPoint y: 495, distance: 181.7
click at [819, 454] on quentale-workspace at bounding box center [730, 355] width 1460 height 711
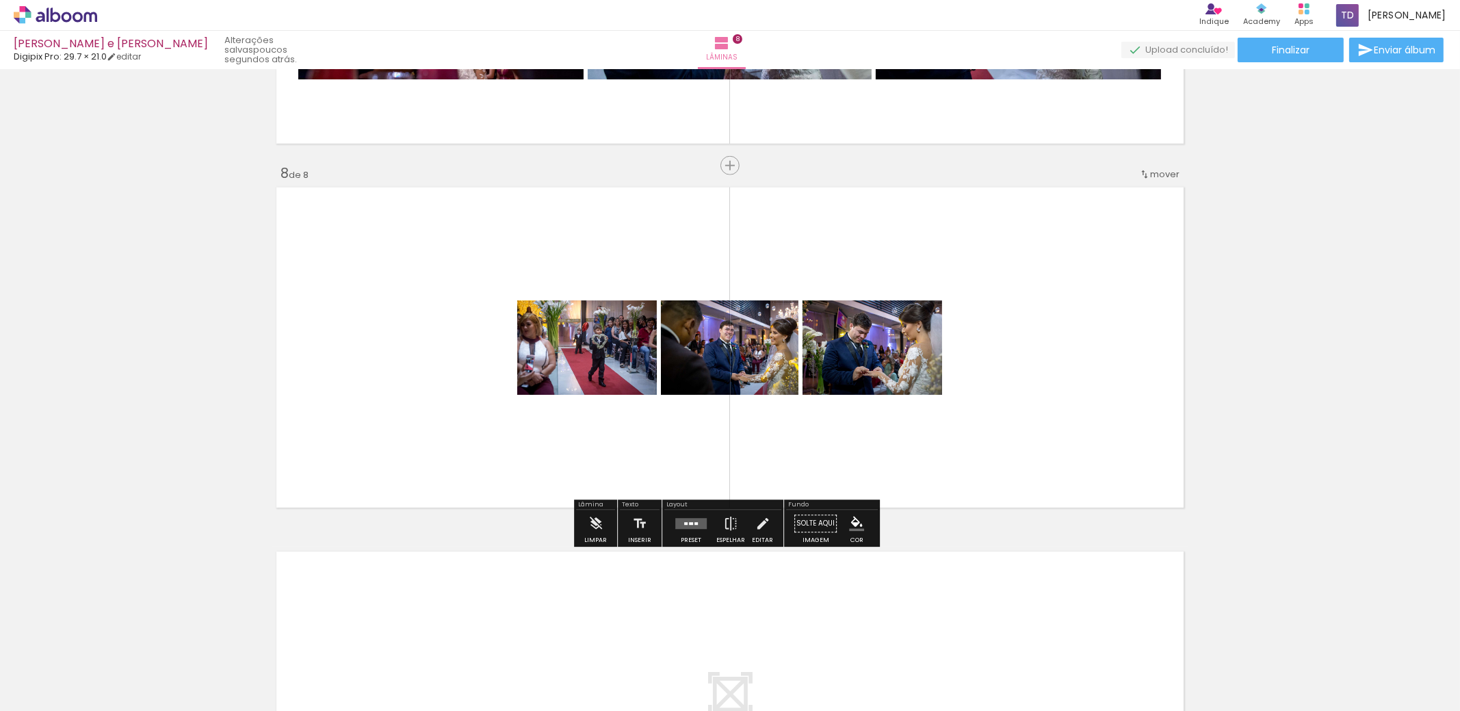
drag, startPoint x: 808, startPoint y: 680, endPoint x: 898, endPoint y: 467, distance: 231.2
click at [916, 380] on quentale-workspace at bounding box center [730, 355] width 1460 height 711
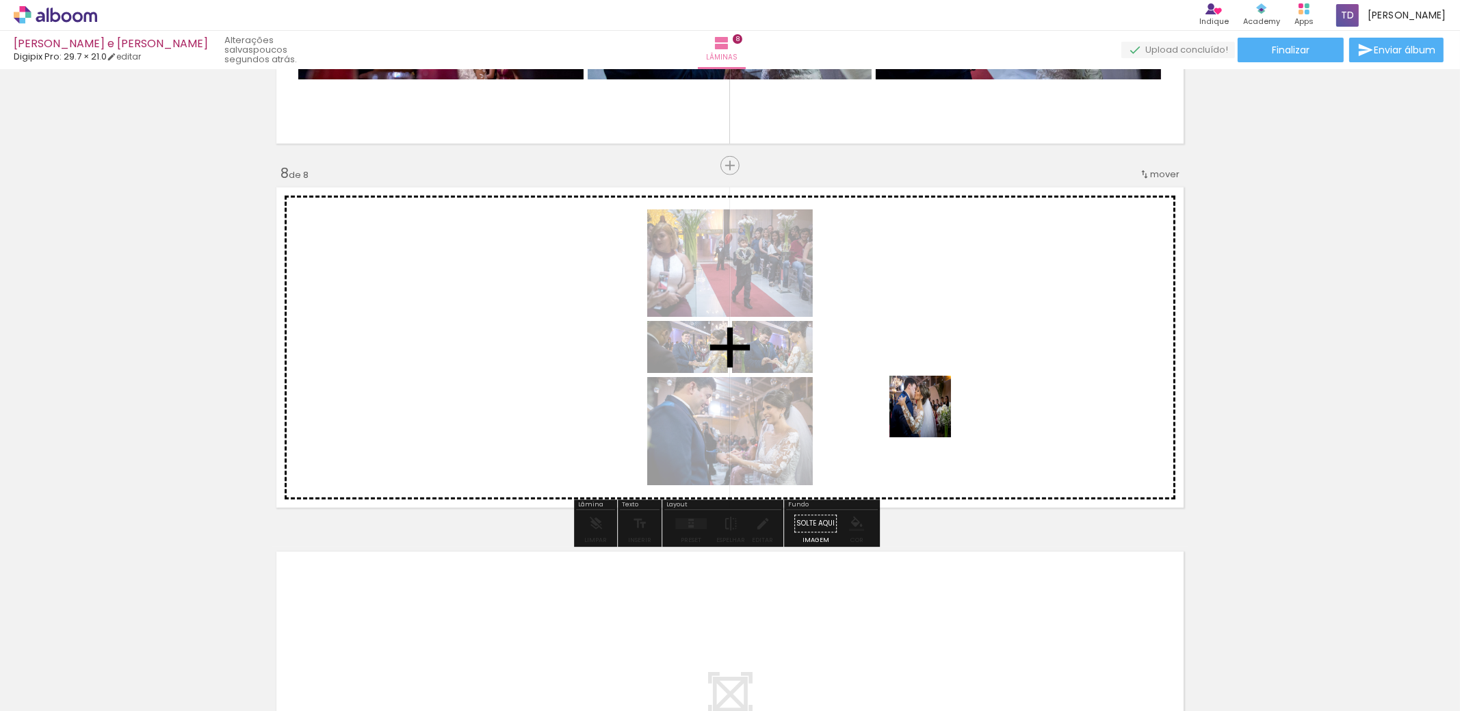
drag, startPoint x: 855, startPoint y: 666, endPoint x: 947, endPoint y: 546, distance: 150.8
click at [942, 393] on quentale-workspace at bounding box center [730, 355] width 1460 height 711
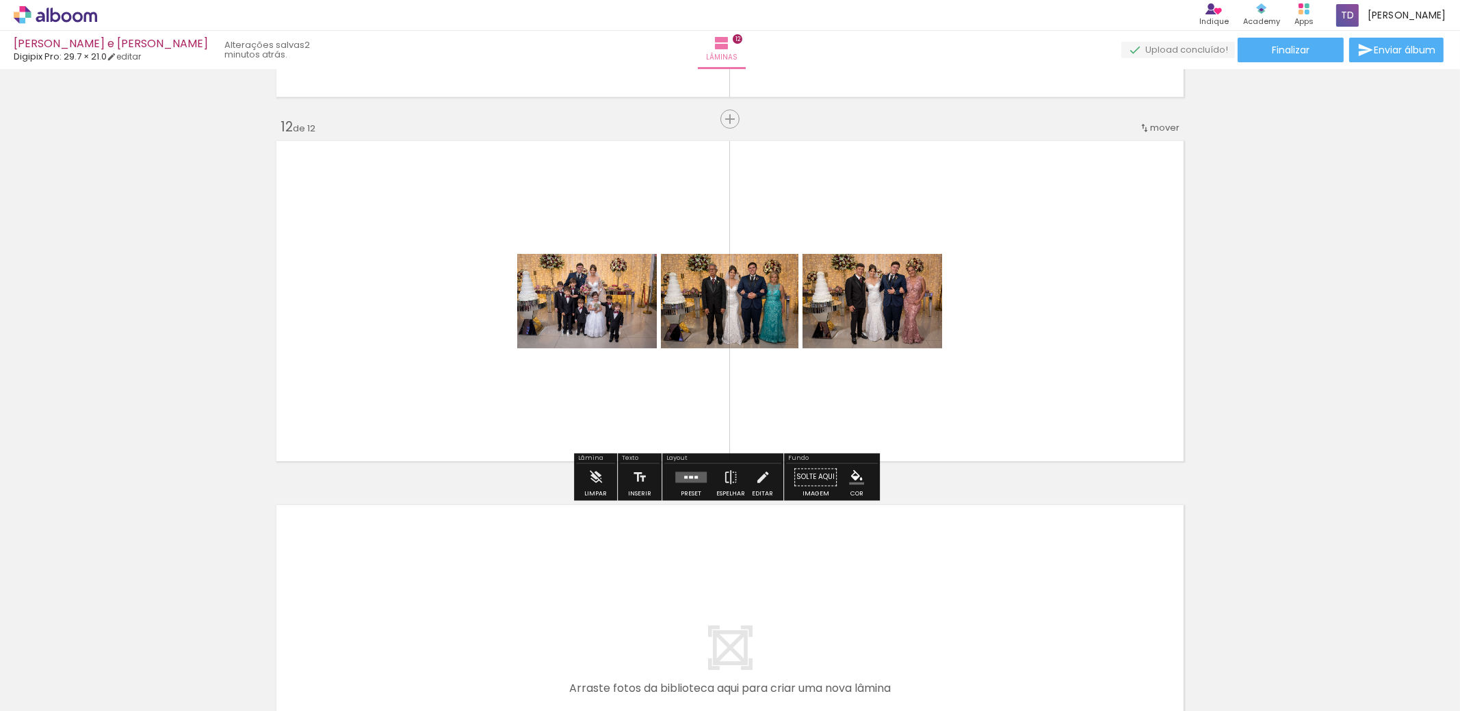
scroll to position [0, 1618]
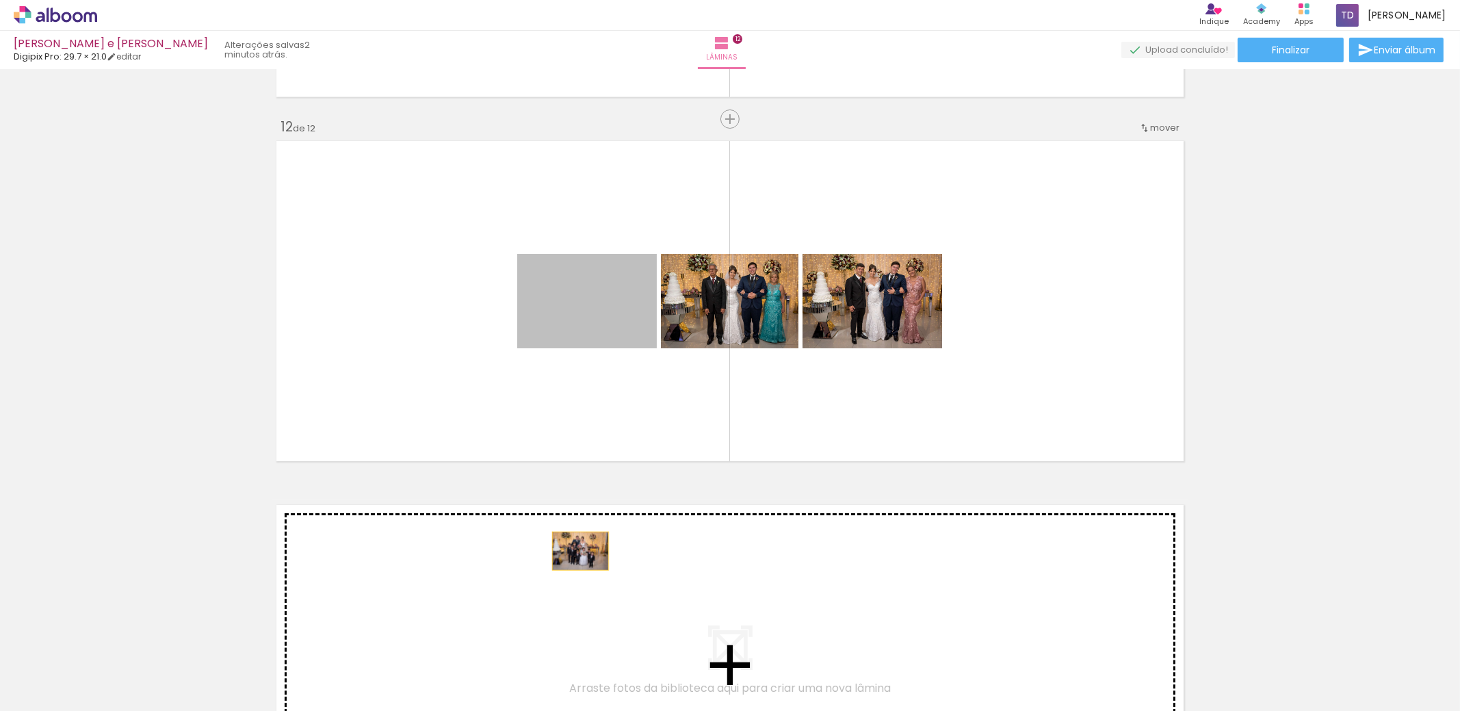
drag, startPoint x: 595, startPoint y: 314, endPoint x: 575, endPoint y: 551, distance: 237.6
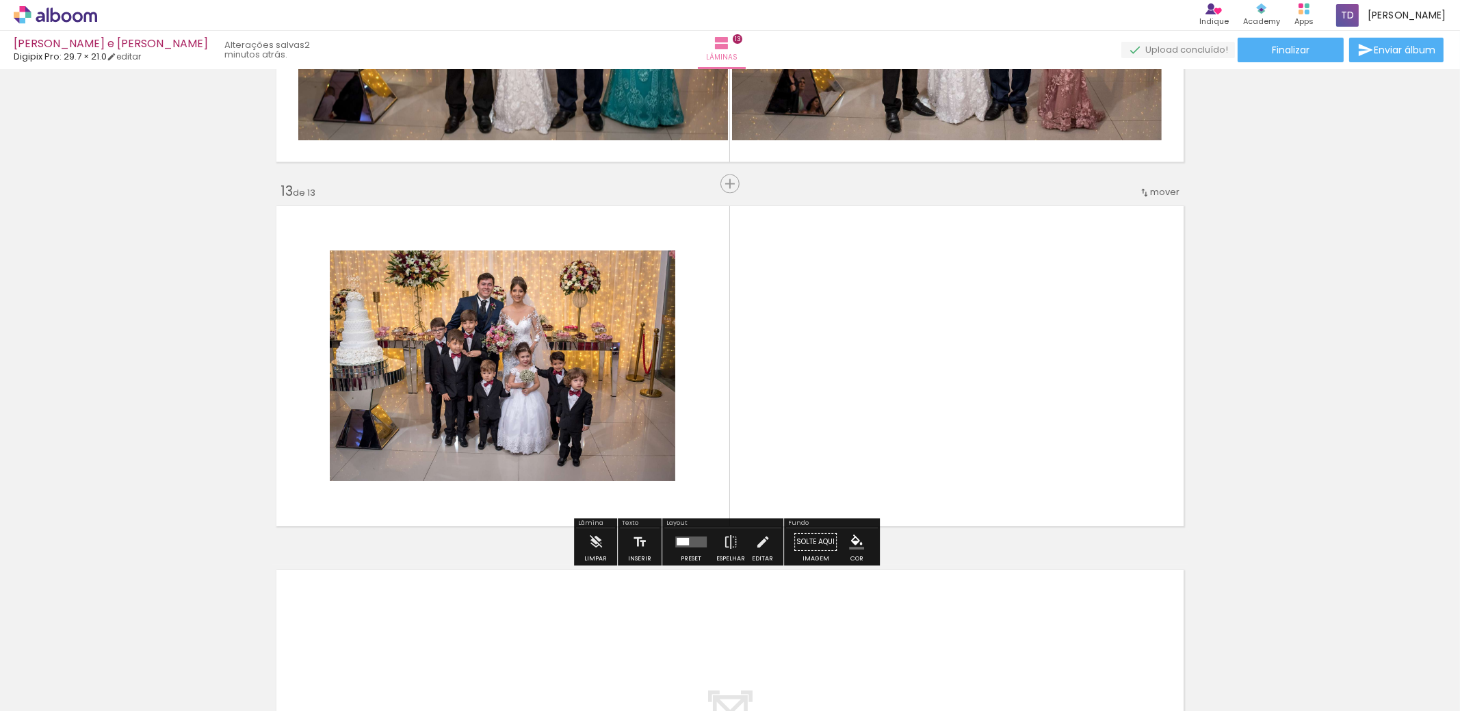
scroll to position [4295, 0]
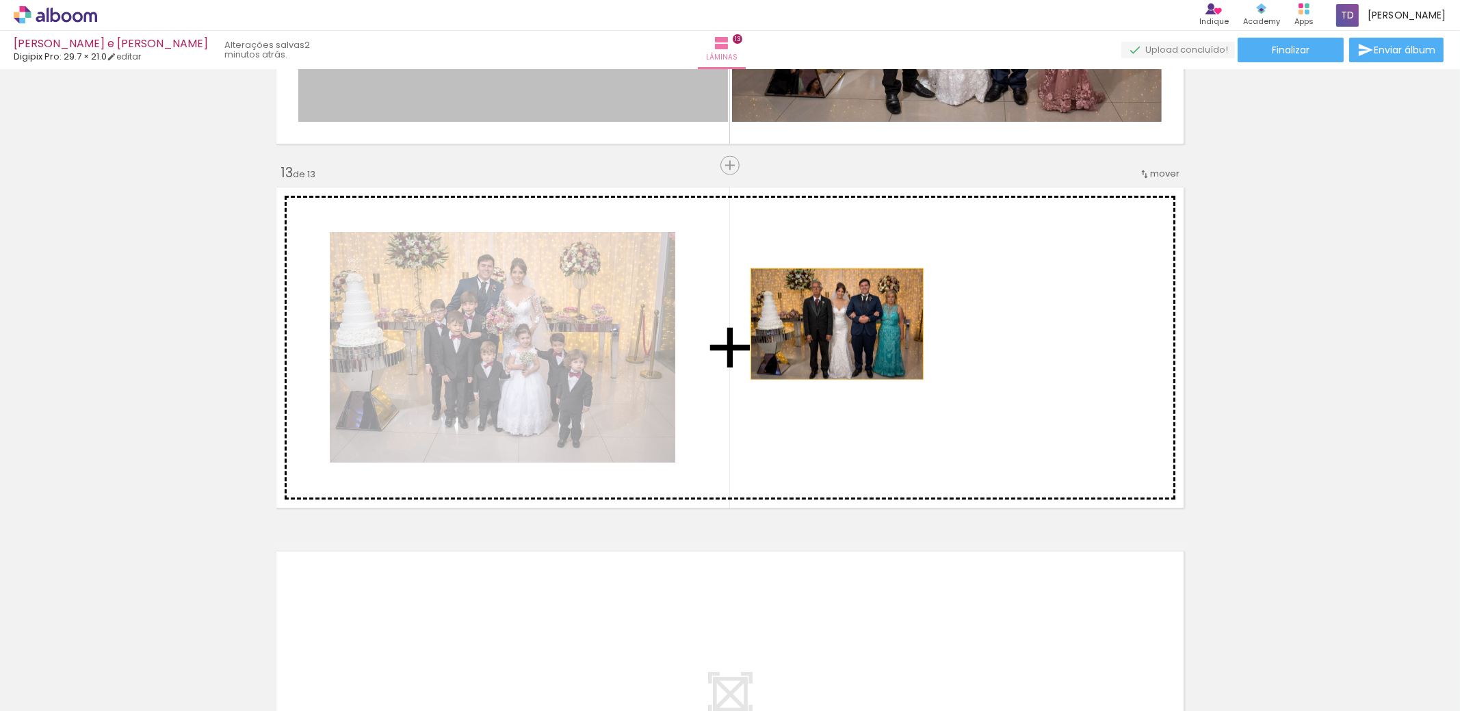
drag, startPoint x: 650, startPoint y: 92, endPoint x: 837, endPoint y: 335, distance: 307.0
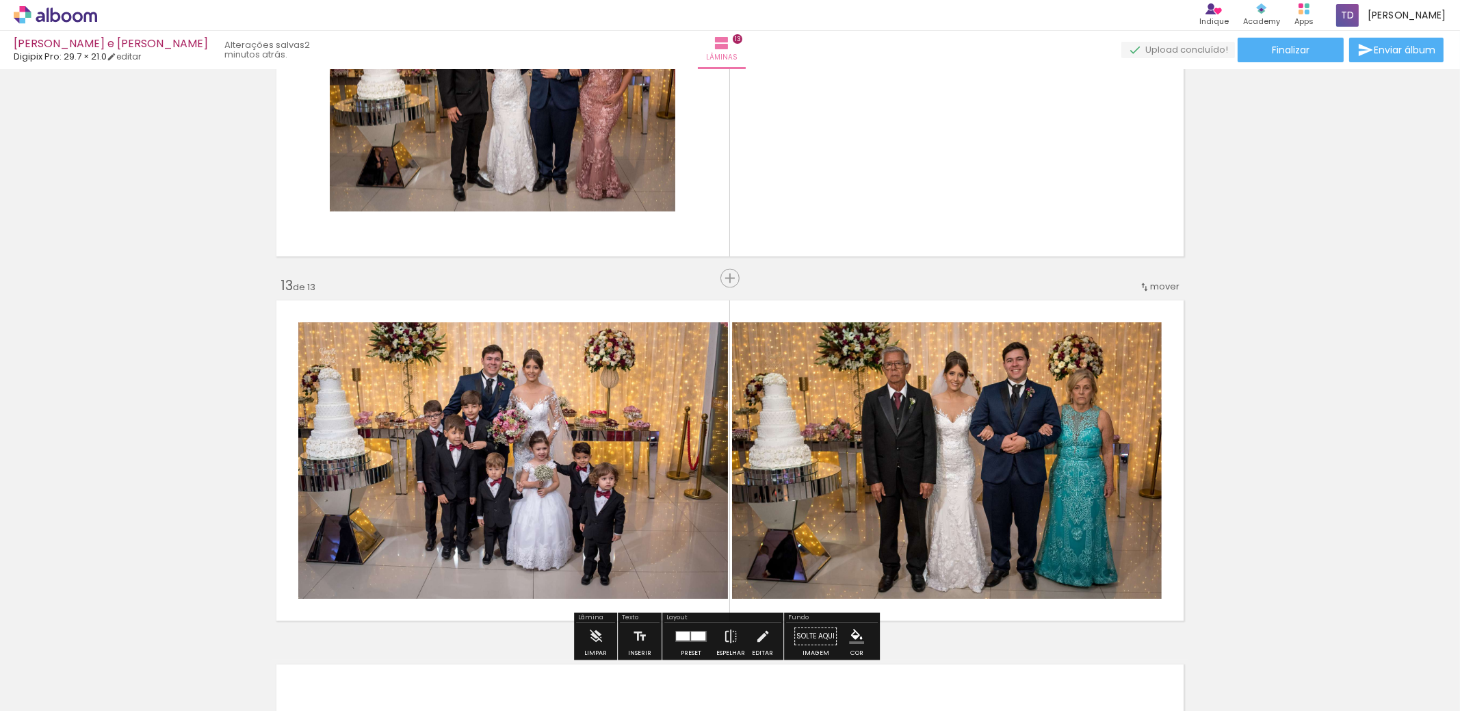
scroll to position [4158, 0]
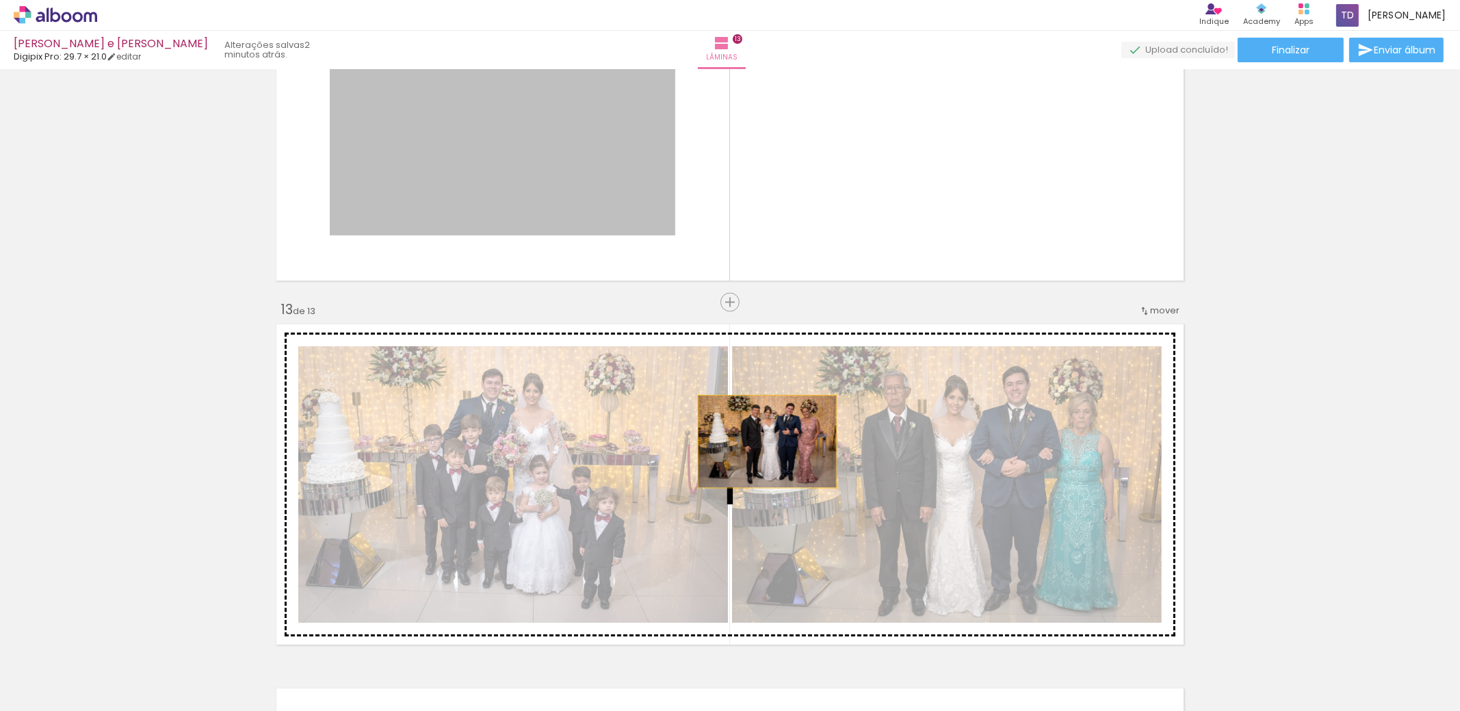
drag, startPoint x: 554, startPoint y: 193, endPoint x: 785, endPoint y: 471, distance: 361.6
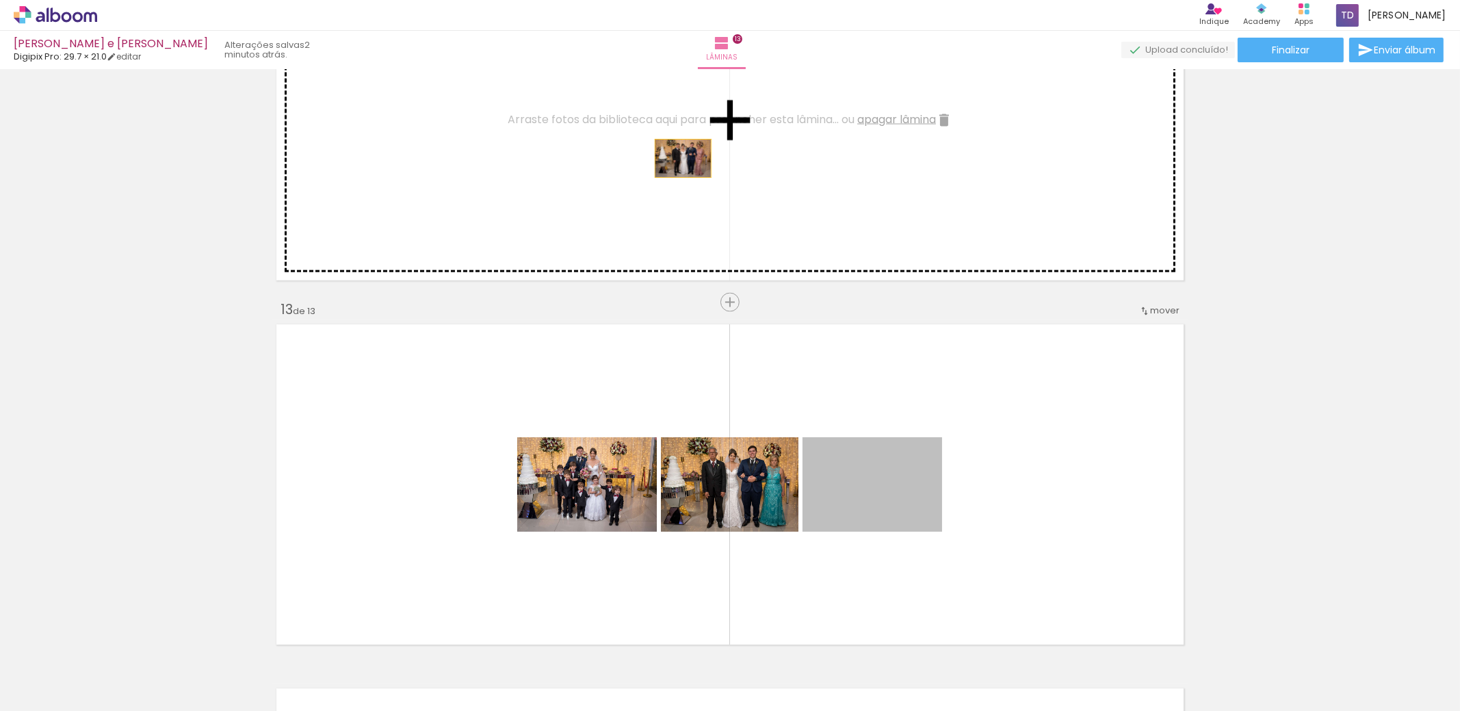
drag, startPoint x: 890, startPoint y: 493, endPoint x: 678, endPoint y: 158, distance: 395.8
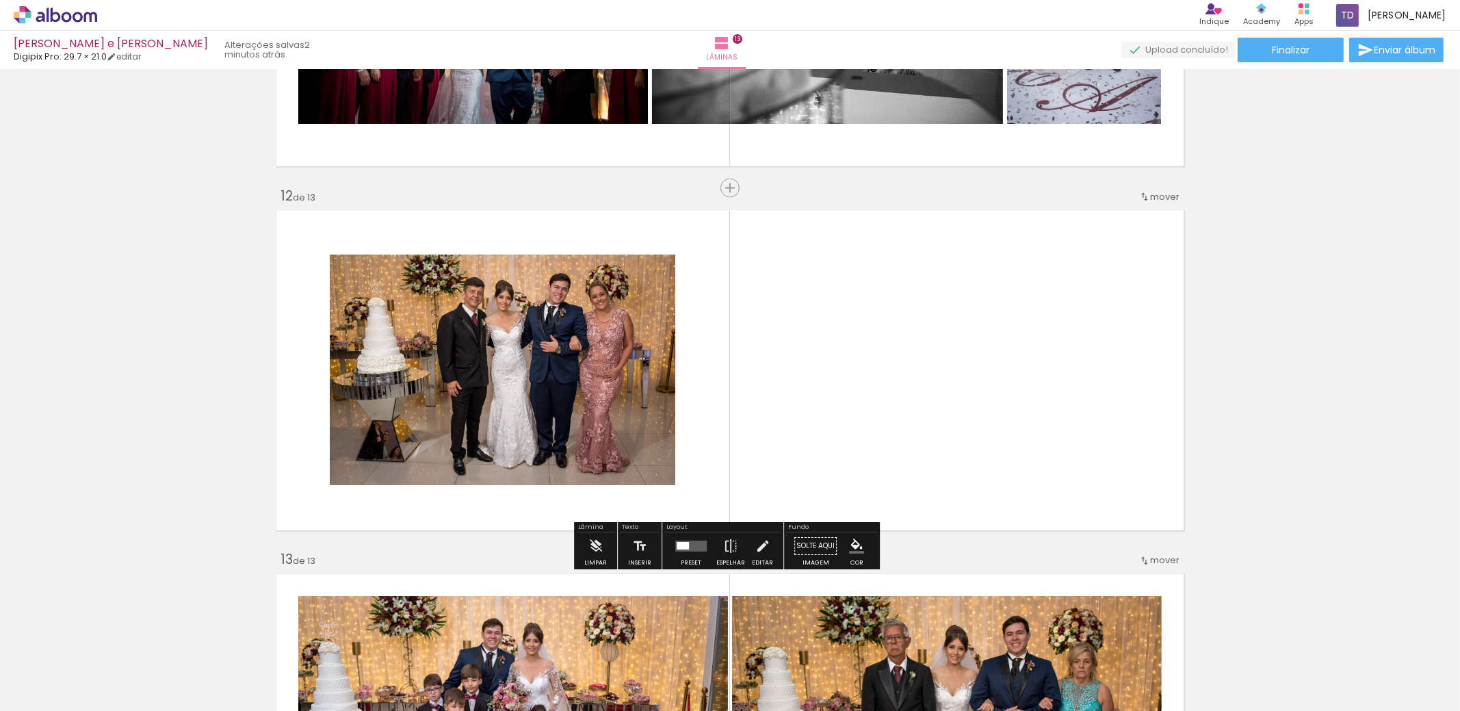
scroll to position [3884, 0]
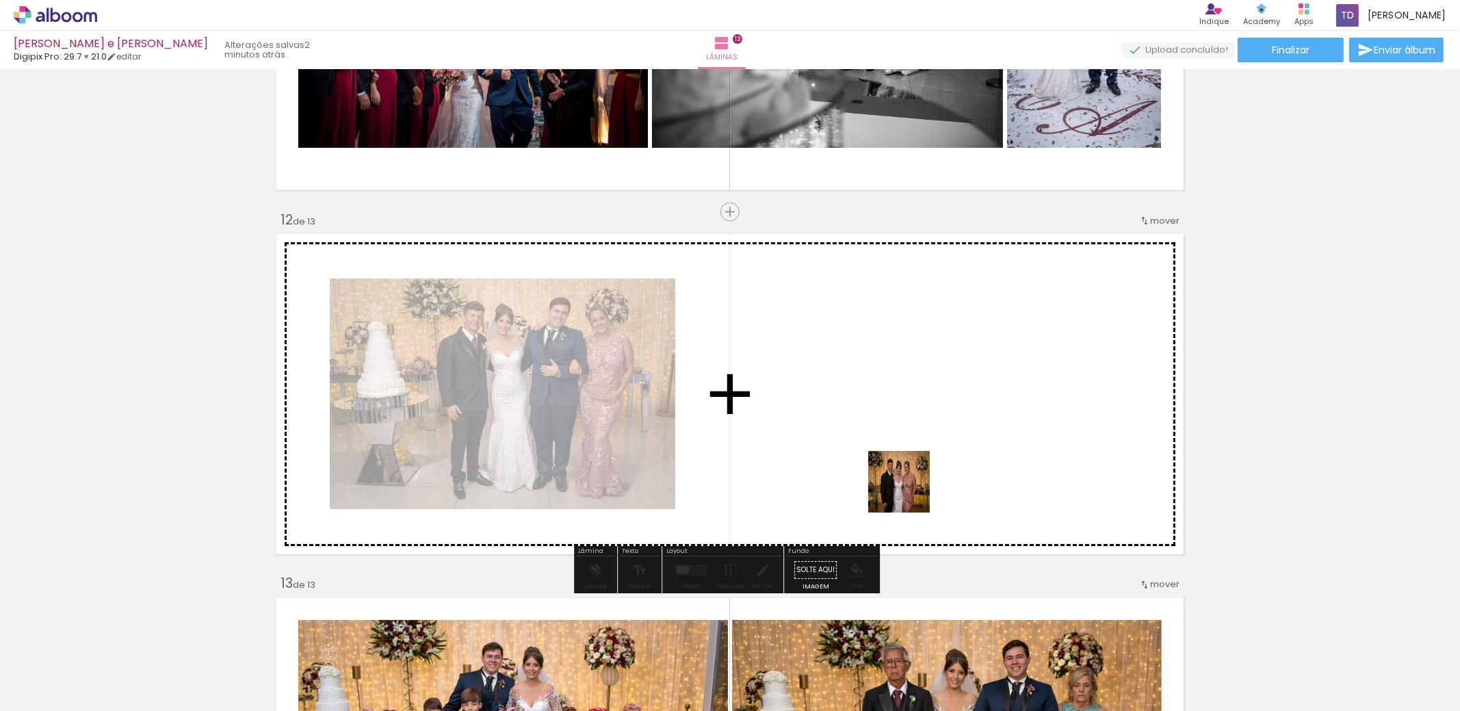
drag, startPoint x: 983, startPoint y: 671, endPoint x: 968, endPoint y: 565, distance: 106.4
click at [895, 461] on quentale-workspace at bounding box center [730, 355] width 1460 height 711
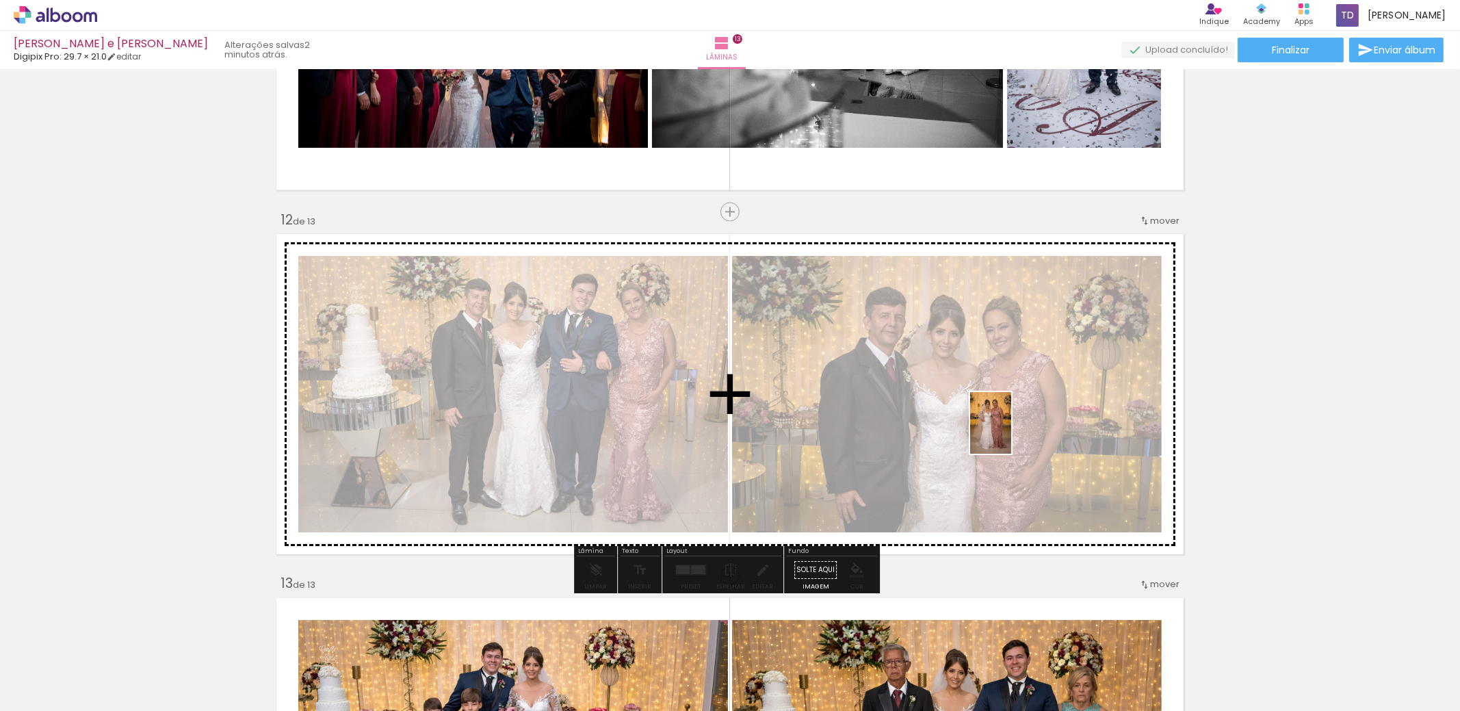
drag, startPoint x: 1040, startPoint y: 667, endPoint x: 1011, endPoint y: 433, distance: 235.8
click at [1011, 433] on quentale-workspace at bounding box center [730, 355] width 1460 height 711
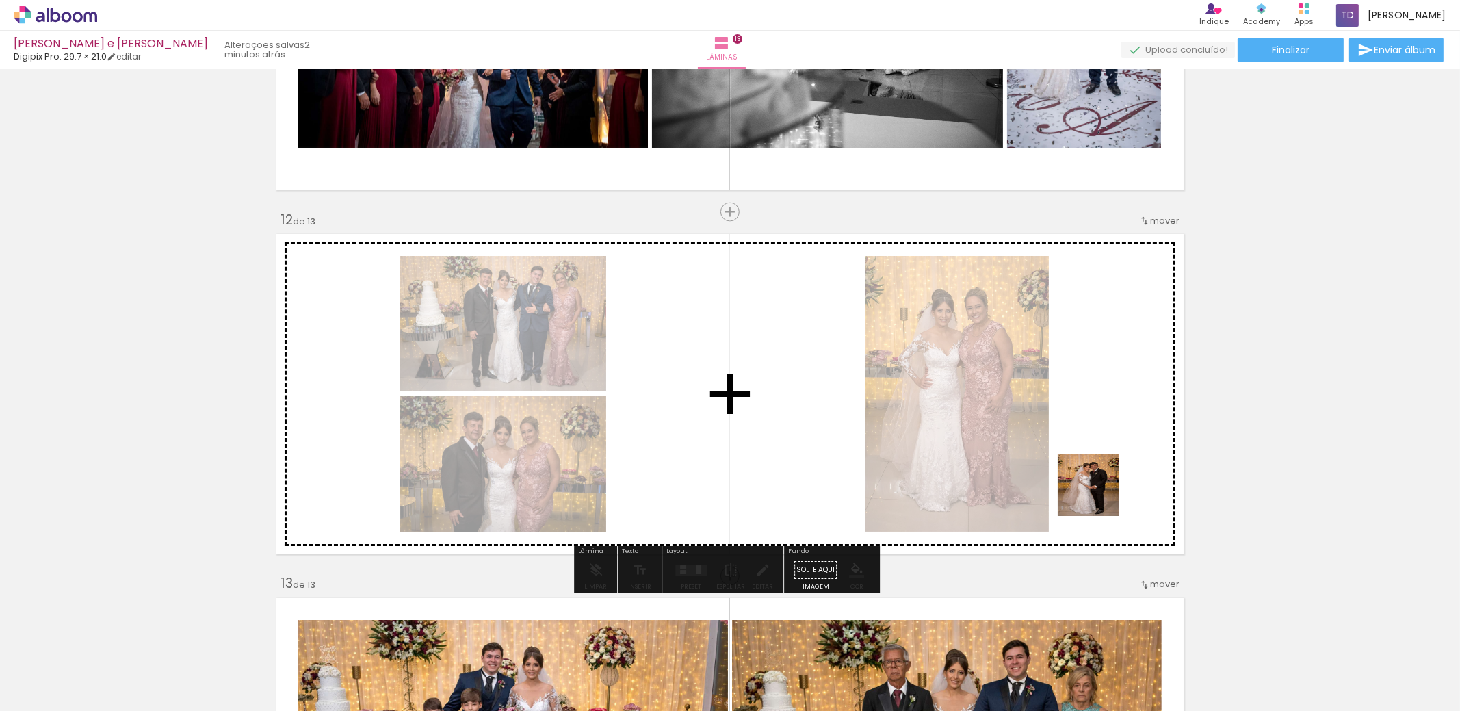
drag, startPoint x: 1140, startPoint y: 671, endPoint x: 1083, endPoint y: 426, distance: 251.5
click at [1083, 426] on quentale-workspace at bounding box center [730, 355] width 1460 height 711
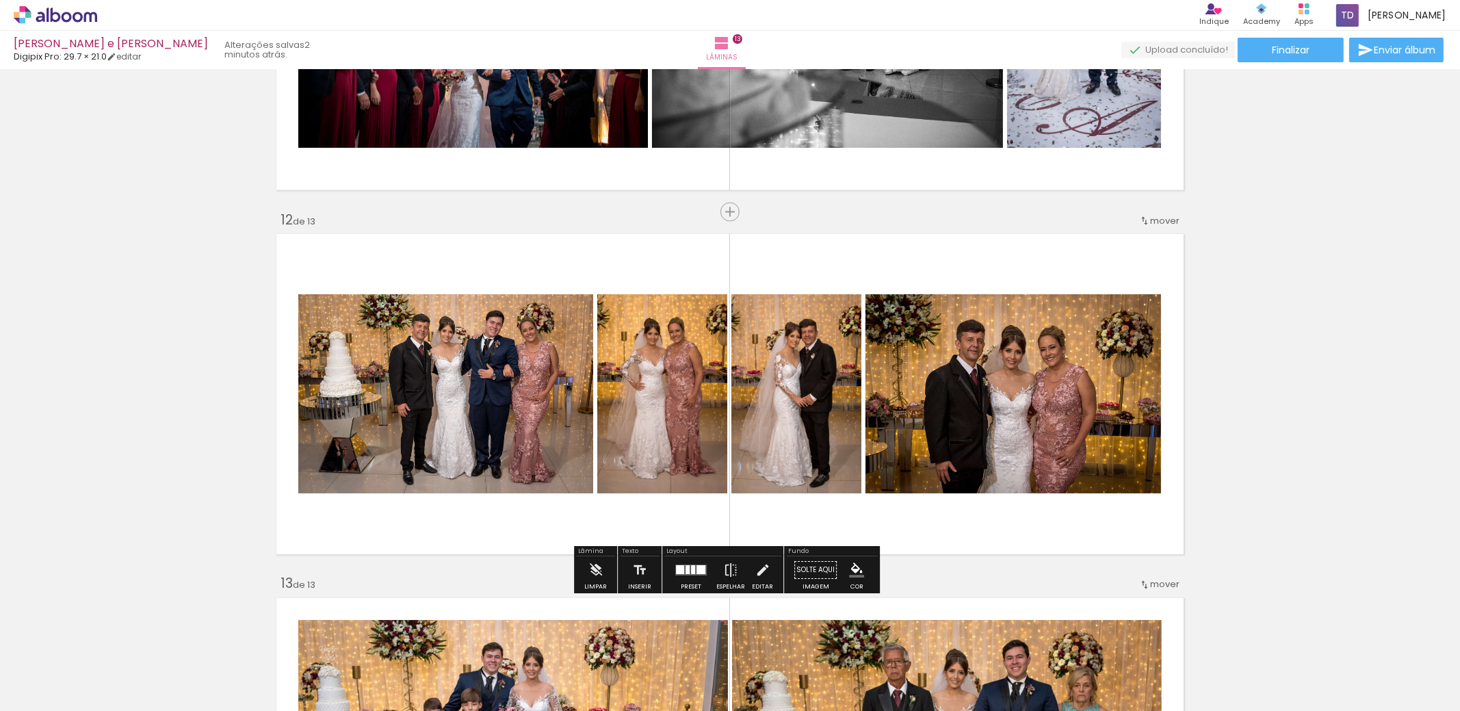
scroll to position [4021, 0]
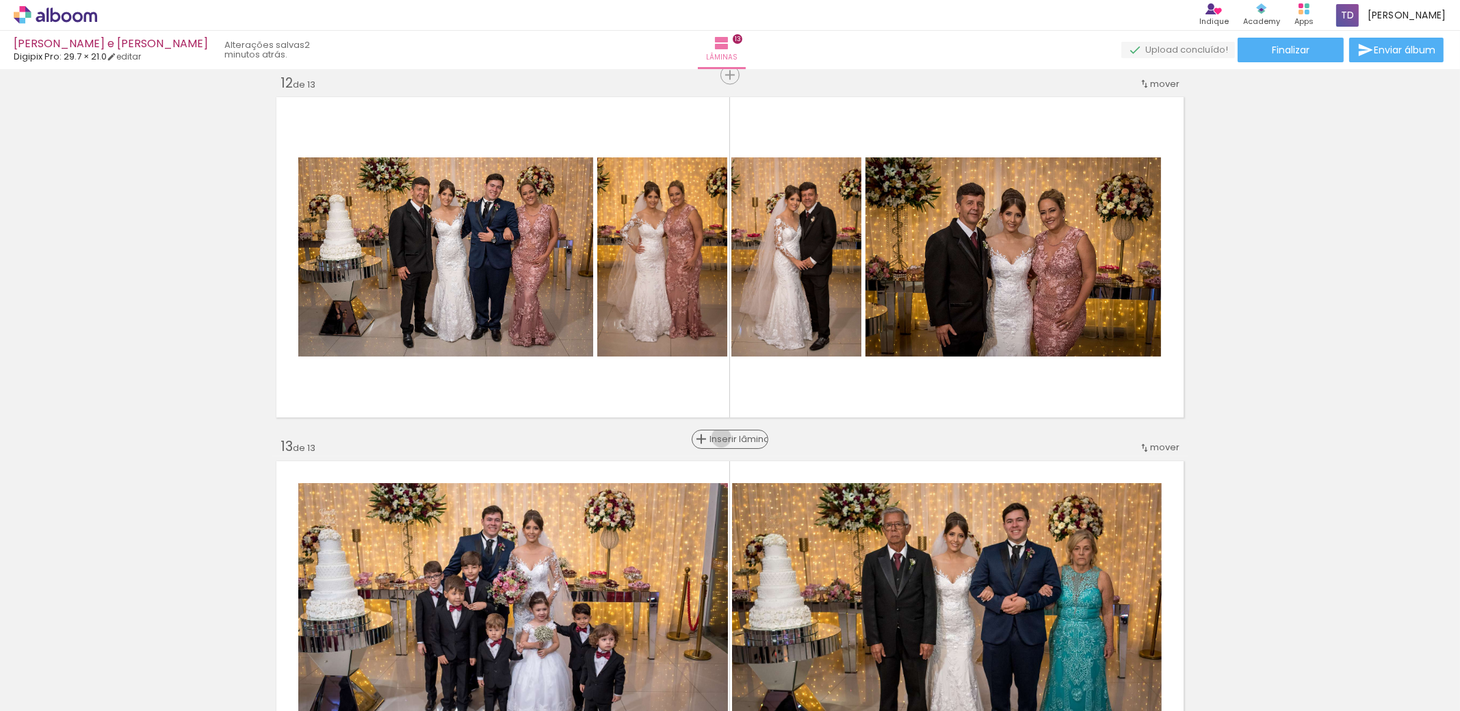
click at [722, 437] on span "Inserir lâmina" at bounding box center [736, 439] width 53 height 9
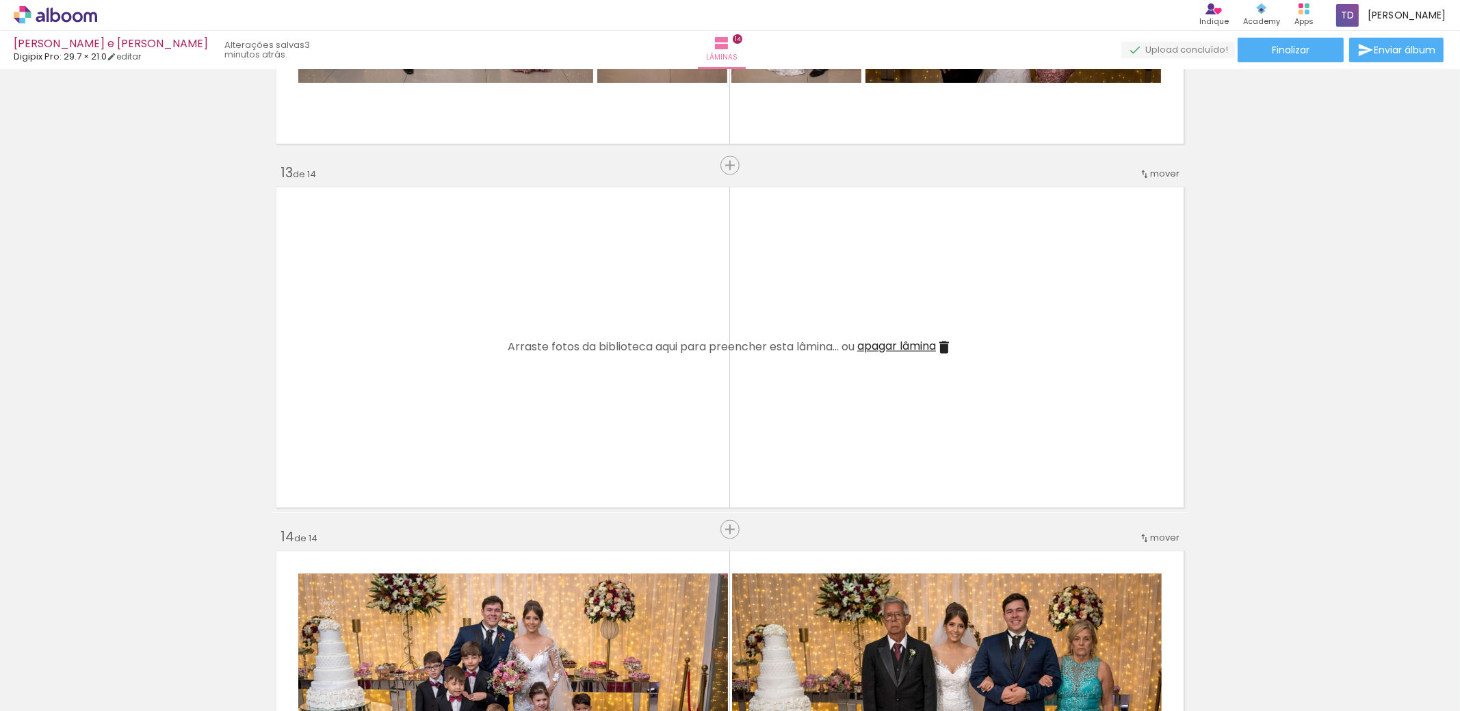
scroll to position [4431, 0]
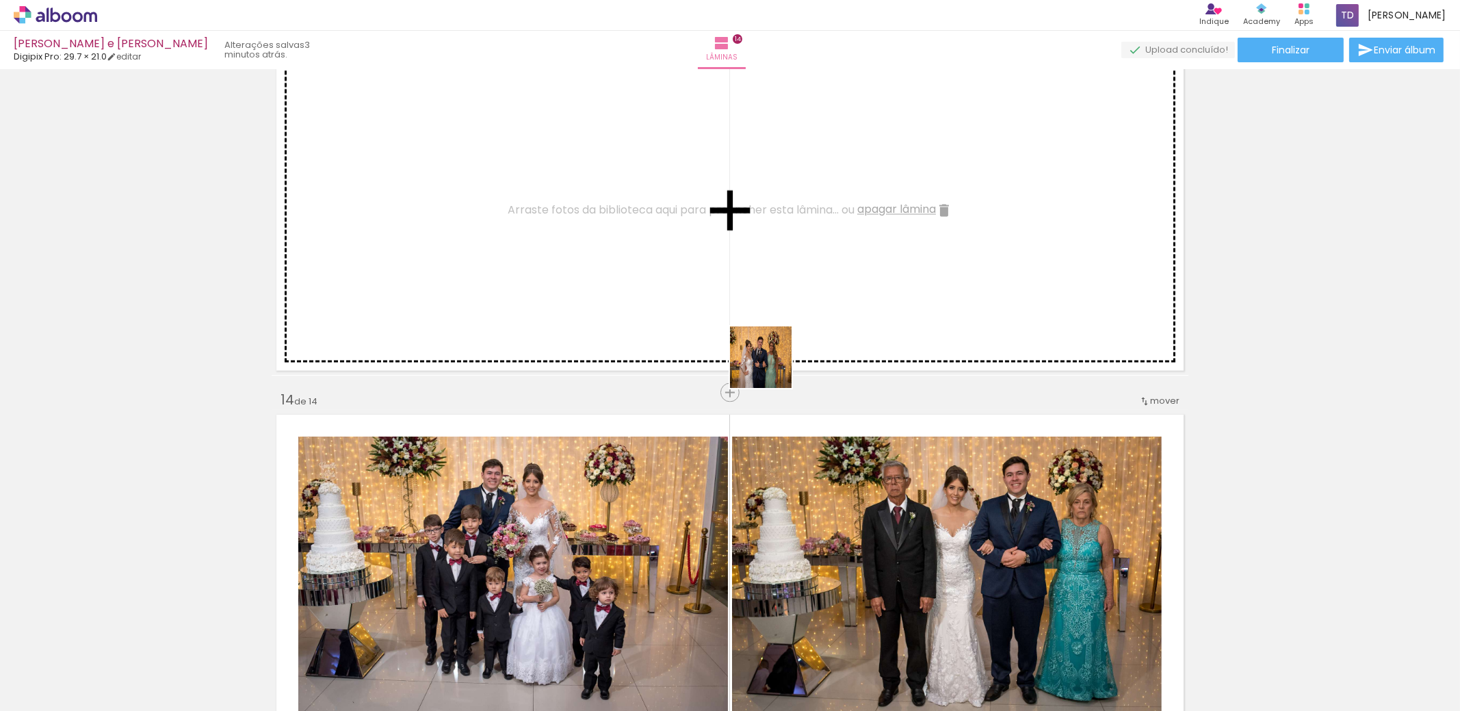
drag, startPoint x: 1217, startPoint y: 661, endPoint x: 681, endPoint y: 358, distance: 615.6
click at [545, 289] on quentale-workspace at bounding box center [730, 355] width 1460 height 711
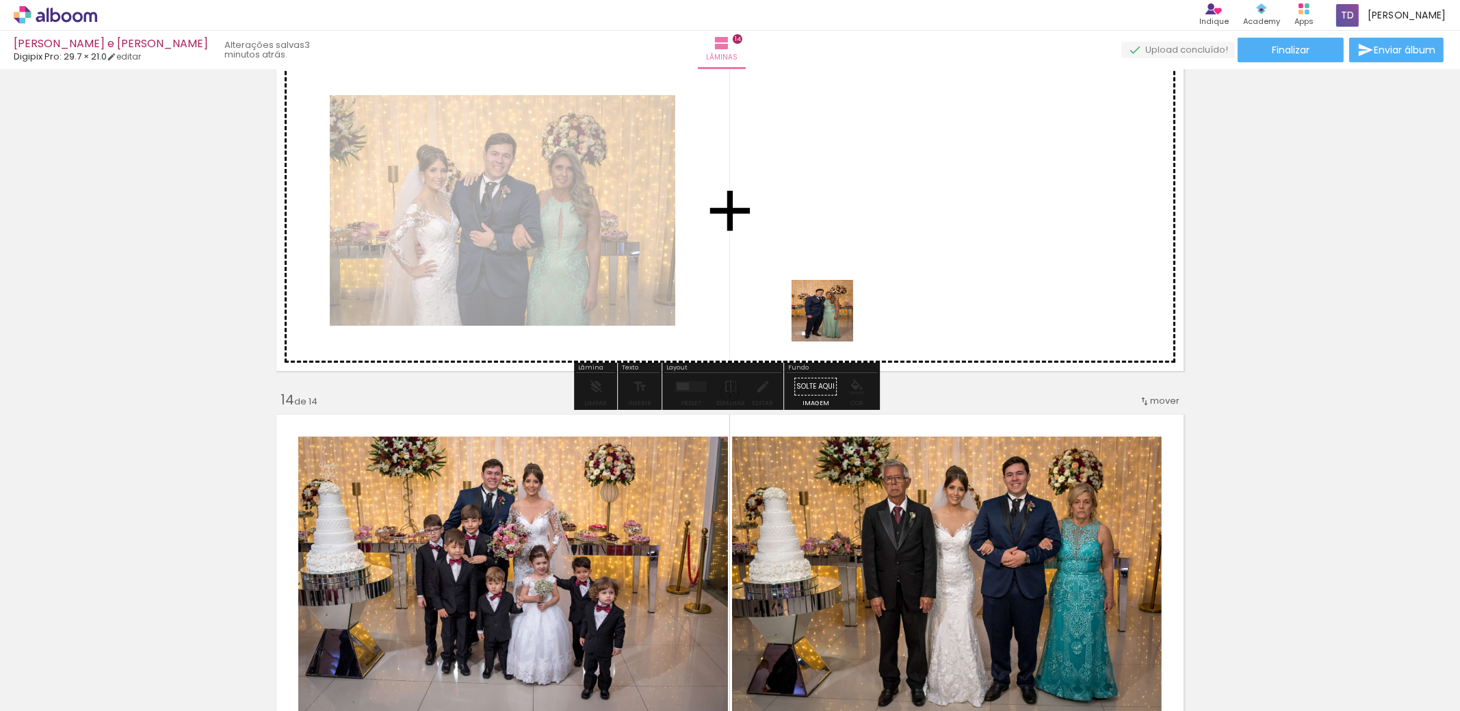
drag, startPoint x: 1284, startPoint y: 656, endPoint x: 771, endPoint y: 283, distance: 634.4
click at [794, 296] on quentale-workspace at bounding box center [730, 355] width 1460 height 711
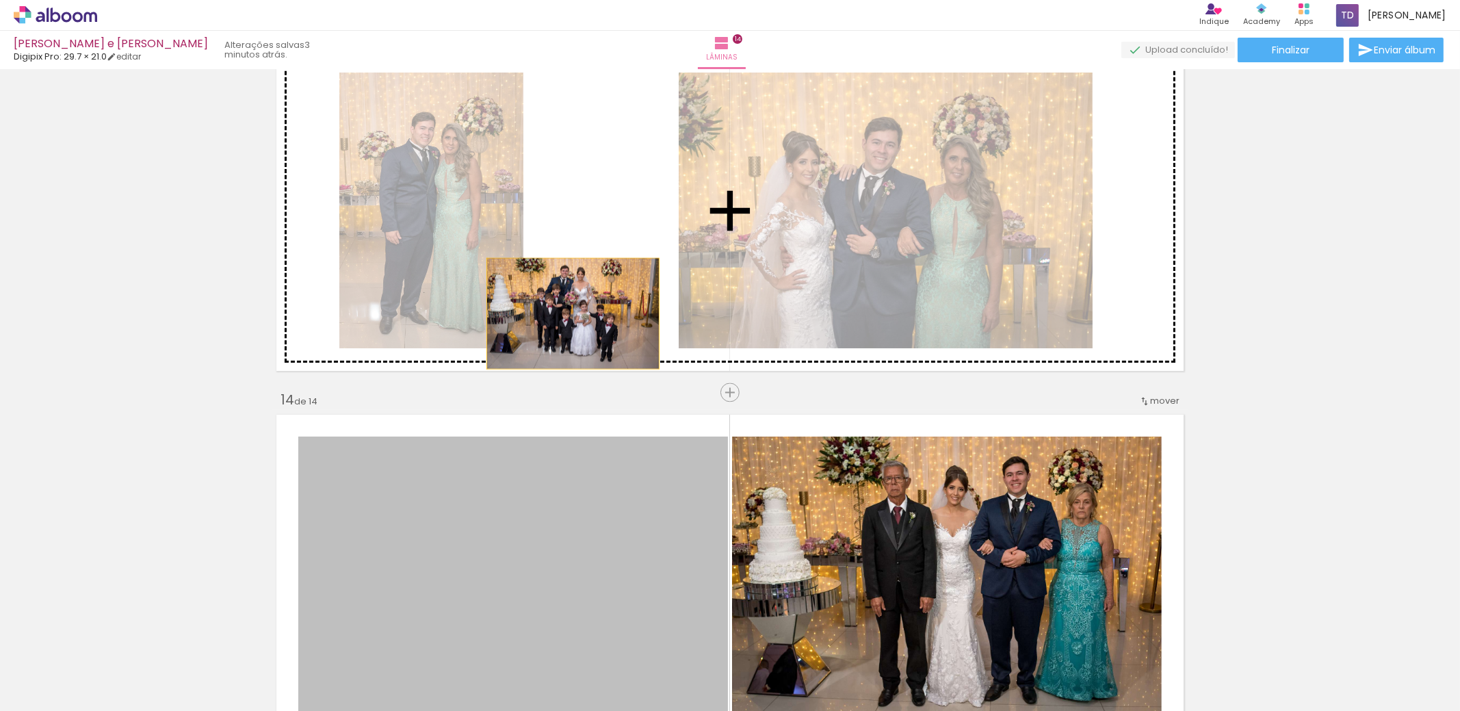
drag, startPoint x: 556, startPoint y: 560, endPoint x: 614, endPoint y: 229, distance: 336.1
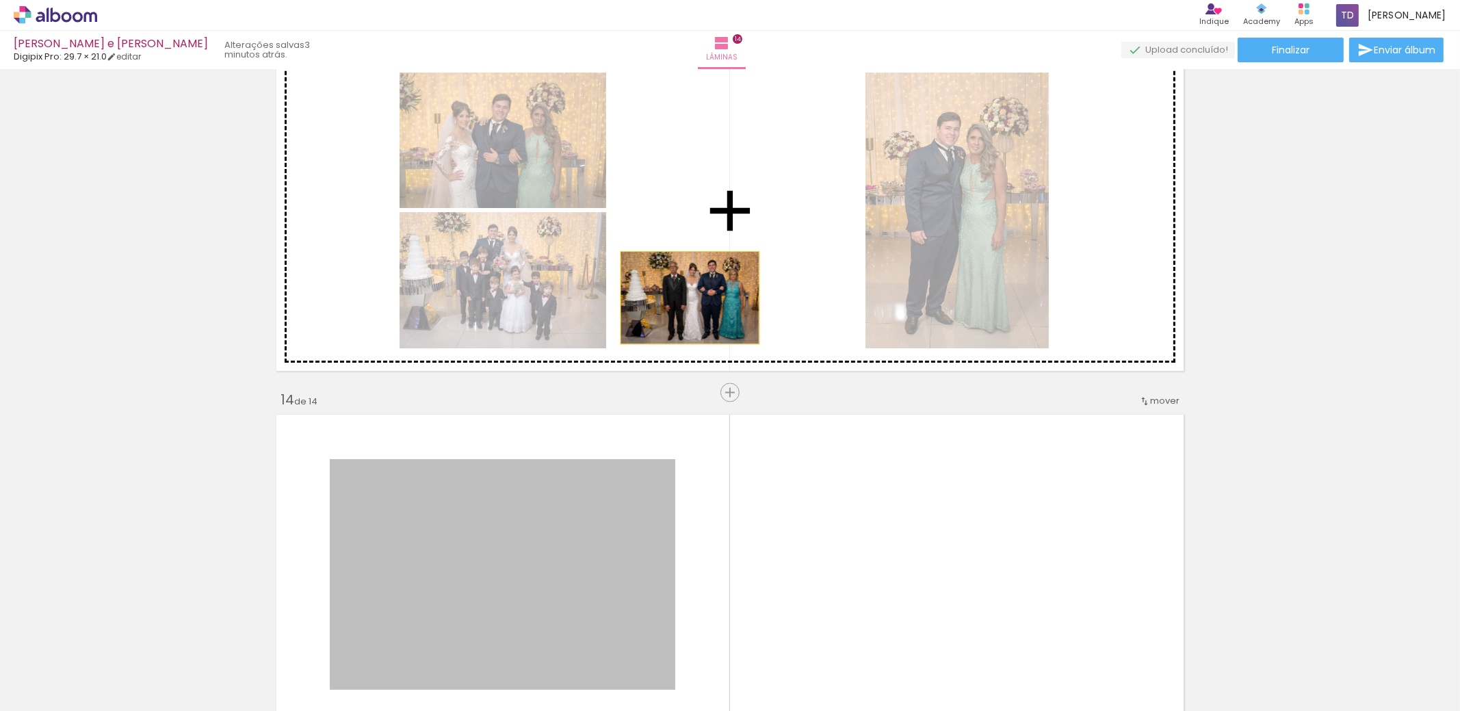
drag, startPoint x: 640, startPoint y: 393, endPoint x: 762, endPoint y: 226, distance: 206.3
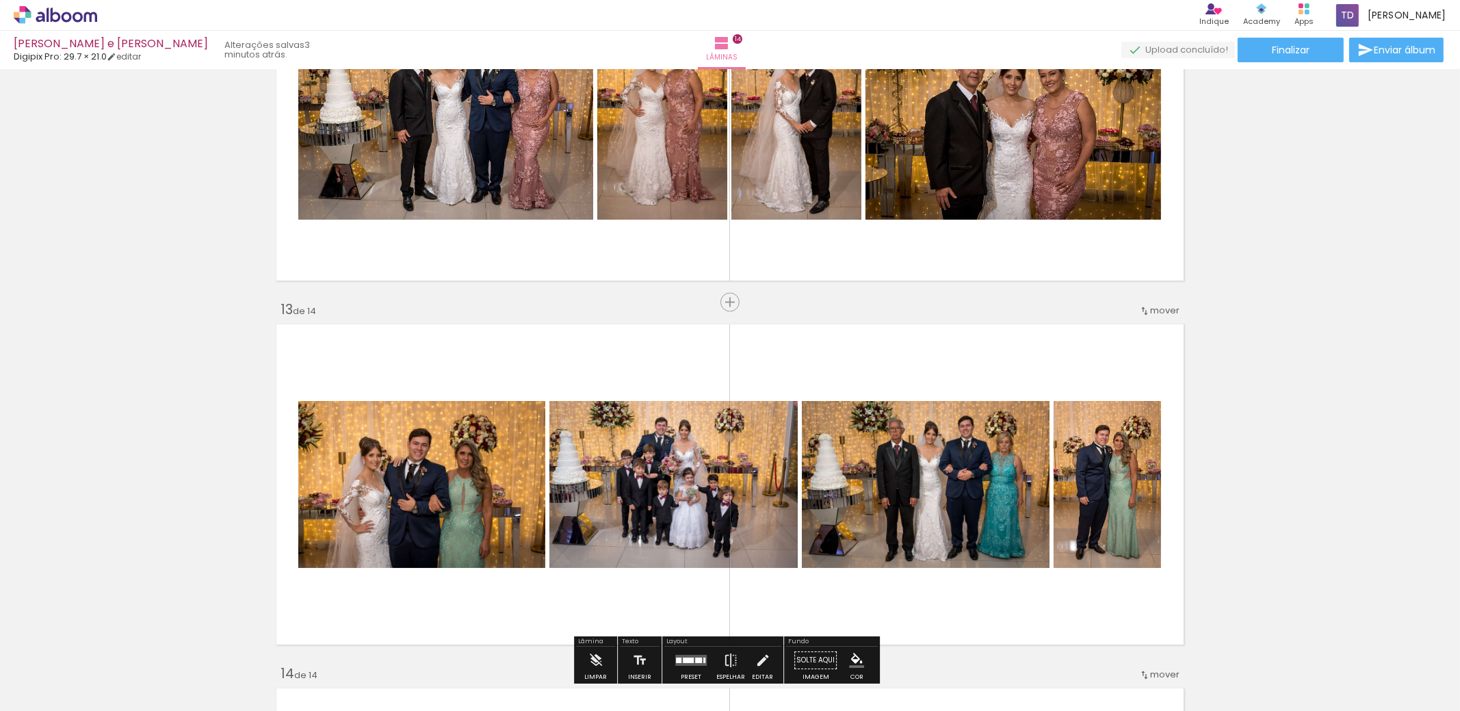
scroll to position [4295, 0]
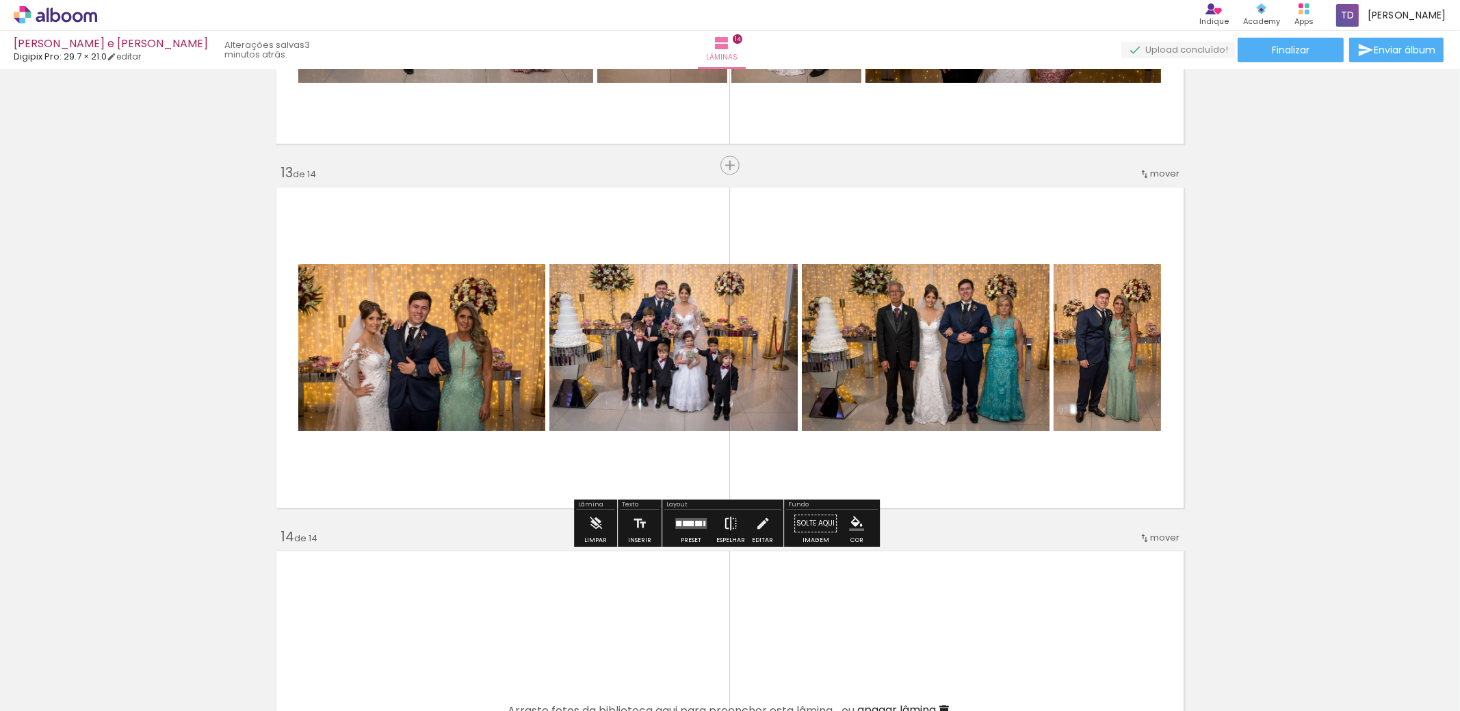
click at [714, 524] on paper-button "Espelhar" at bounding box center [731, 527] width 36 height 35
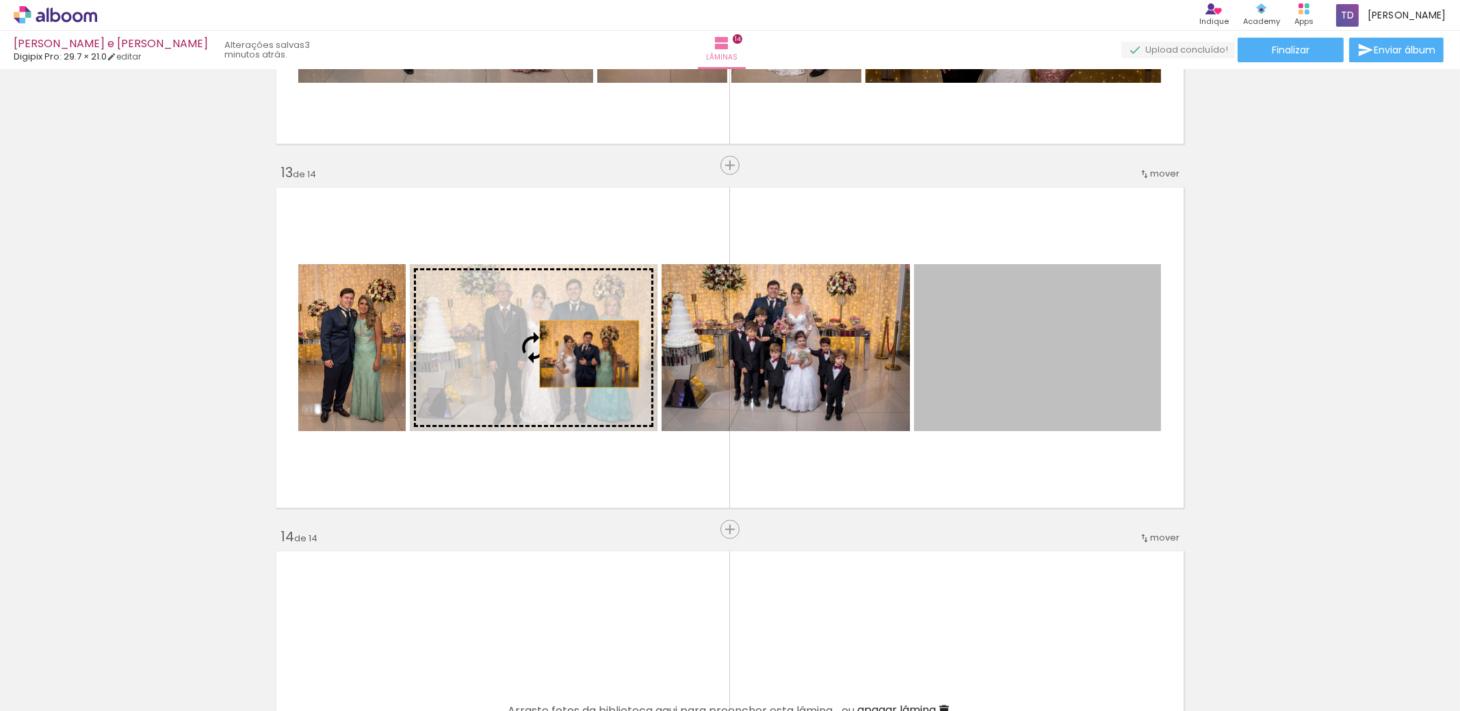
drag, startPoint x: 1045, startPoint y: 361, endPoint x: 520, endPoint y: 355, distance: 524.9
click at [0, 0] on slot at bounding box center [0, 0] width 0 height 0
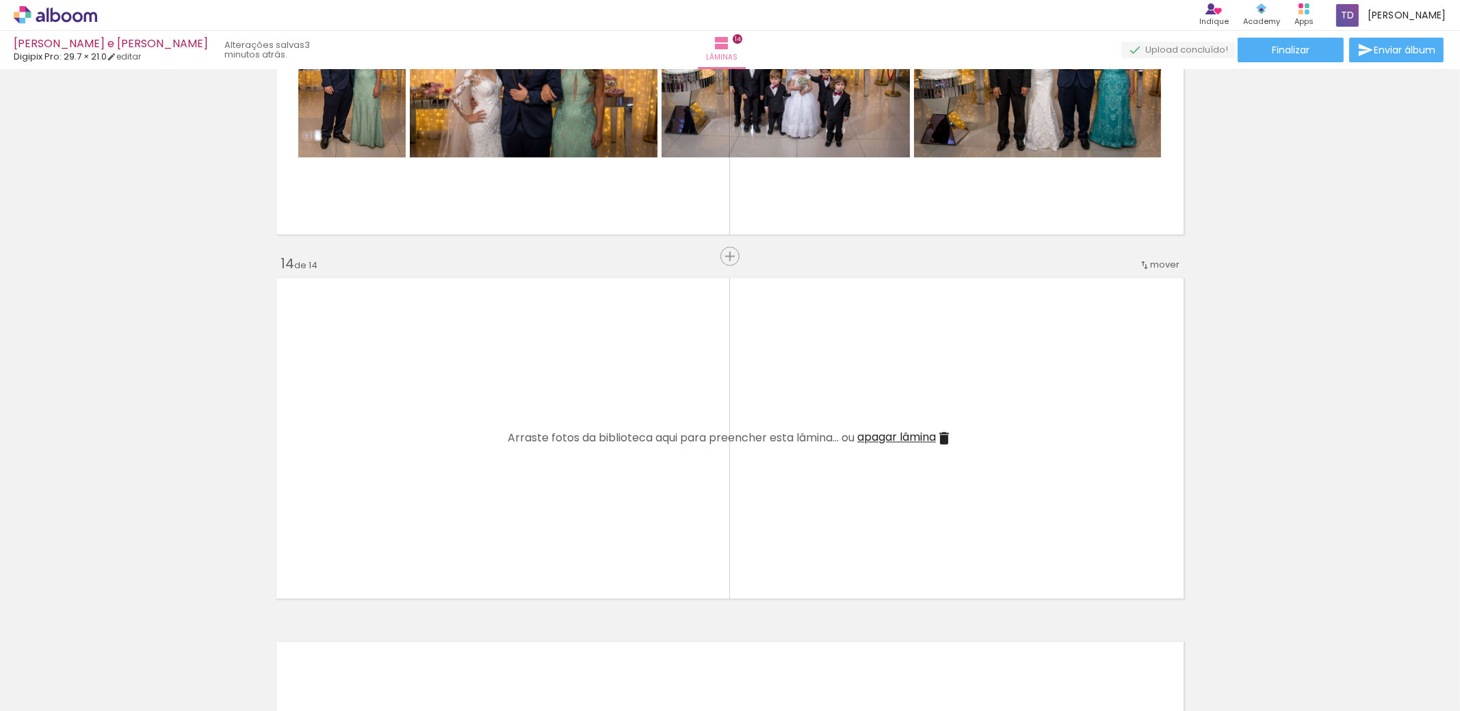
scroll to position [0, 2381]
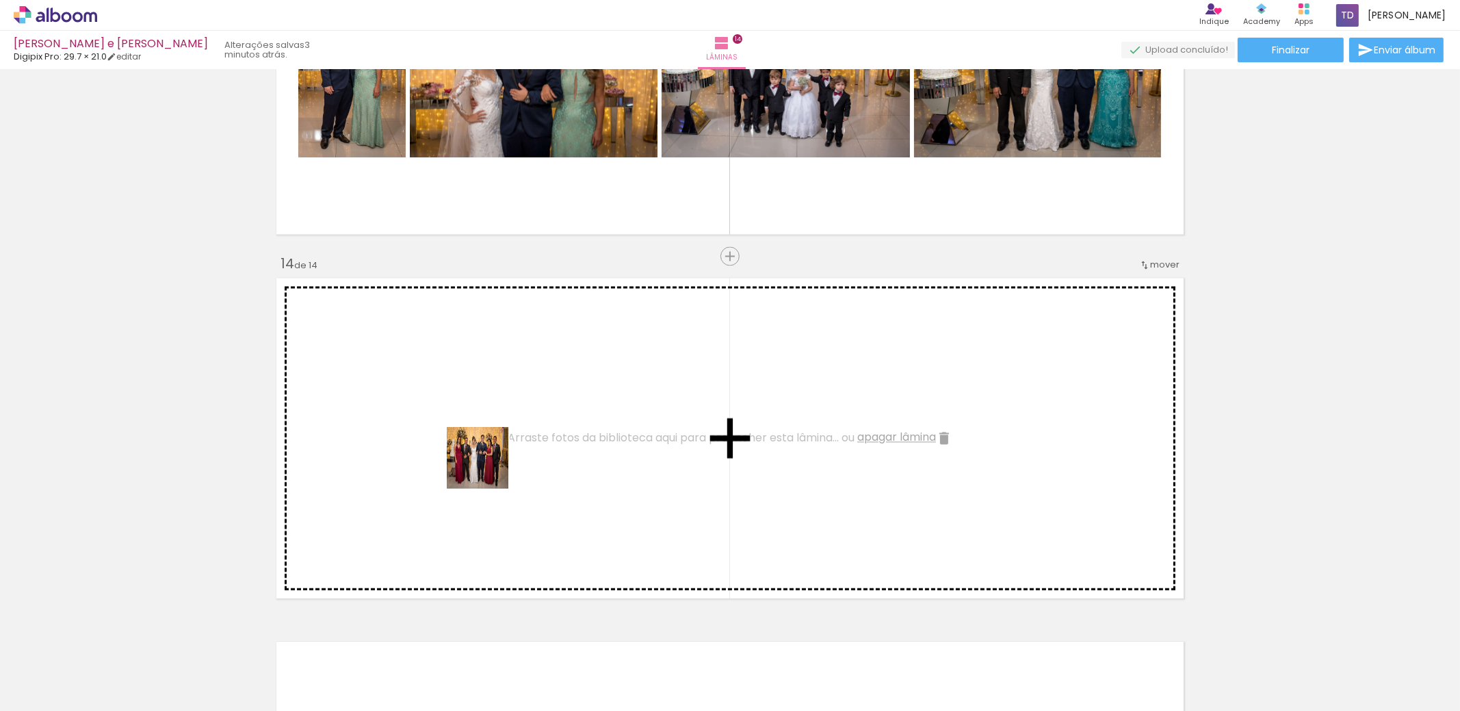
drag, startPoint x: 606, startPoint y: 660, endPoint x: 476, endPoint y: 456, distance: 241.3
click at [476, 456] on quentale-workspace at bounding box center [730, 355] width 1460 height 711
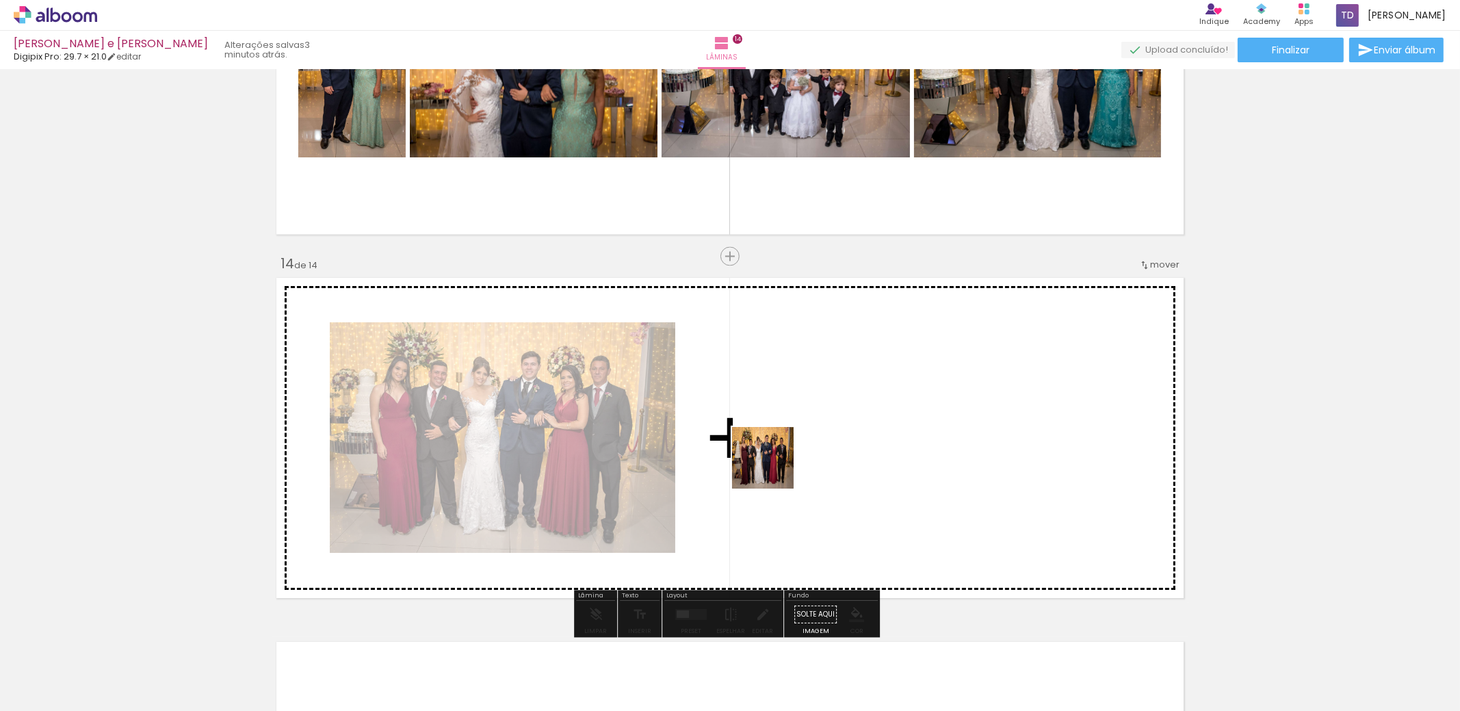
drag, startPoint x: 676, startPoint y: 627, endPoint x: 780, endPoint y: 458, distance: 198.5
click at [780, 458] on quentale-workspace at bounding box center [730, 355] width 1460 height 711
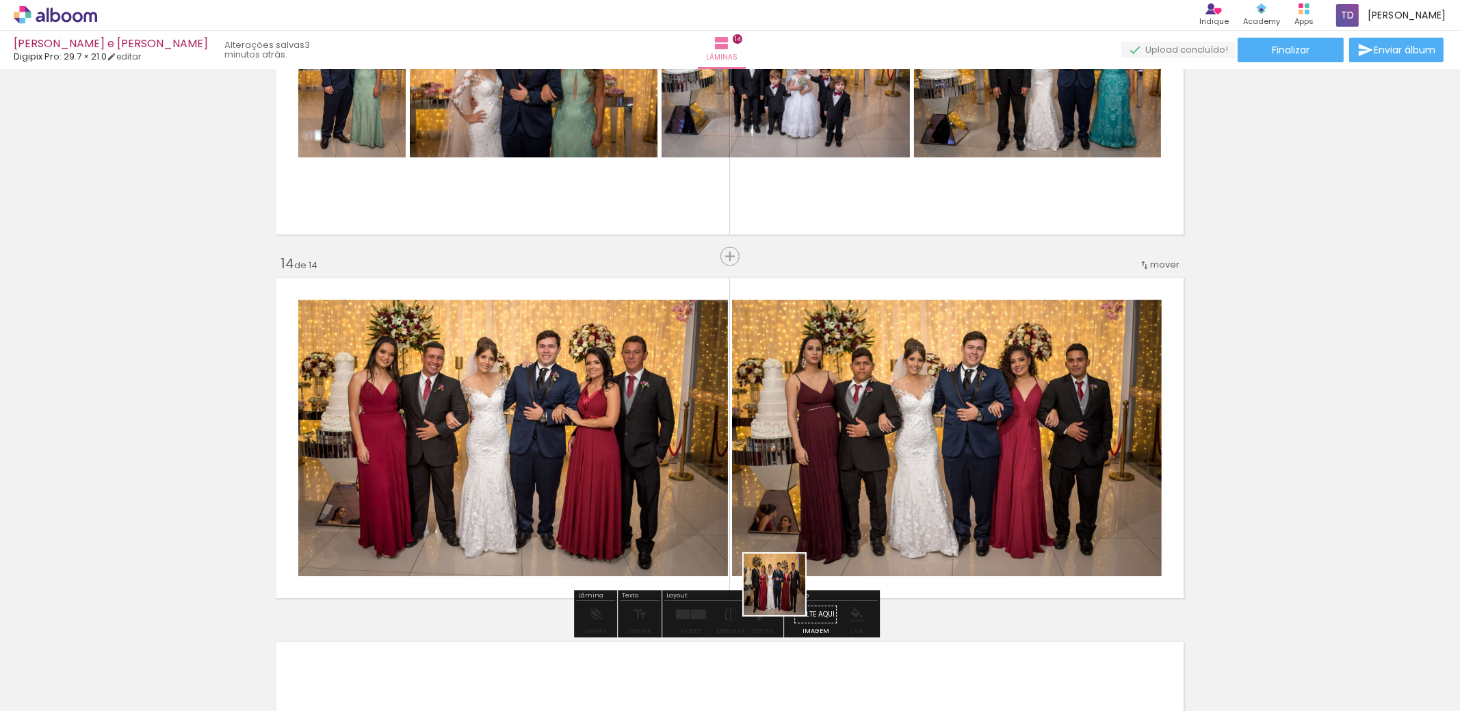
drag, startPoint x: 768, startPoint y: 660, endPoint x: 859, endPoint y: 531, distance: 157.2
click at [854, 487] on quentale-workspace at bounding box center [730, 355] width 1460 height 711
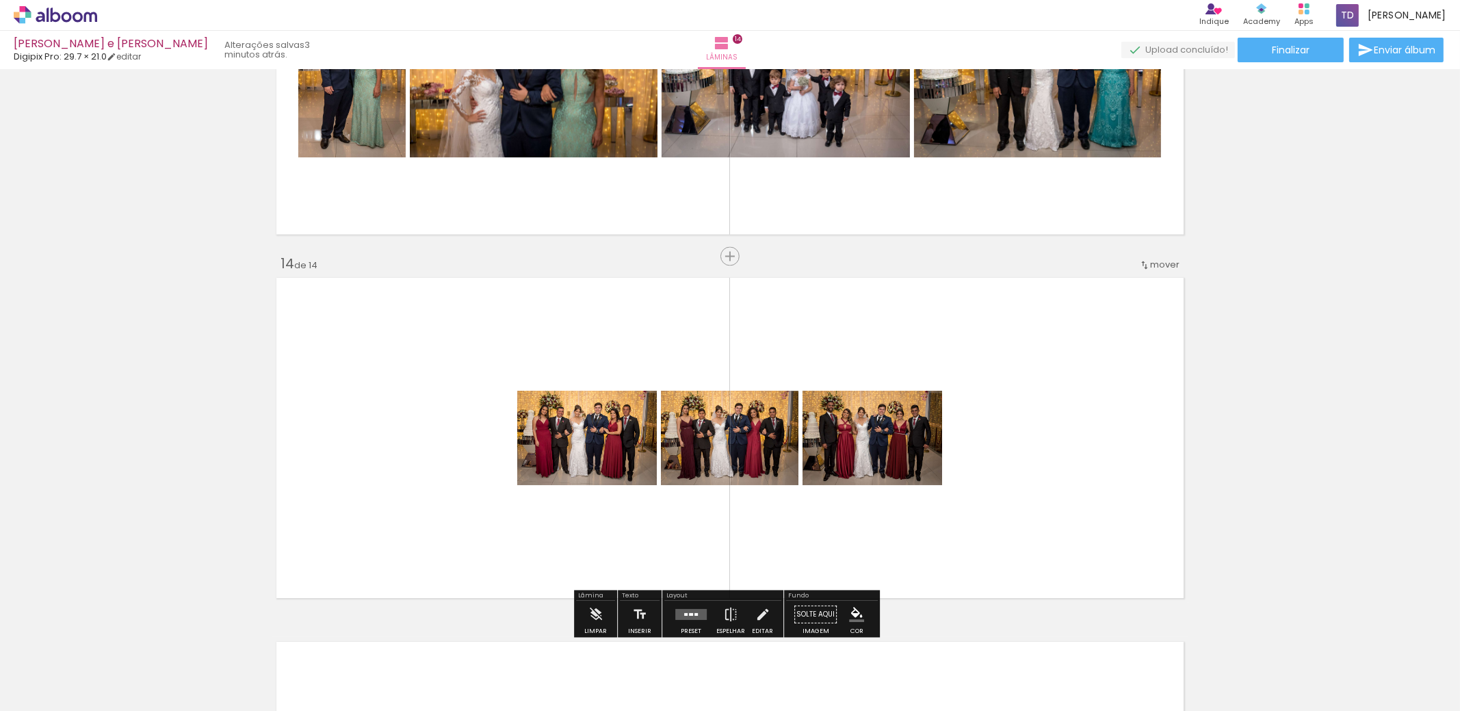
drag, startPoint x: 833, startPoint y: 678, endPoint x: 913, endPoint y: 591, distance: 118.2
click at [911, 499] on quentale-workspace at bounding box center [730, 355] width 1460 height 711
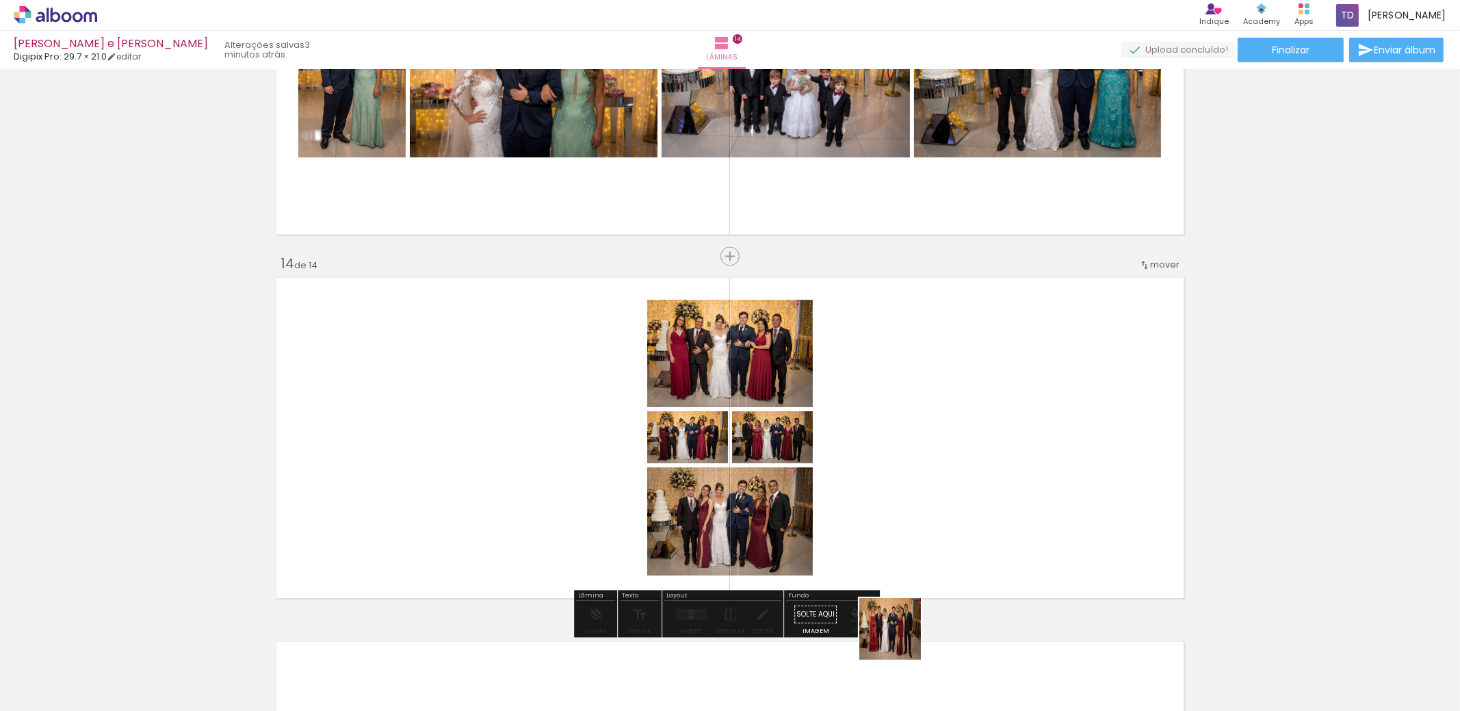
drag, startPoint x: 894, startPoint y: 684, endPoint x: 941, endPoint y: 495, distance: 194.7
click at [941, 495] on quentale-workspace at bounding box center [730, 355] width 1460 height 711
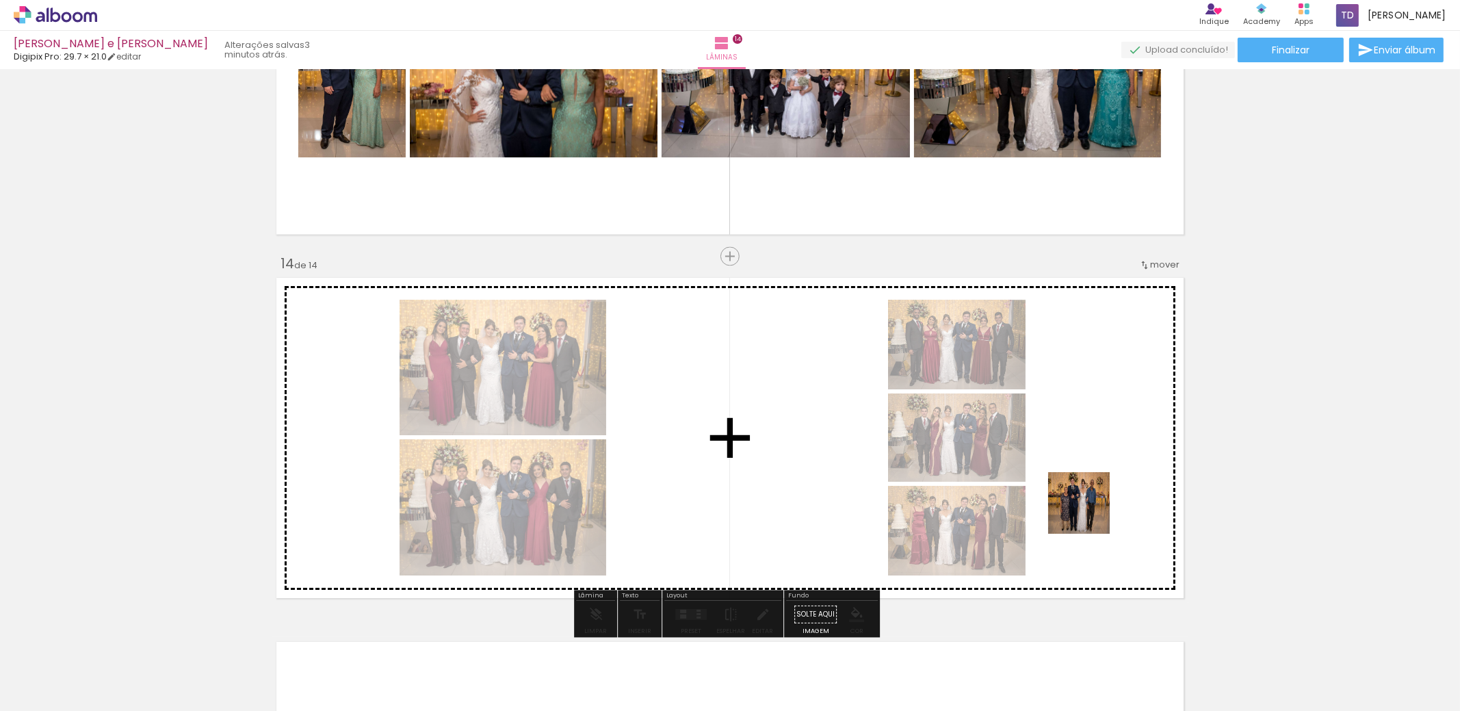
drag, startPoint x: 1140, startPoint y: 660, endPoint x: 1087, endPoint y: 509, distance: 159.5
click at [1087, 509] on quentale-workspace at bounding box center [730, 355] width 1460 height 711
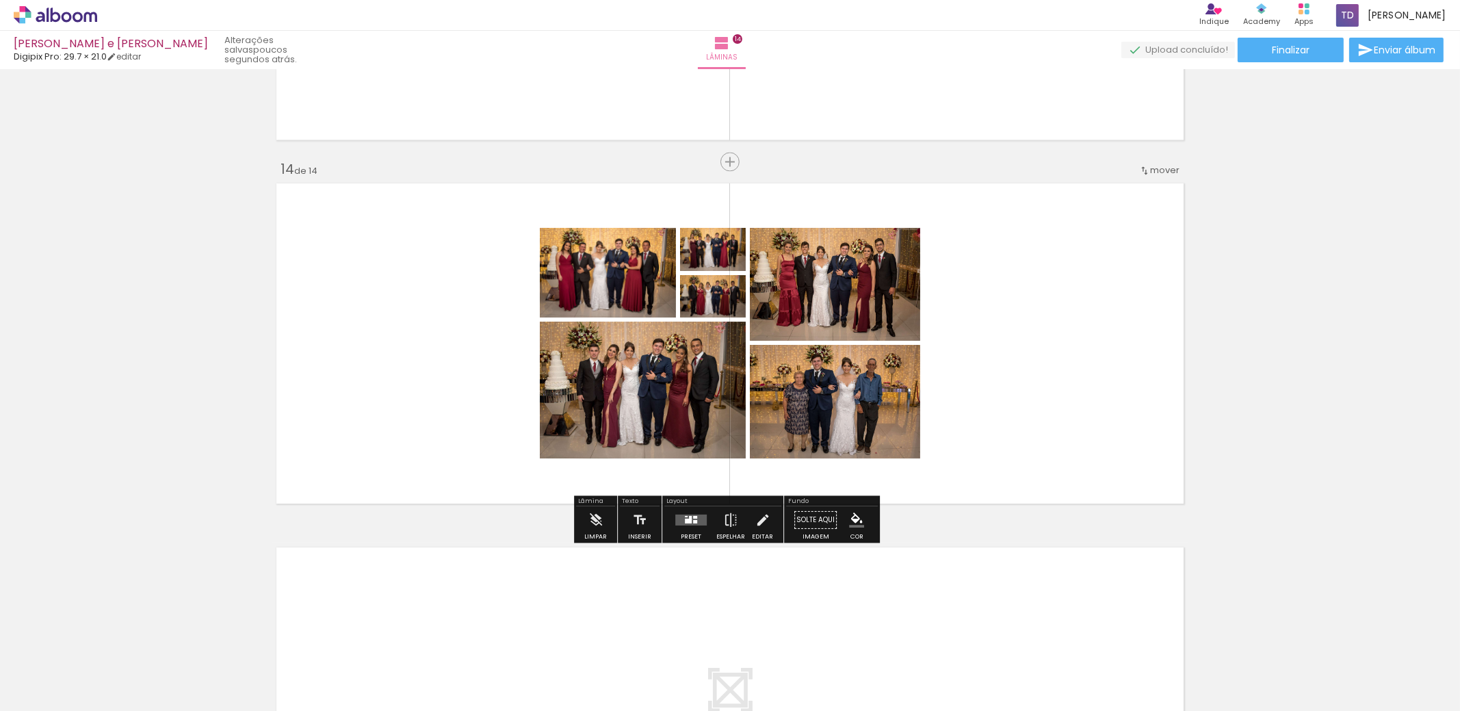
scroll to position [4705, 0]
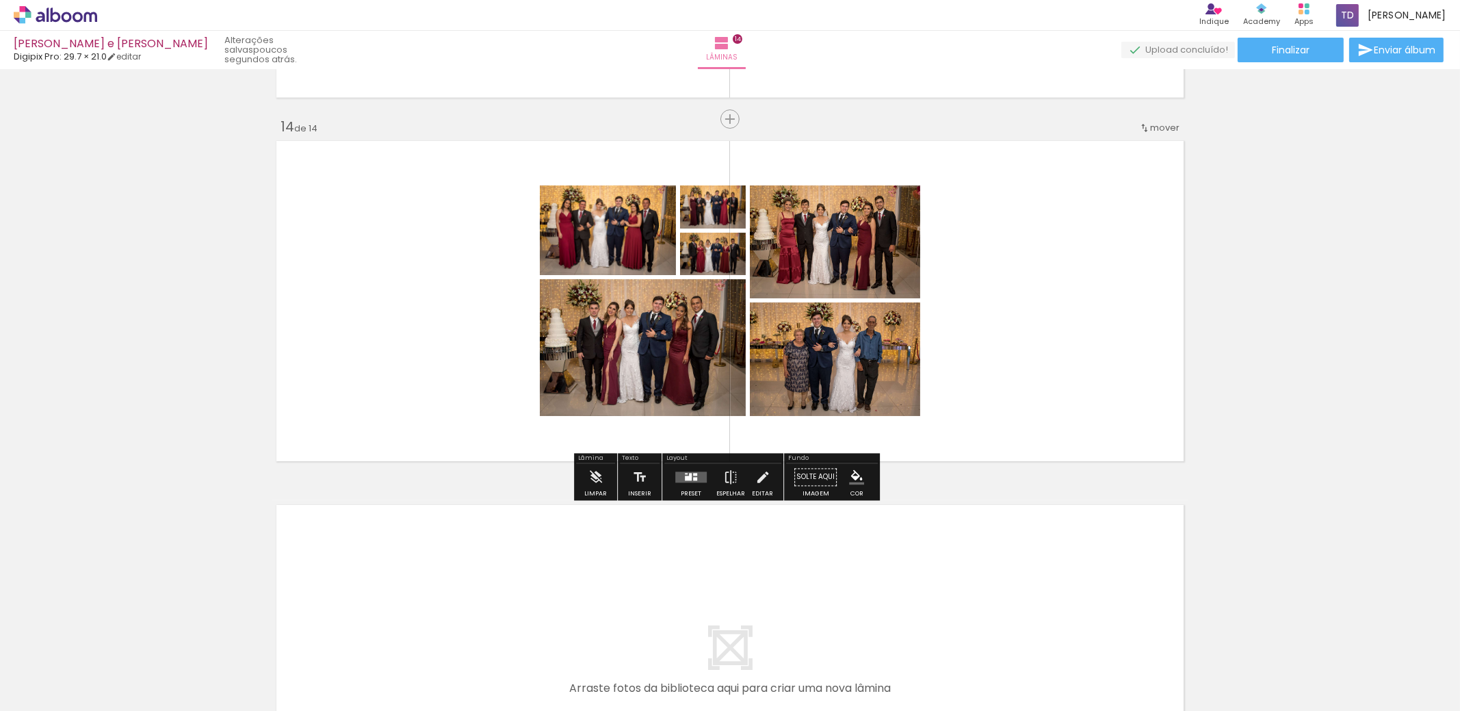
click at [695, 471] on quentale-layouter at bounding box center [690, 476] width 31 height 11
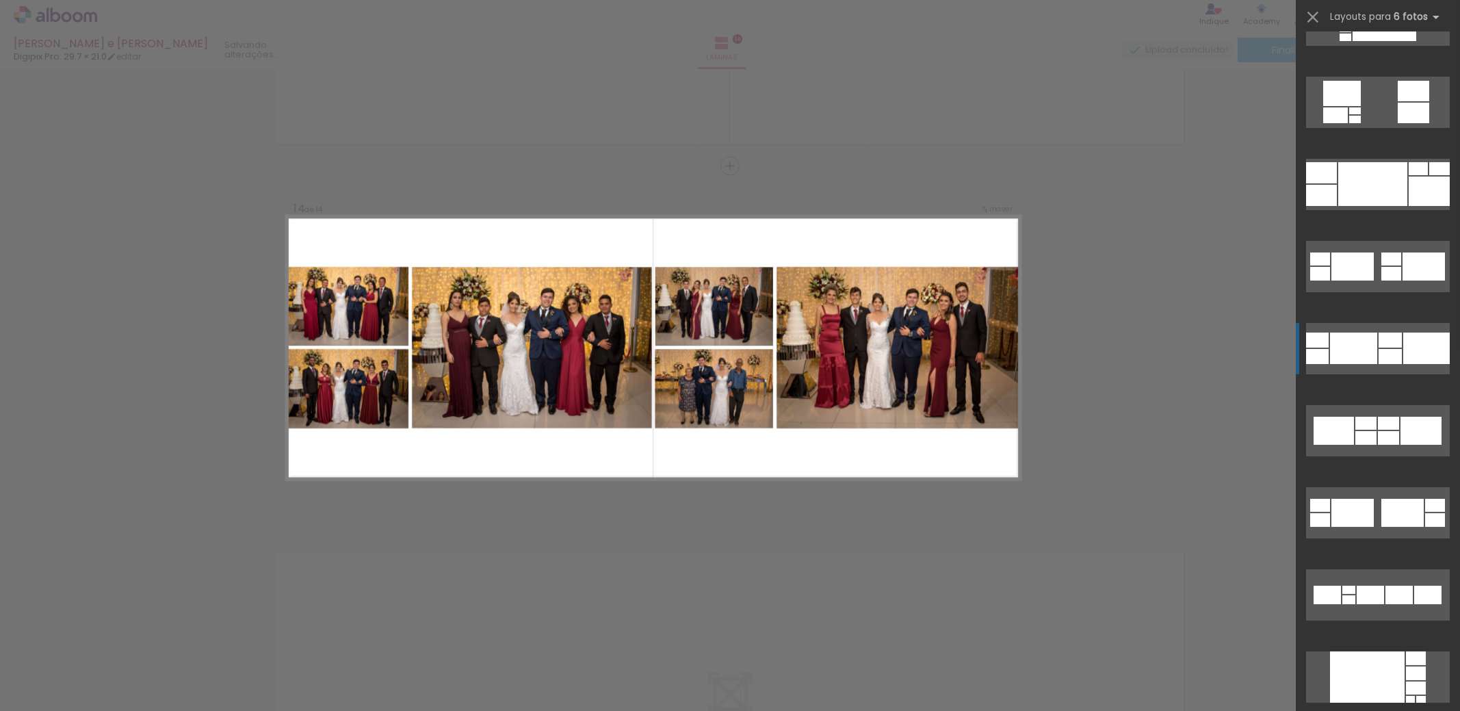
scroll to position [136, 0]
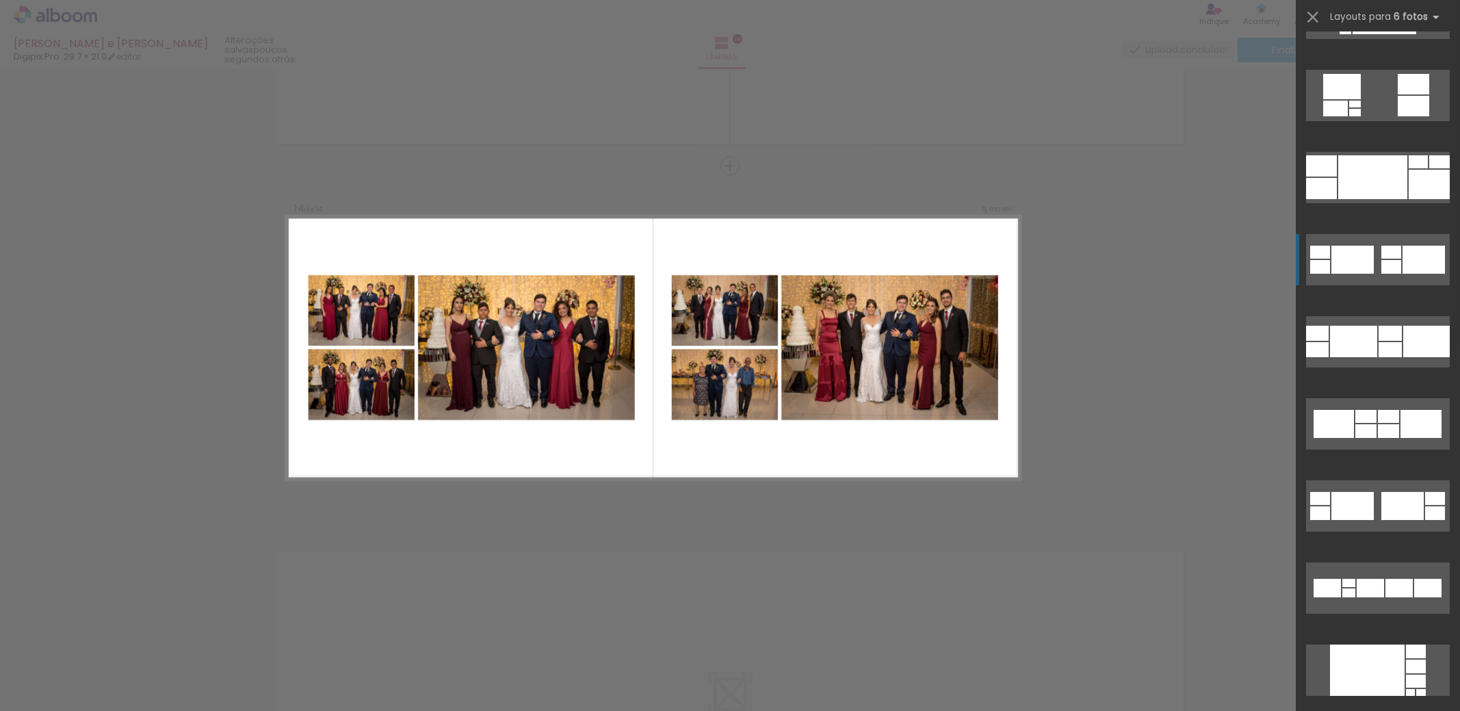
click at [1382, 257] on div at bounding box center [1392, 252] width 20 height 13
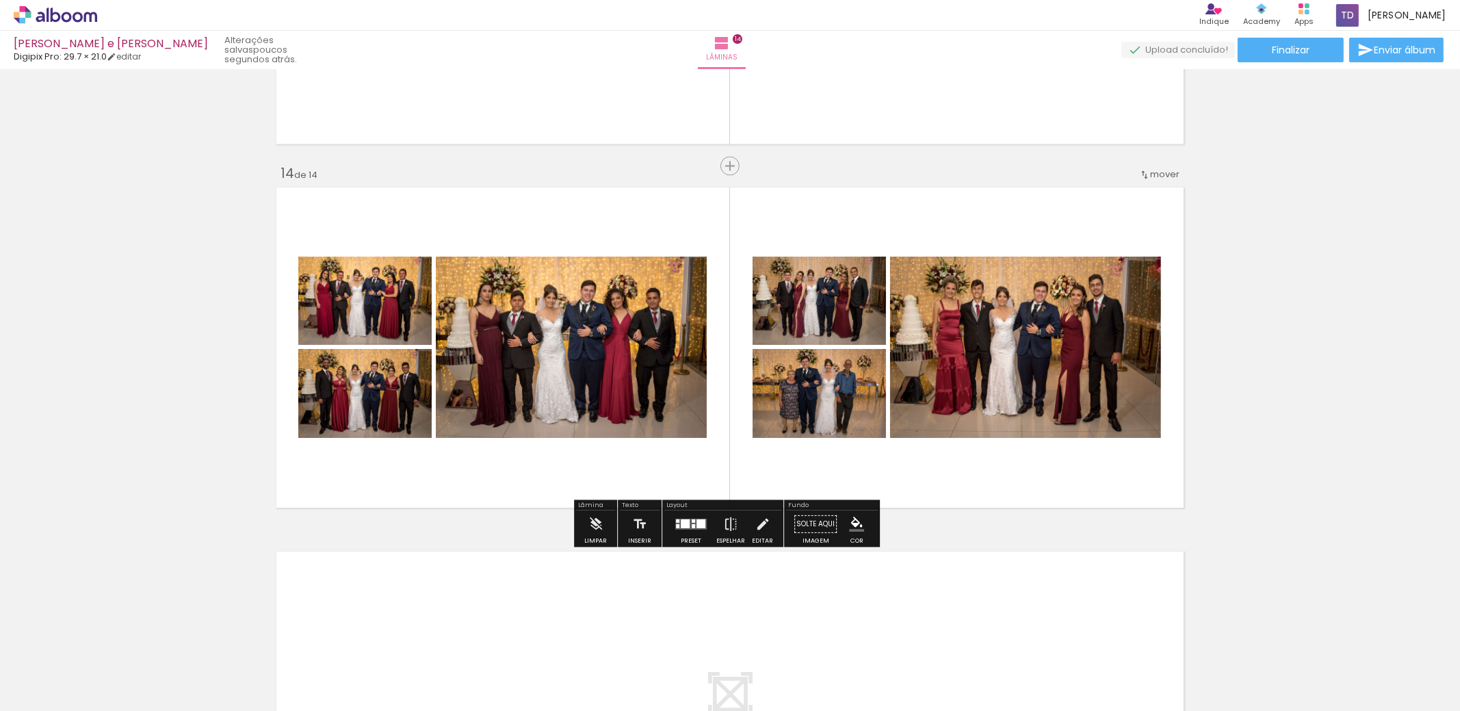
click at [692, 521] on div at bounding box center [693, 520] width 3 height 3
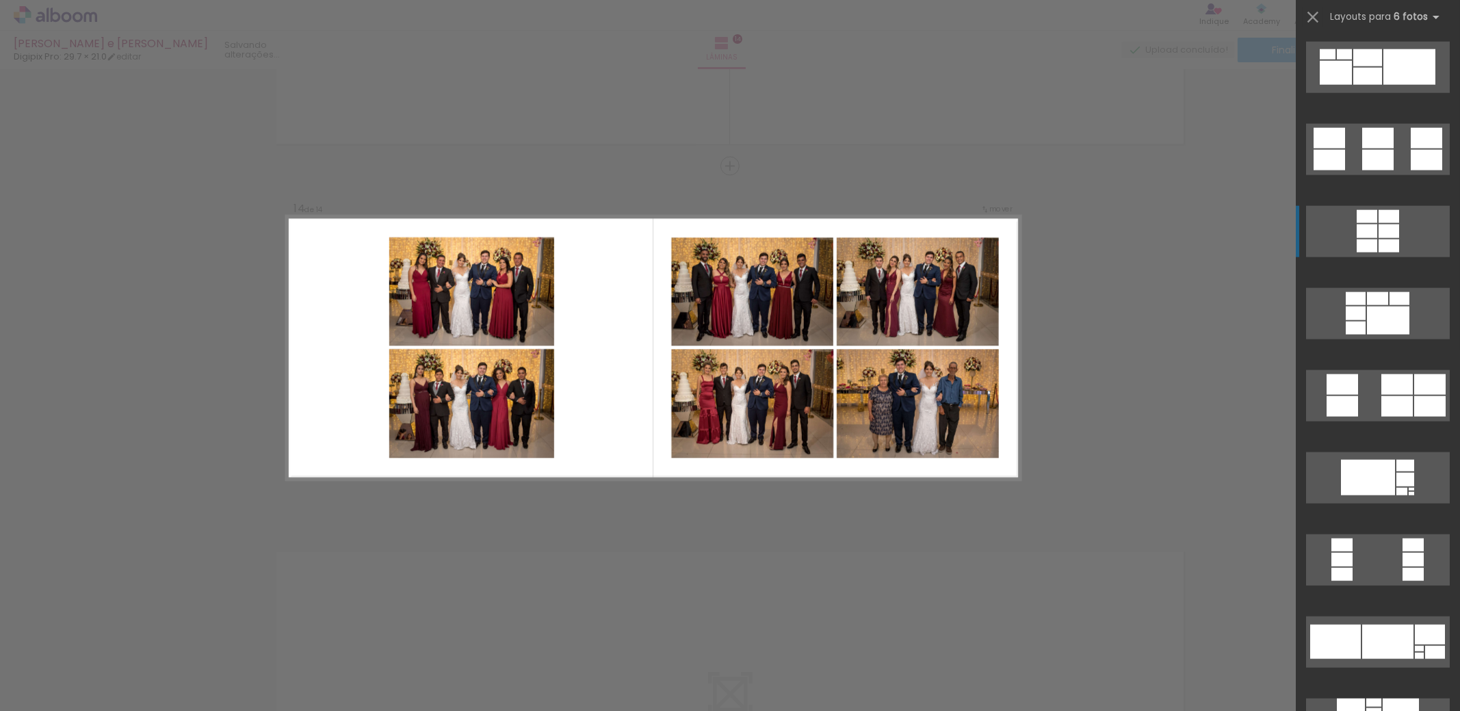
scroll to position [3339, 0]
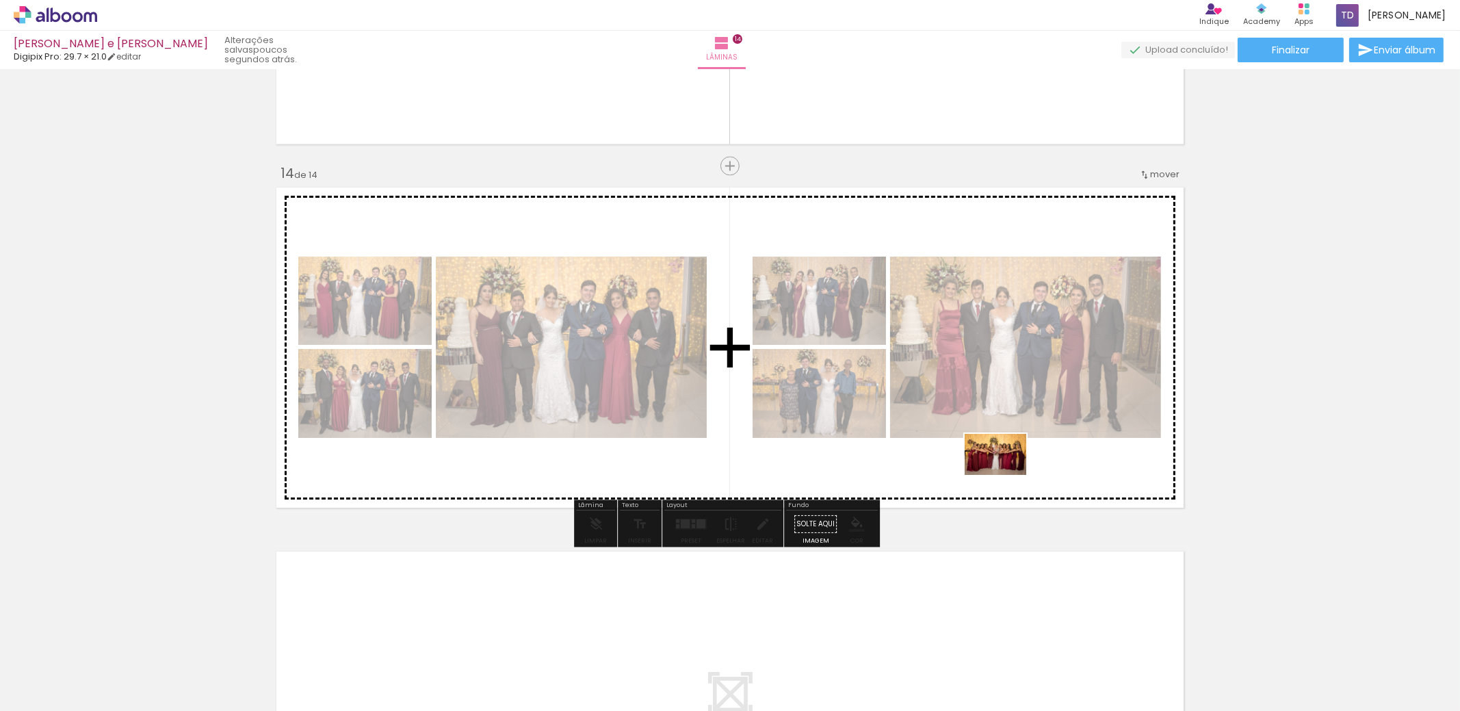
drag, startPoint x: 973, startPoint y: 652, endPoint x: 1036, endPoint y: 572, distance: 101.8
click at [1007, 472] on quentale-workspace at bounding box center [730, 355] width 1460 height 711
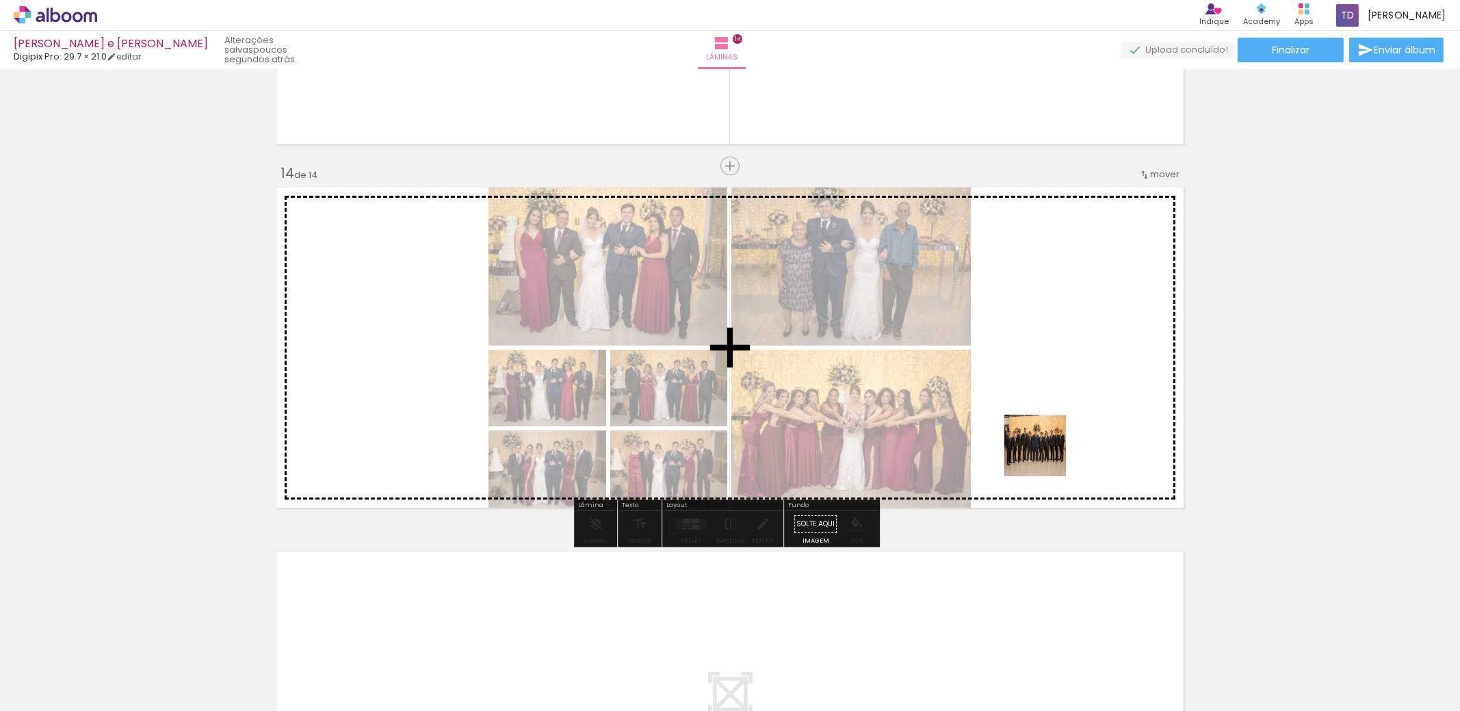
drag, startPoint x: 1041, startPoint y: 667, endPoint x: 1046, endPoint y: 444, distance: 222.4
click at [1046, 446] on quentale-workspace at bounding box center [730, 355] width 1460 height 711
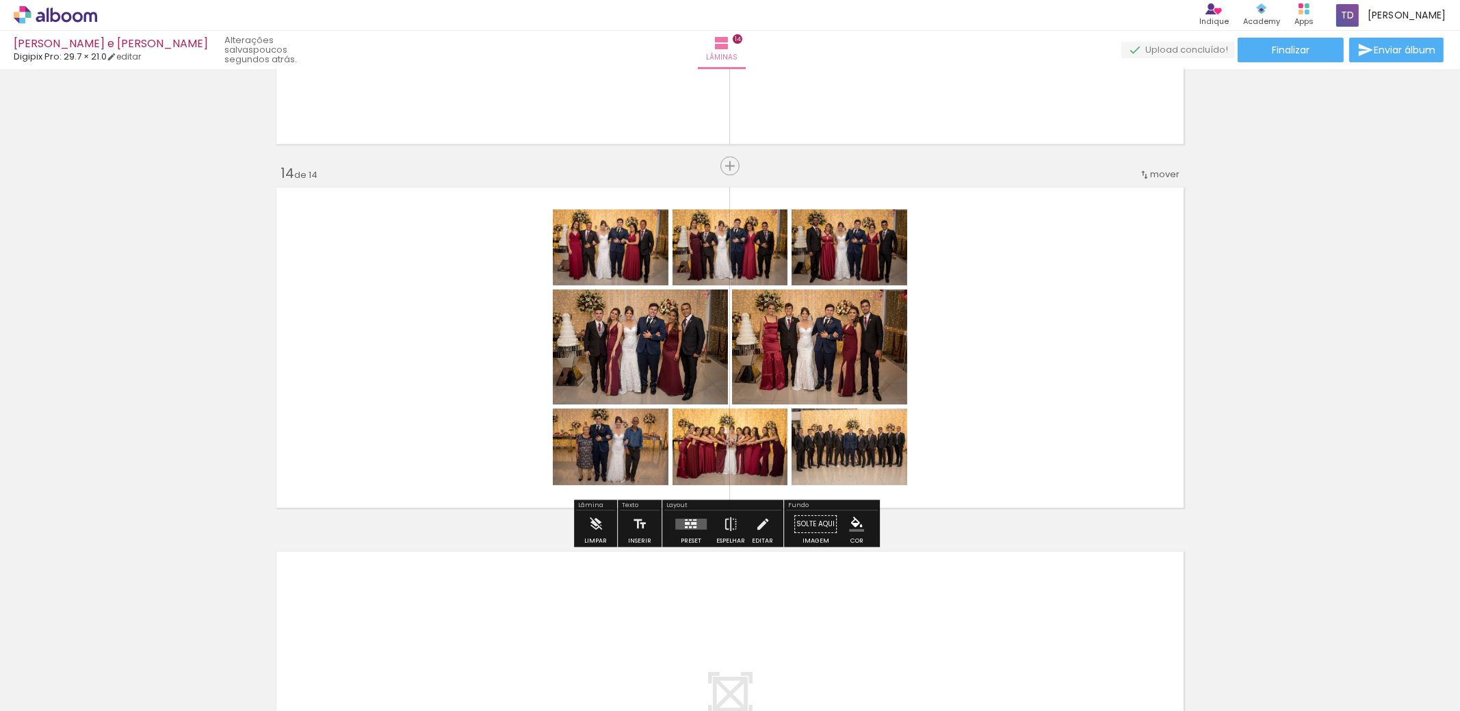
click at [686, 523] on div at bounding box center [687, 522] width 5 height 3
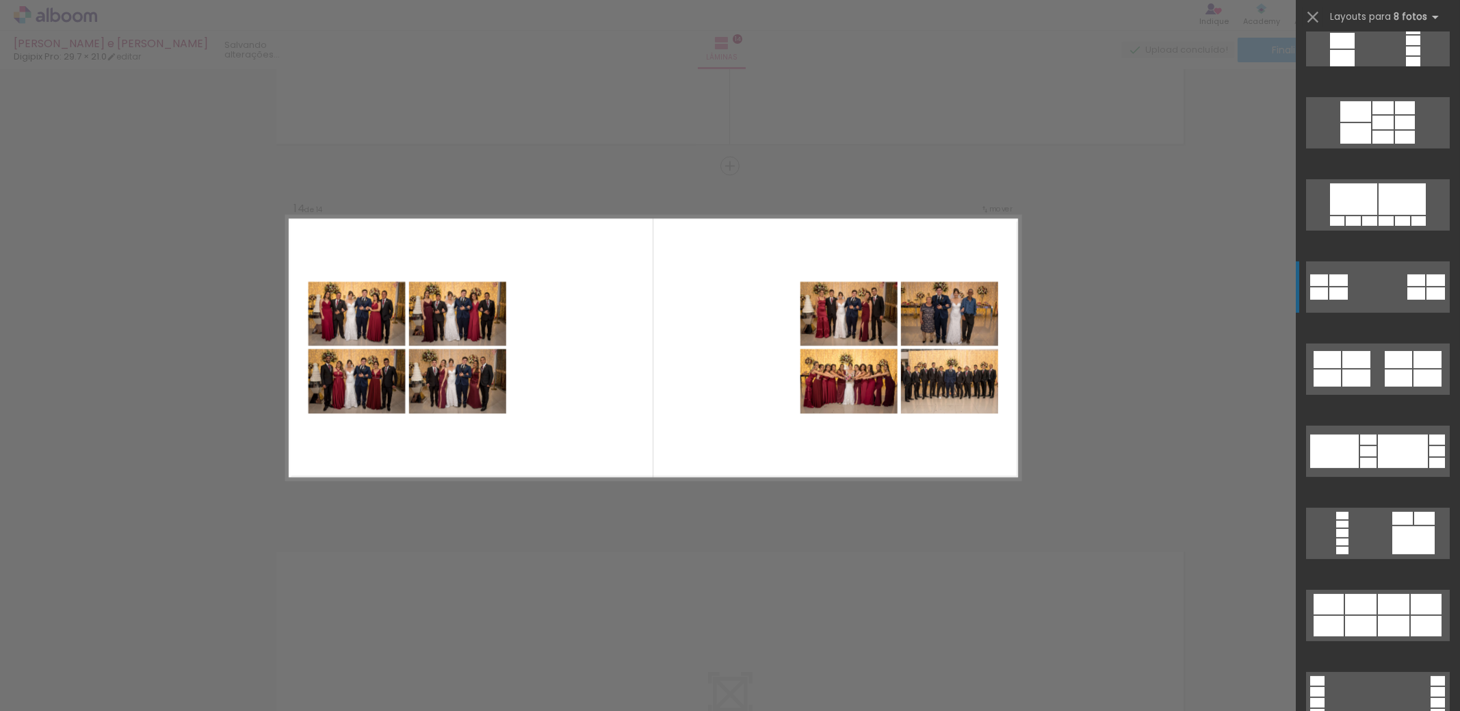
scroll to position [684, 0]
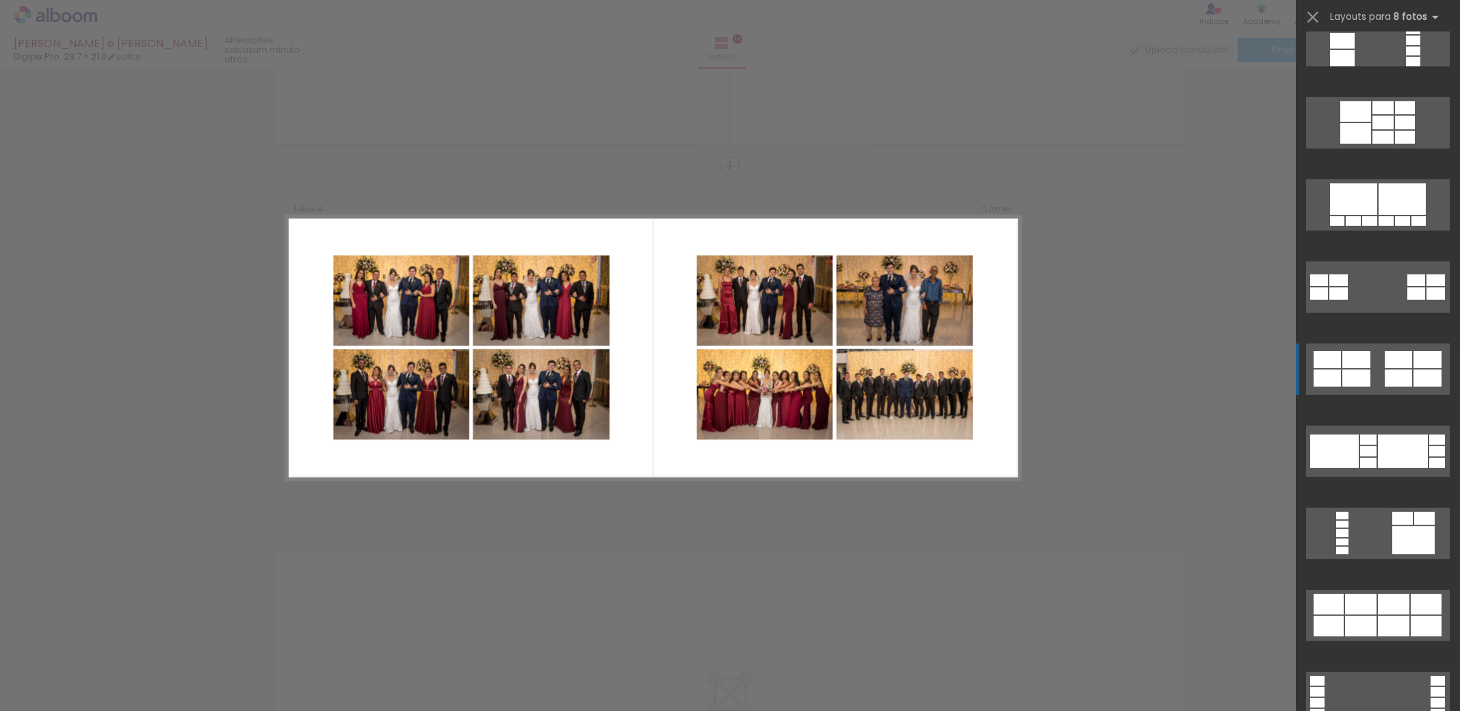
click at [1362, 361] on div at bounding box center [1357, 359] width 28 height 17
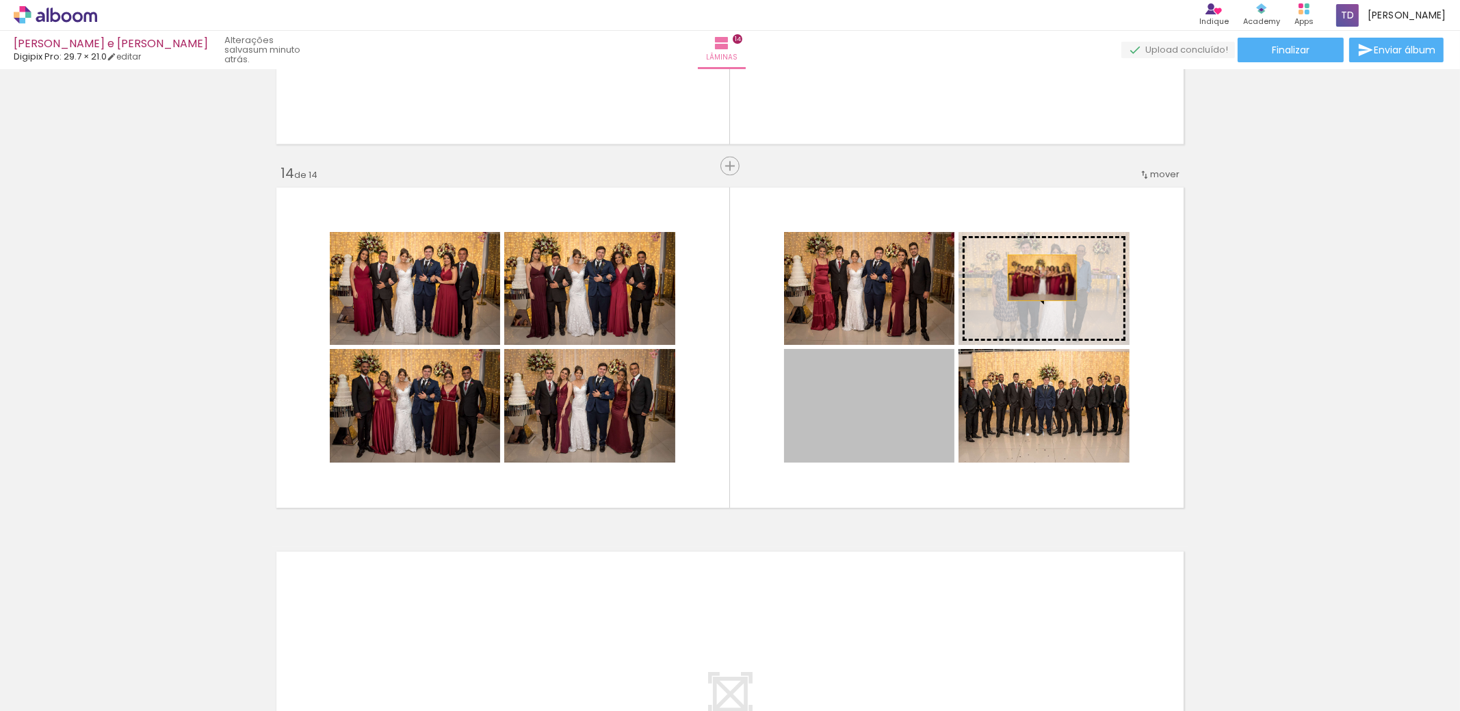
drag, startPoint x: 869, startPoint y: 420, endPoint x: 1041, endPoint y: 276, distance: 223.9
click at [0, 0] on slot at bounding box center [0, 0] width 0 height 0
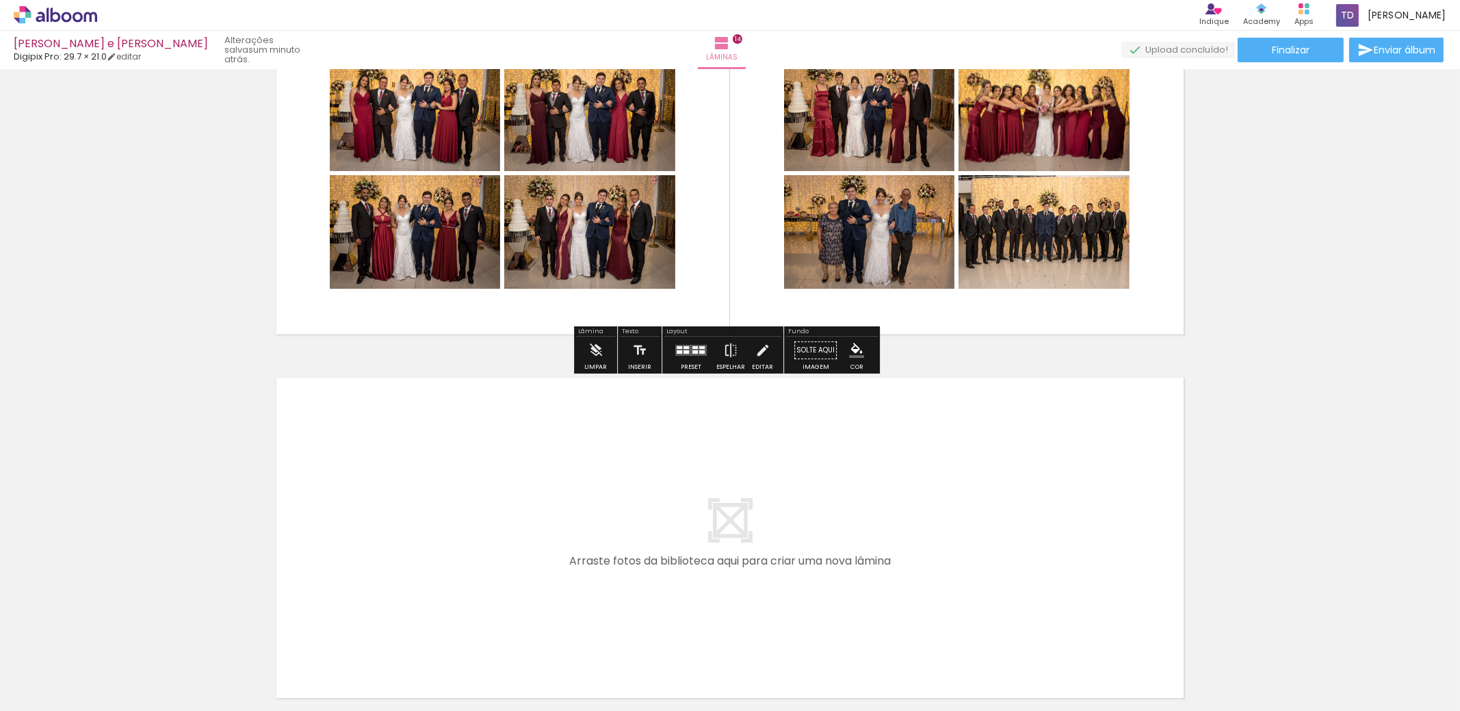
scroll to position [4932, 0]
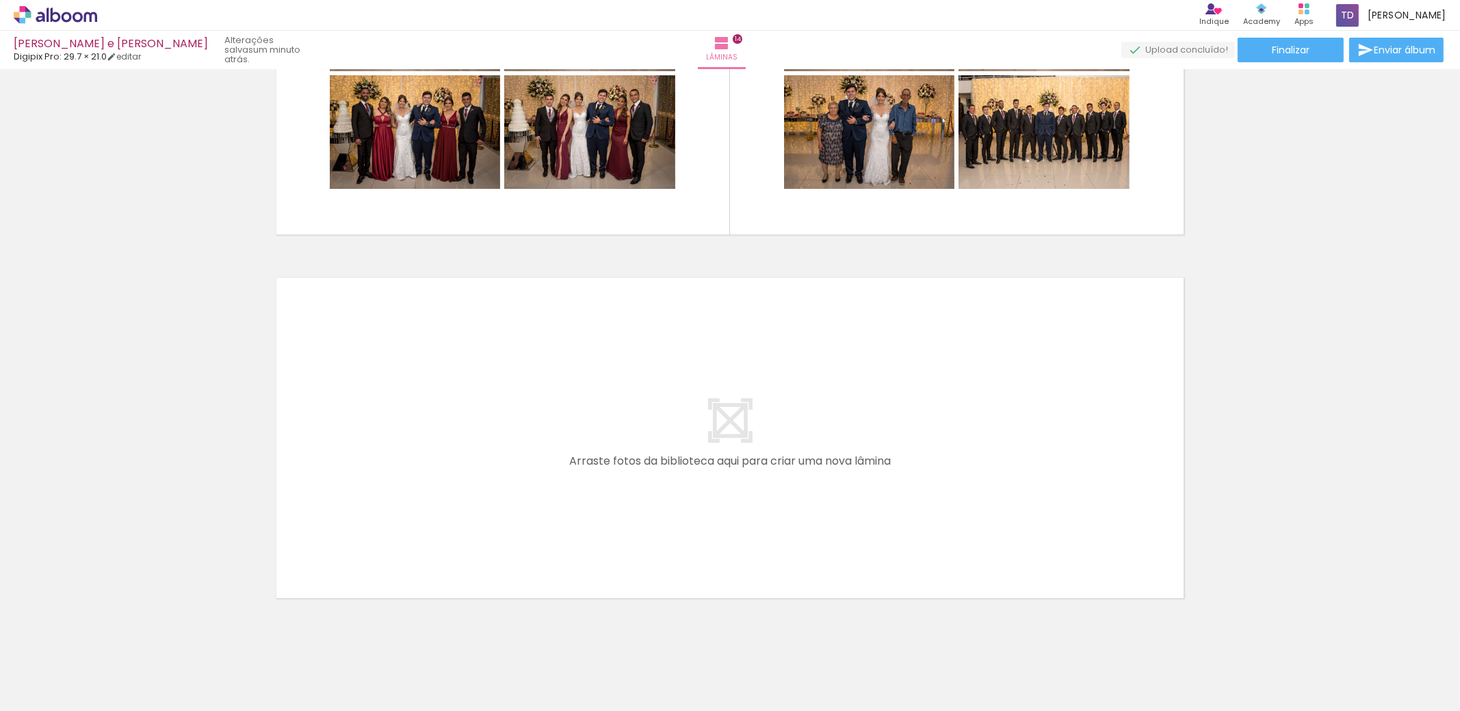
scroll to position [0, 2381]
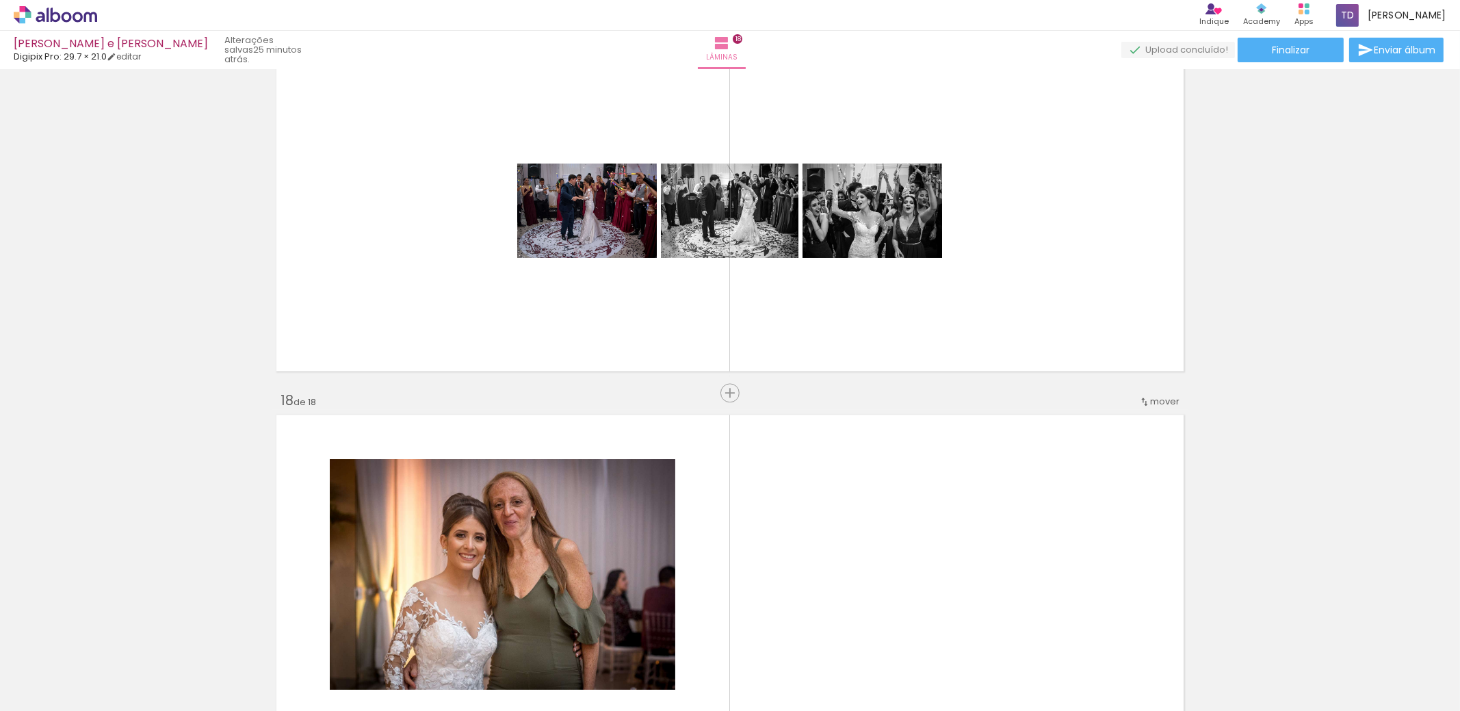
scroll to position [0, 3361]
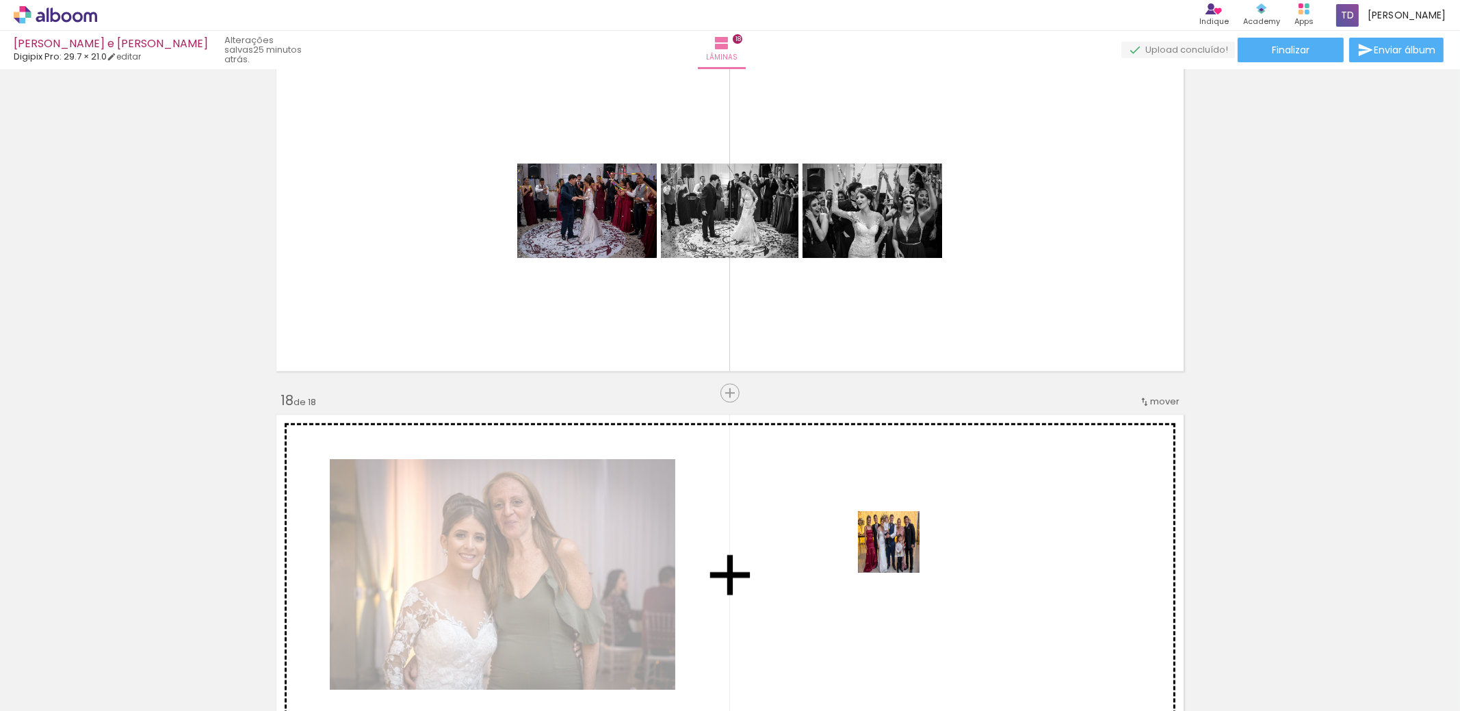
drag, startPoint x: 933, startPoint y: 656, endPoint x: 898, endPoint y: 538, distance: 123.4
click at [898, 538] on quentale-workspace at bounding box center [730, 355] width 1460 height 711
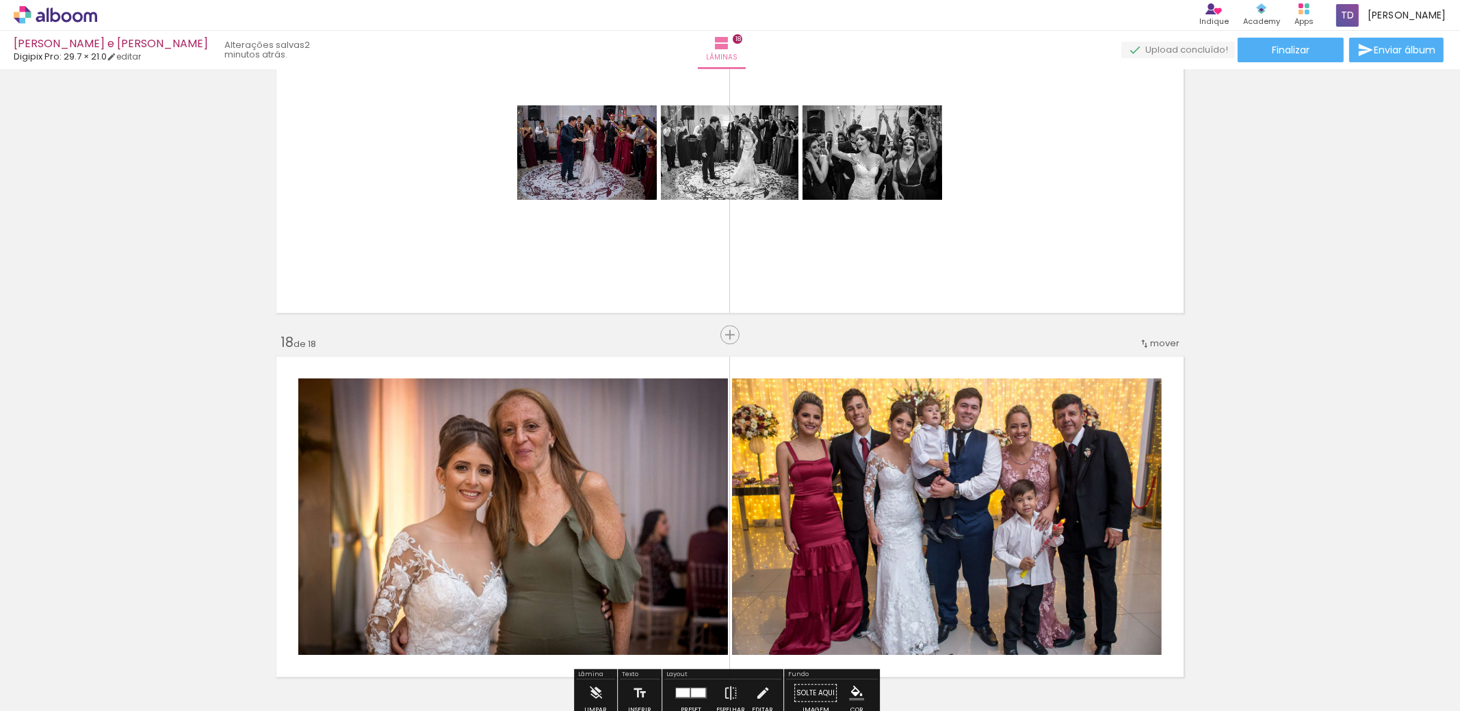
scroll to position [5888, 0]
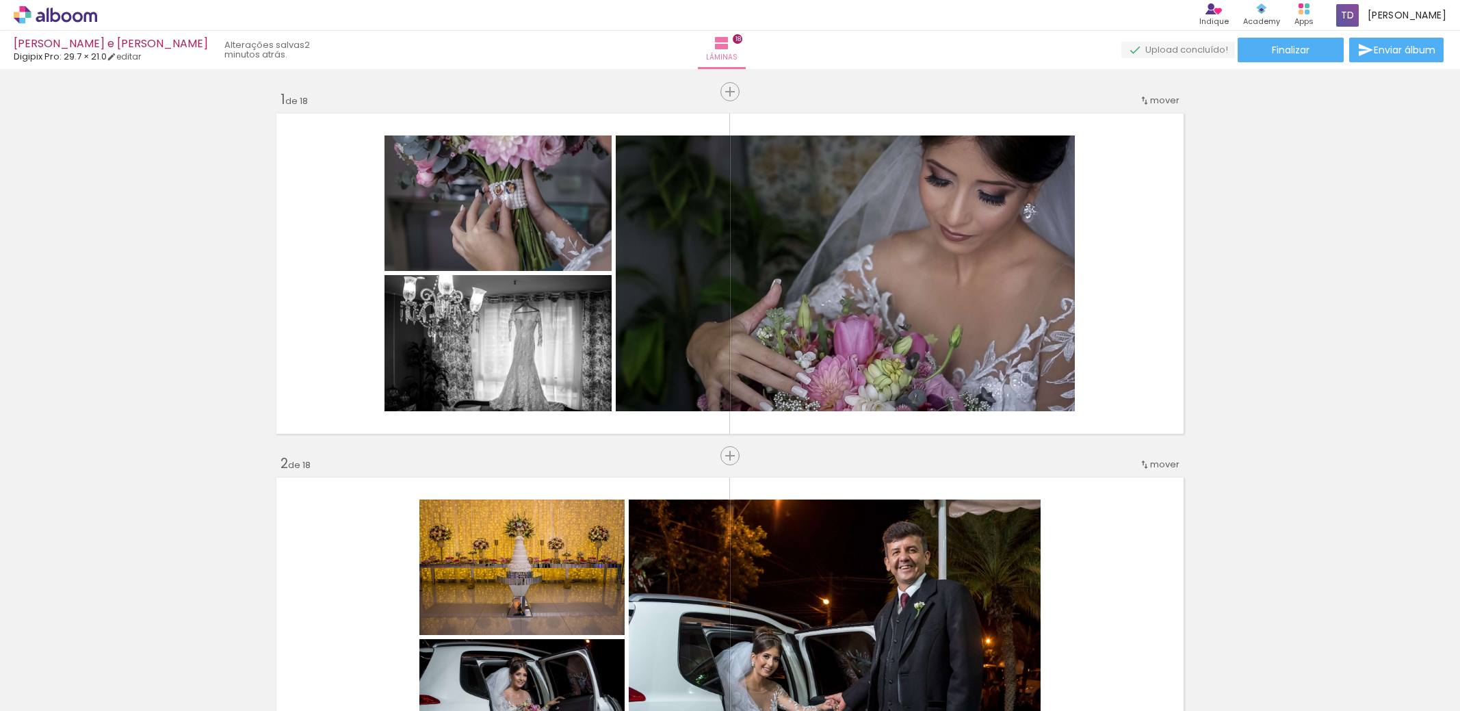
click at [0, 0] on div "Confirmar Cancelar" at bounding box center [0, 0] width 0 height 0
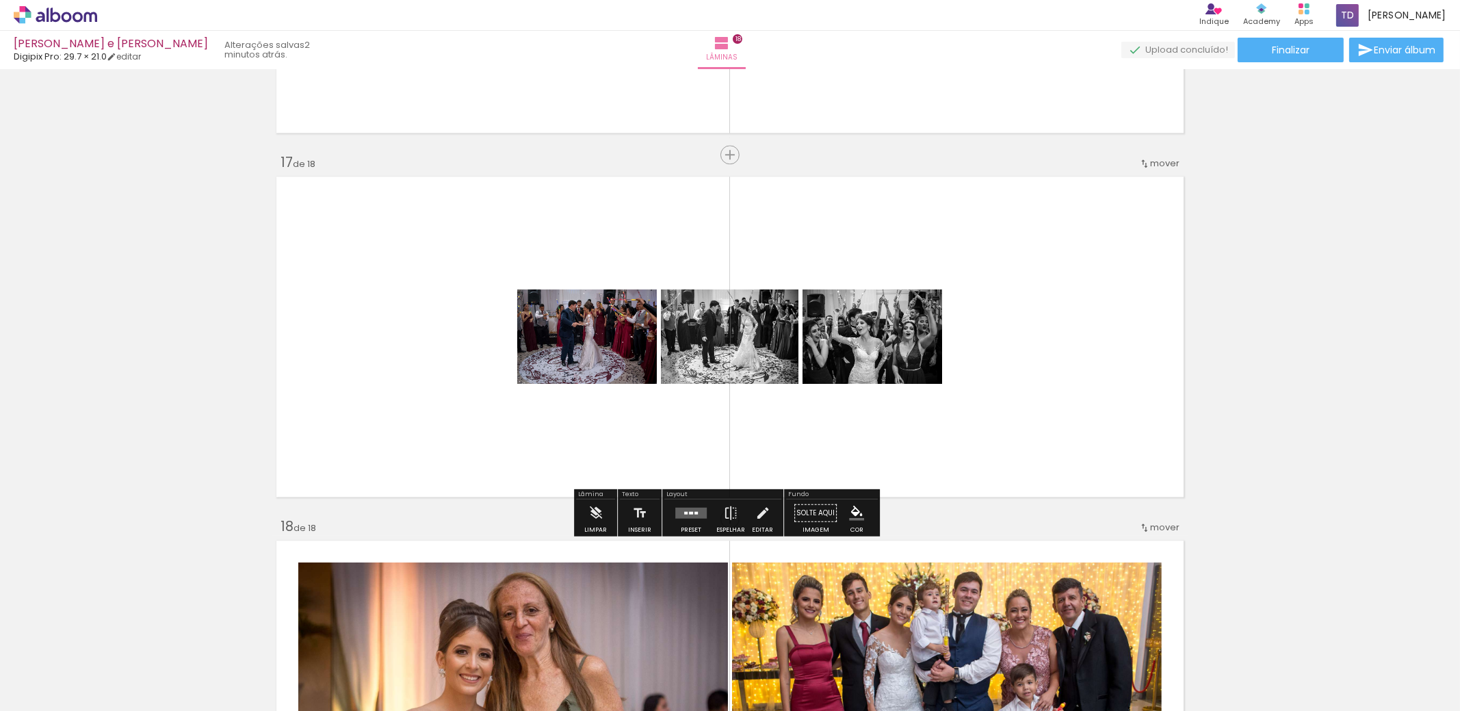
scroll to position [5751, 0]
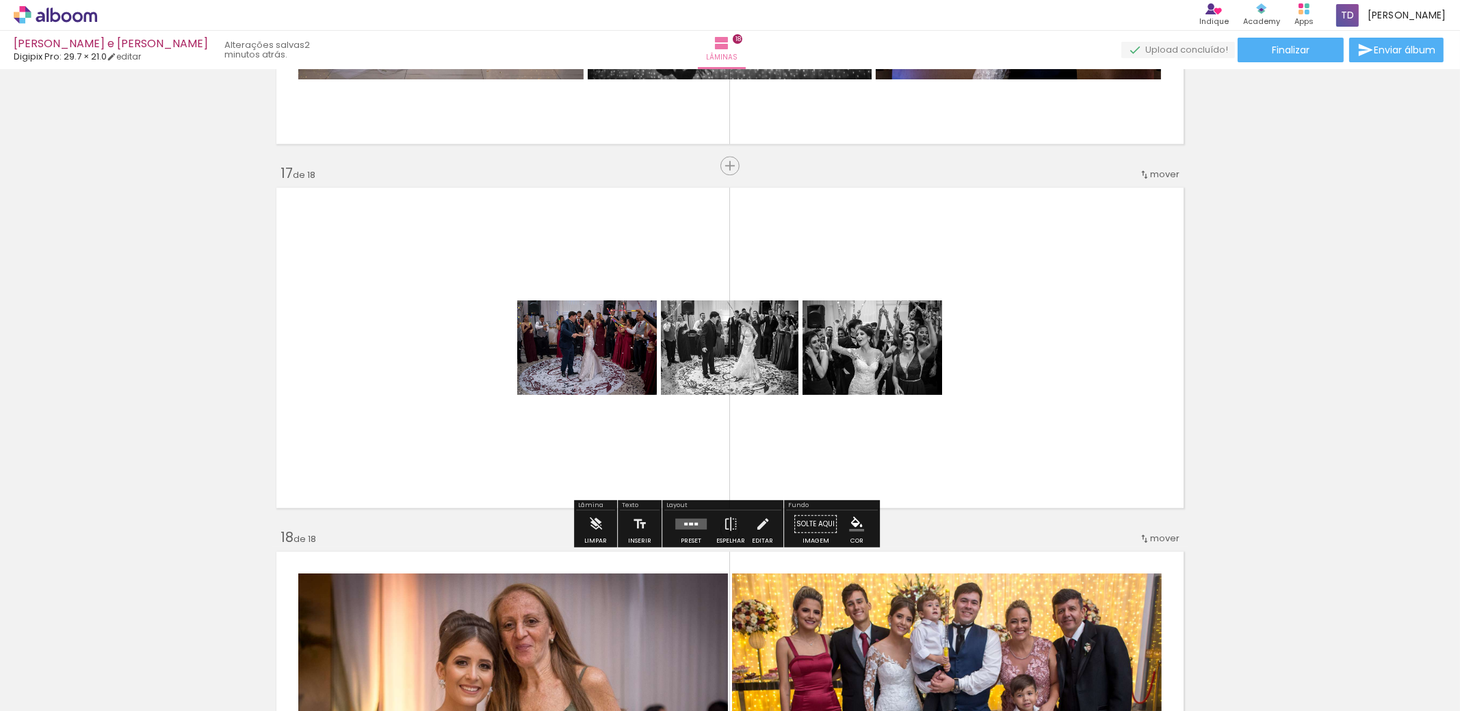
click at [682, 519] on quentale-layouter at bounding box center [690, 523] width 31 height 11
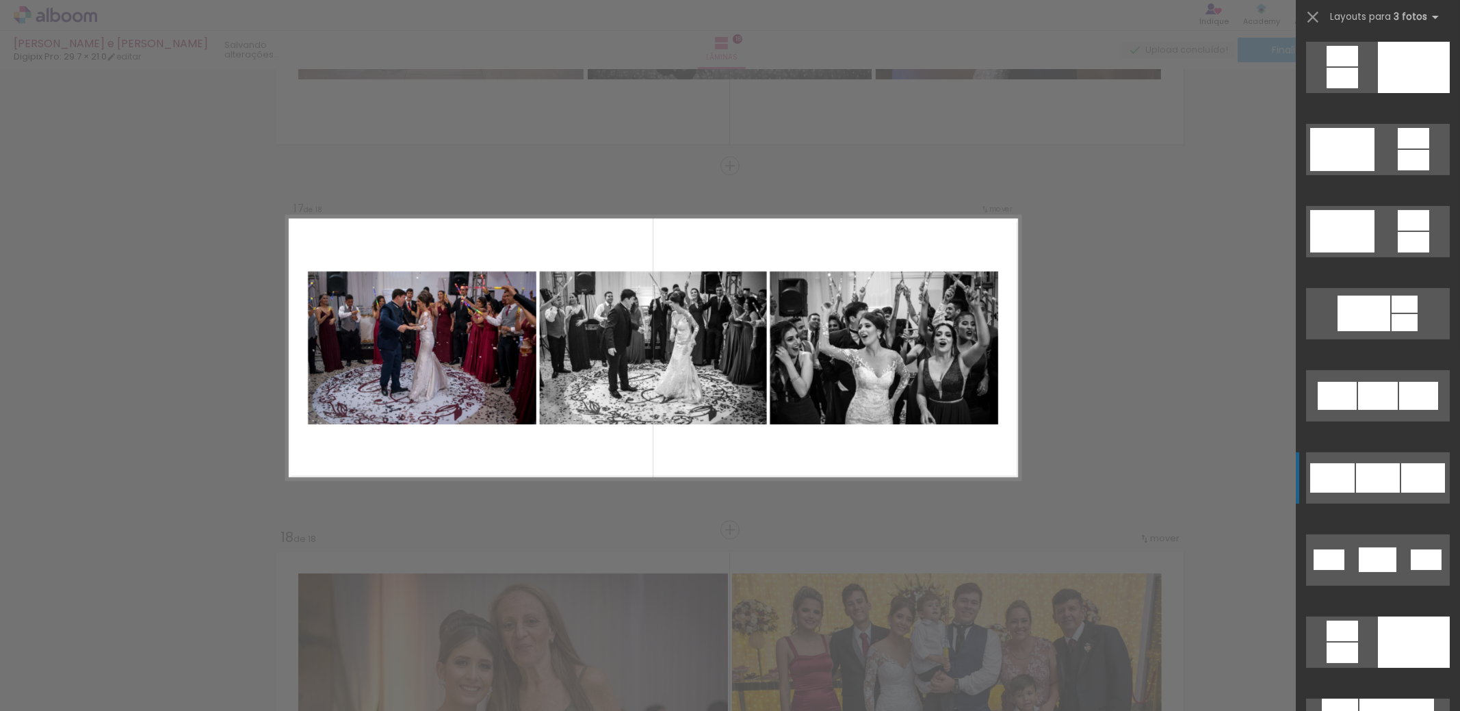
scroll to position [547, 0]
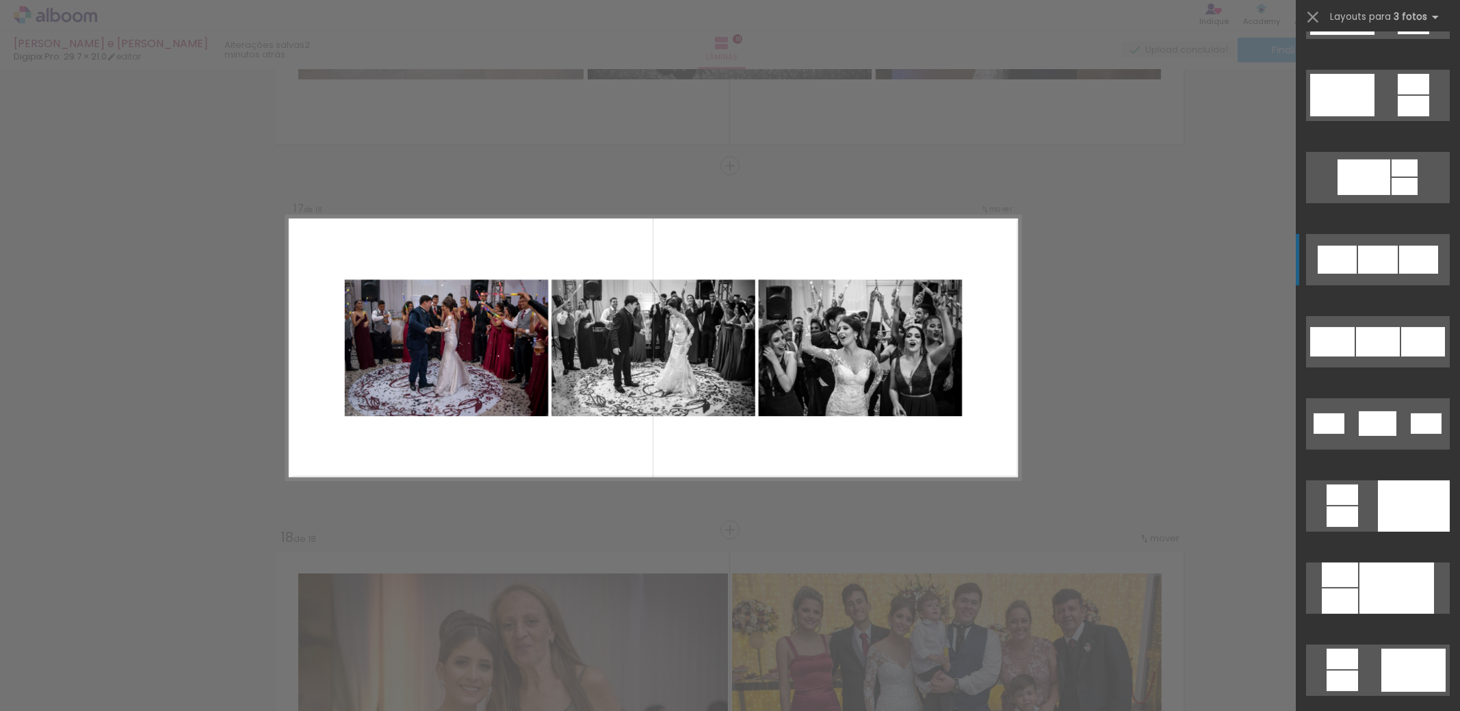
click at [1376, 261] on div at bounding box center [1378, 260] width 40 height 28
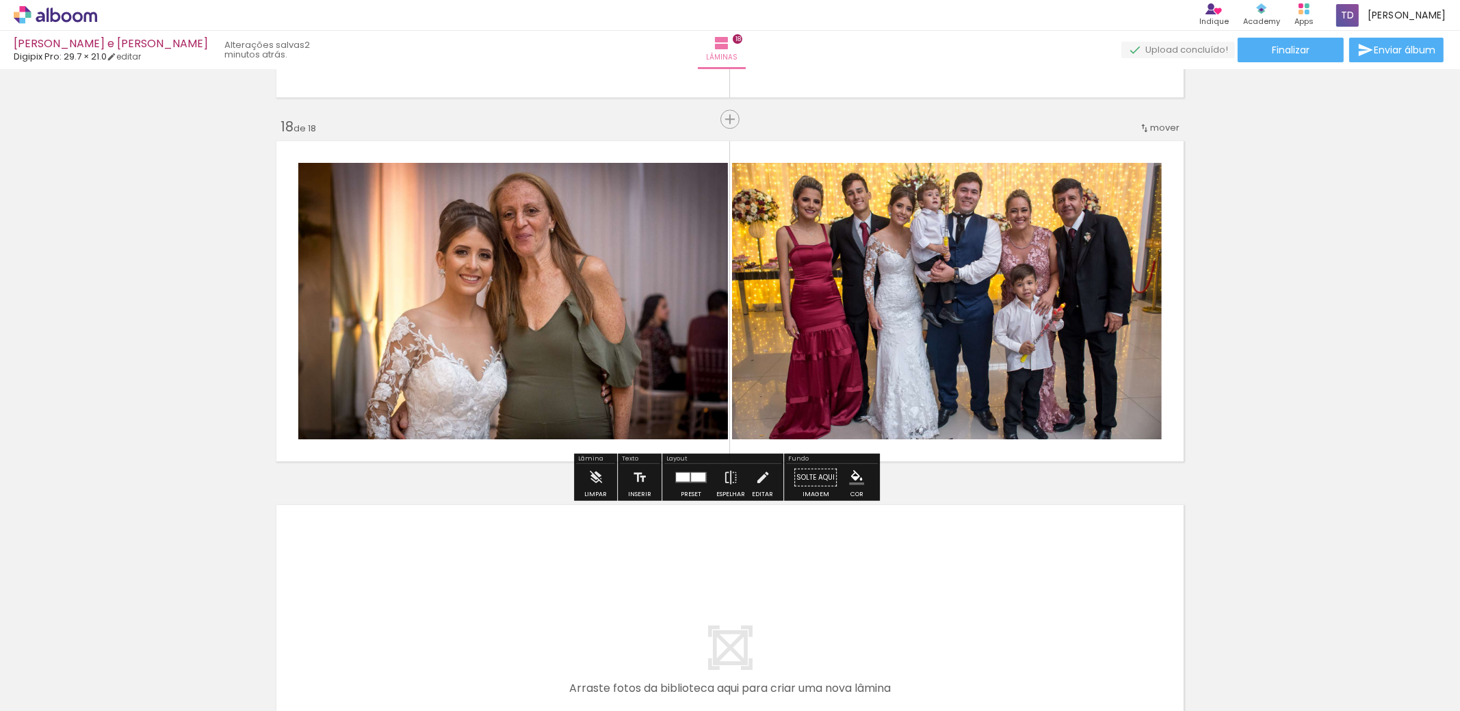
scroll to position [0, 3408]
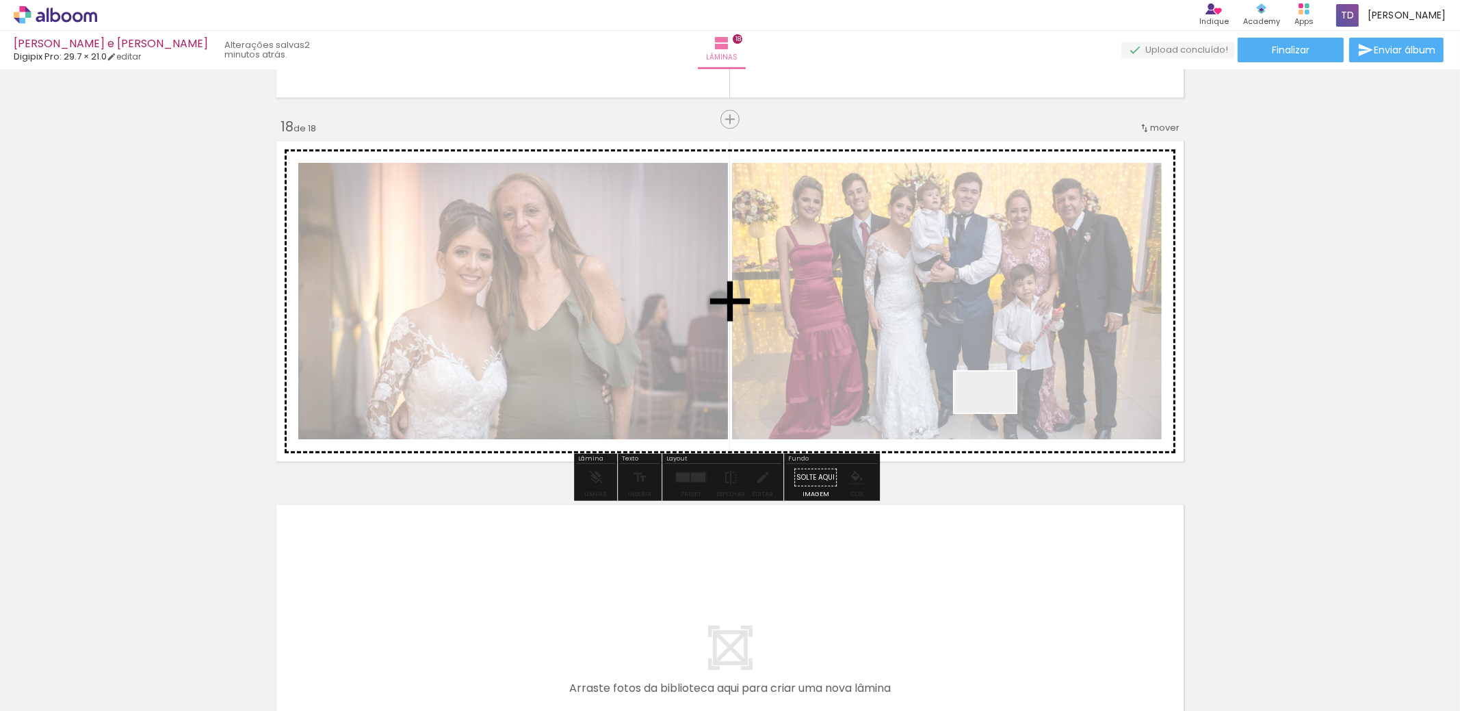
drag, startPoint x: 958, startPoint y: 661, endPoint x: 1042, endPoint y: 478, distance: 201.8
click at [982, 383] on quentale-workspace at bounding box center [730, 355] width 1460 height 711
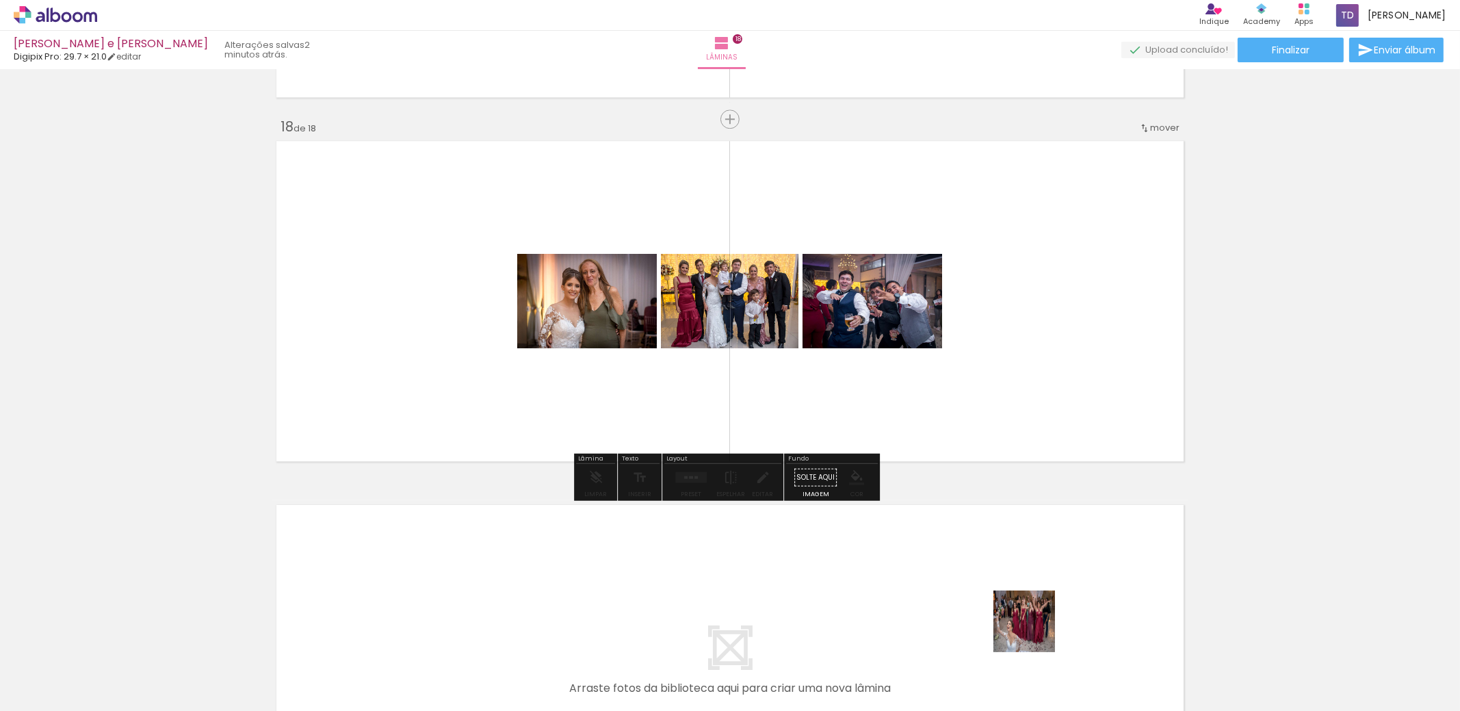
drag, startPoint x: 1037, startPoint y: 647, endPoint x: 1031, endPoint y: 392, distance: 254.6
click at [1026, 334] on quentale-workspace at bounding box center [730, 355] width 1460 height 711
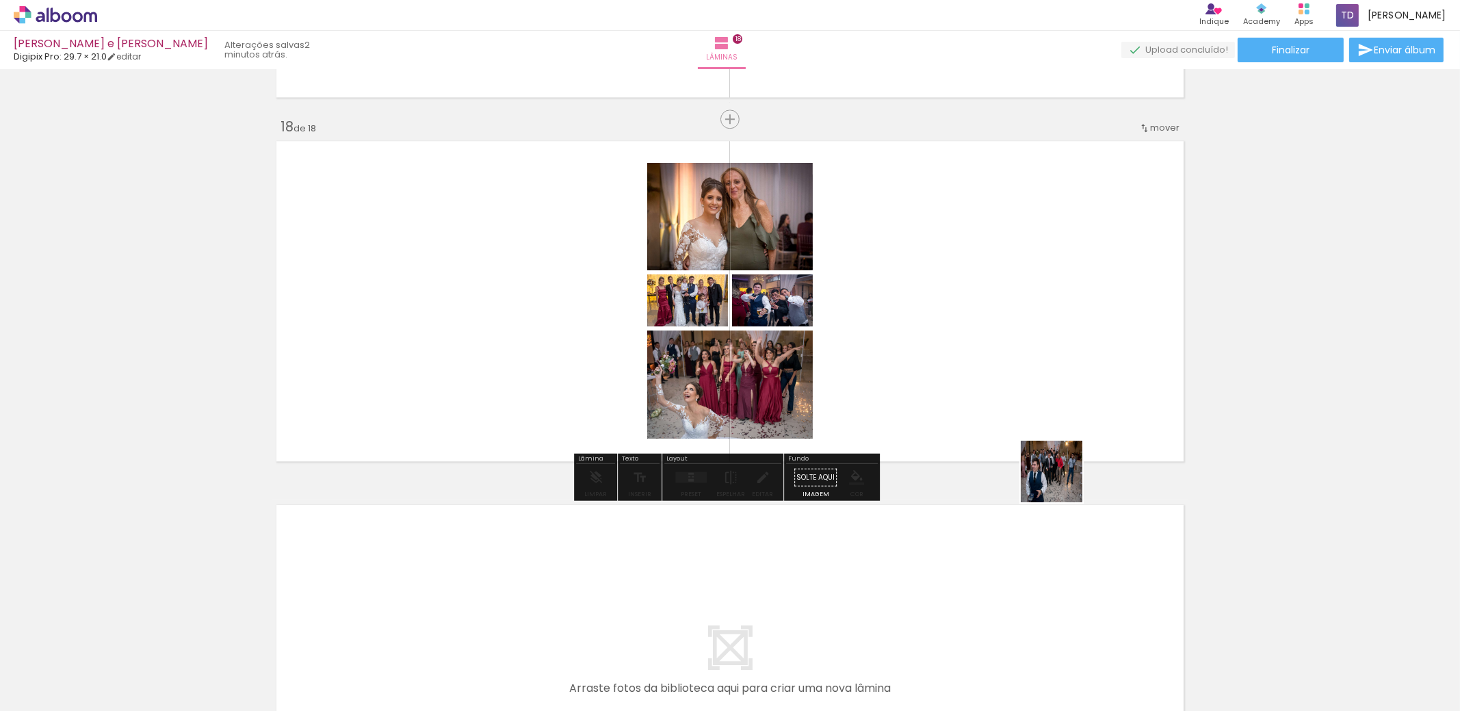
drag, startPoint x: 1105, startPoint y: 664, endPoint x: 1070, endPoint y: 508, distance: 160.0
click at [1030, 440] on quentale-workspace at bounding box center [730, 355] width 1460 height 711
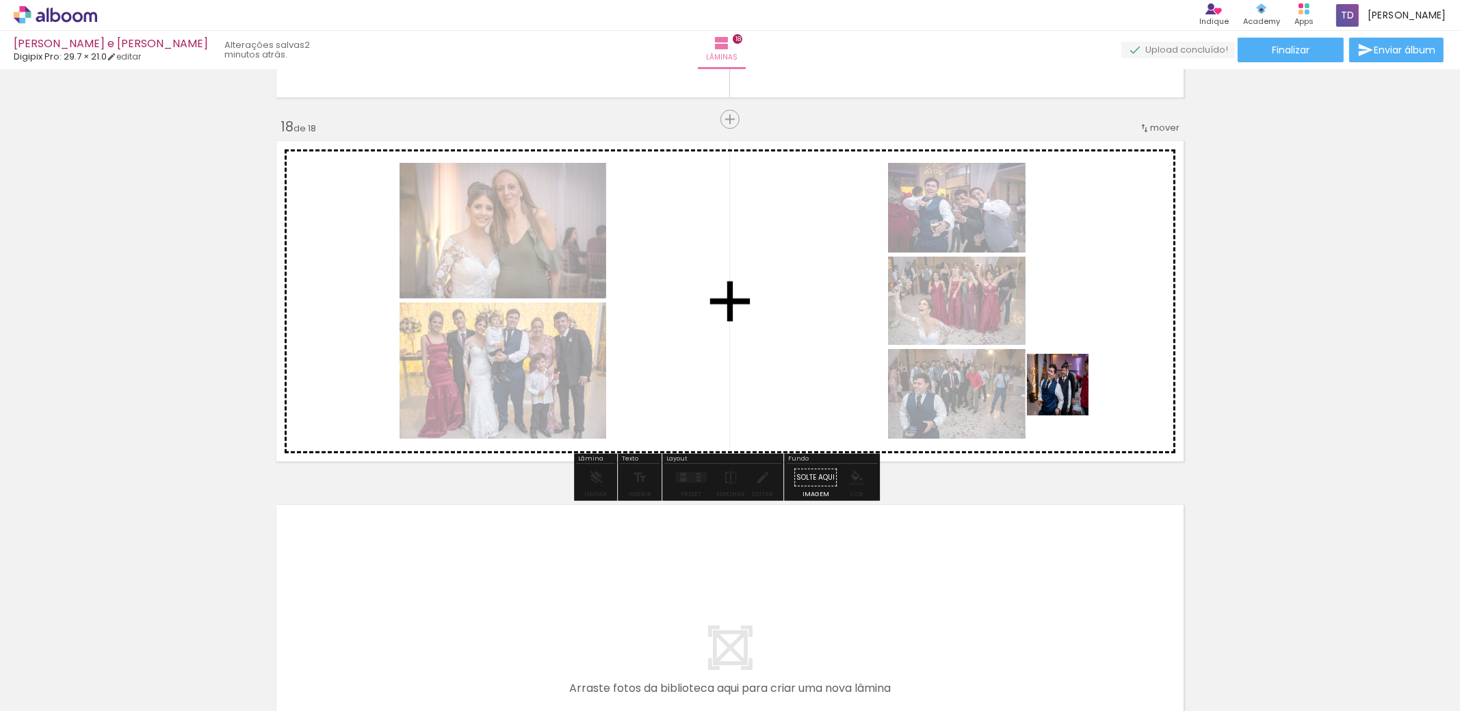
drag, startPoint x: 1164, startPoint y: 626, endPoint x: 1117, endPoint y: 458, distance: 174.2
click at [1052, 332] on quentale-workspace at bounding box center [730, 355] width 1460 height 711
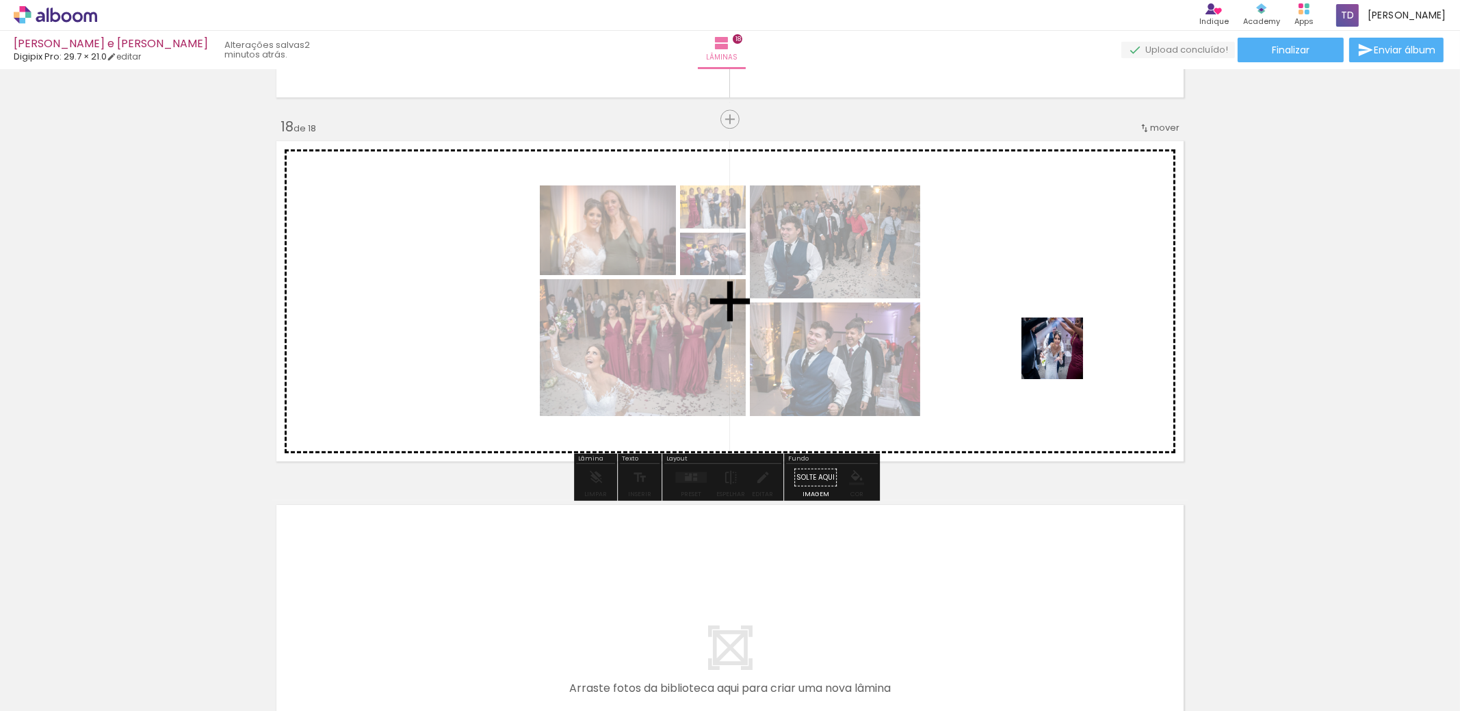
drag, startPoint x: 1258, startPoint y: 662, endPoint x: 1063, endPoint y: 359, distance: 361.0
click at [1063, 359] on quentale-workspace at bounding box center [730, 355] width 1460 height 711
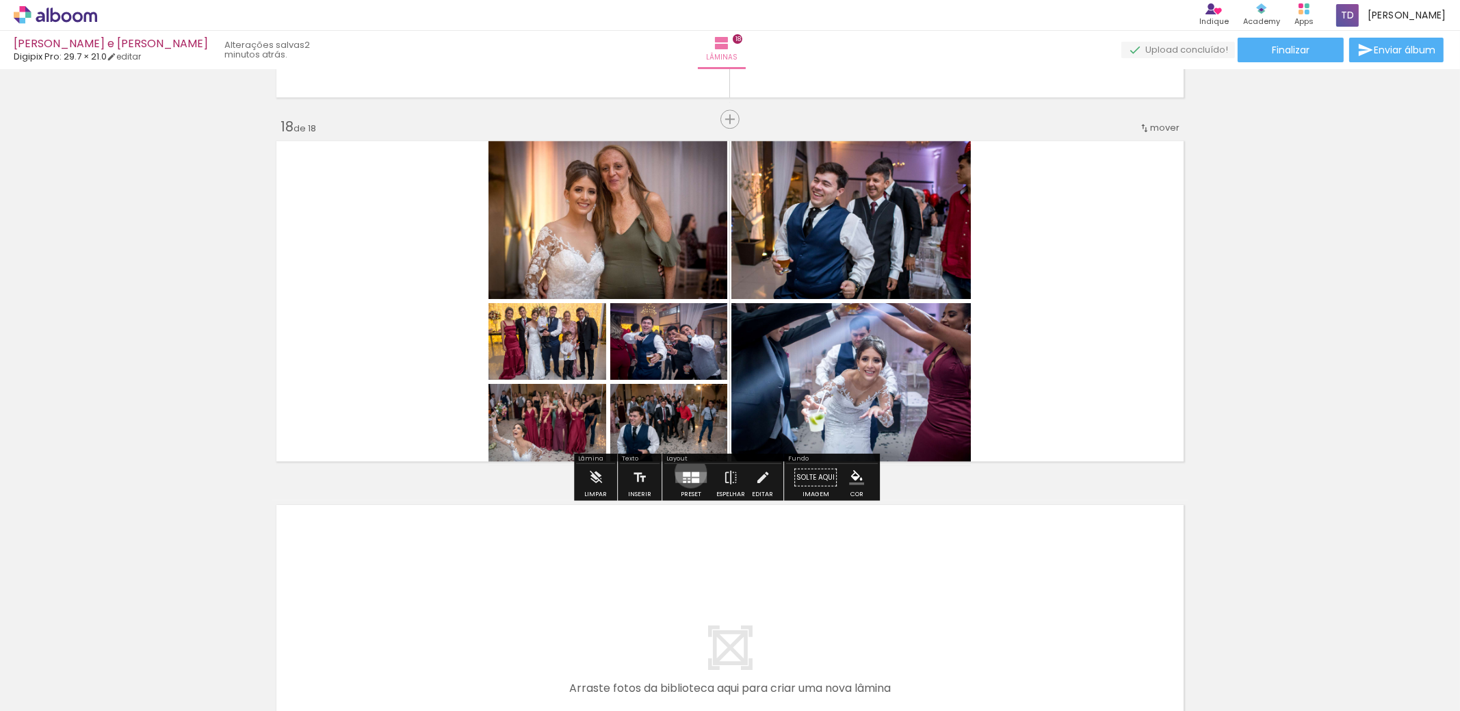
click at [692, 471] on div at bounding box center [696, 473] width 8 height 5
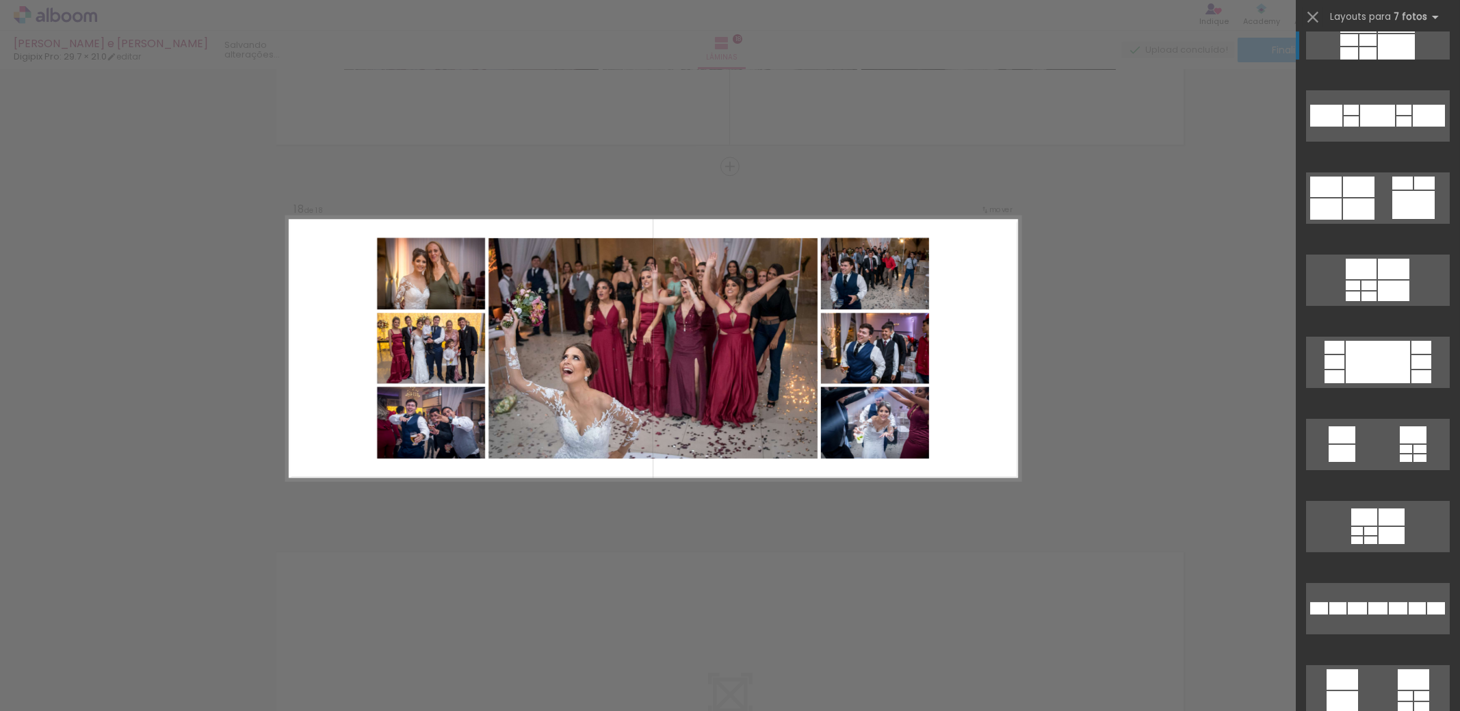
scroll to position [0, 0]
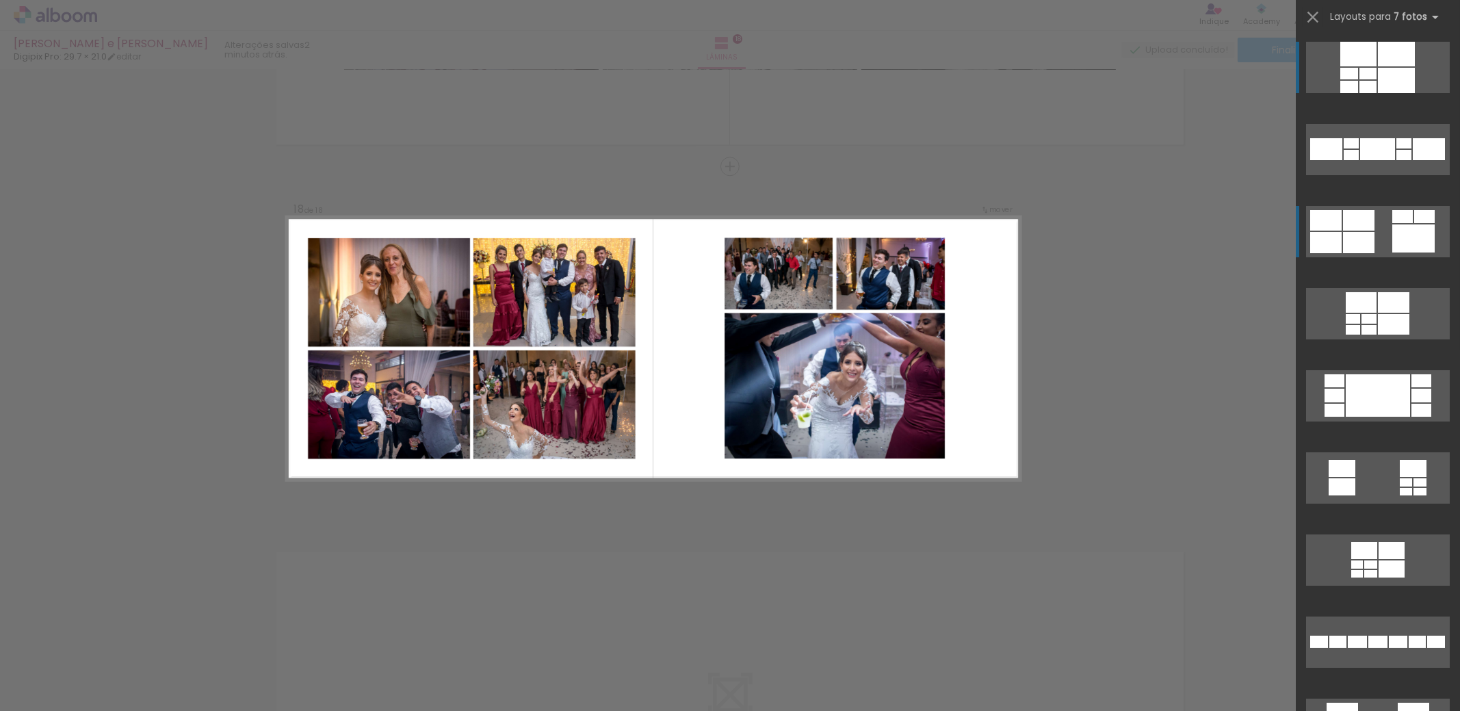
click at [1379, 227] on quentale-layouter at bounding box center [1378, 231] width 144 height 51
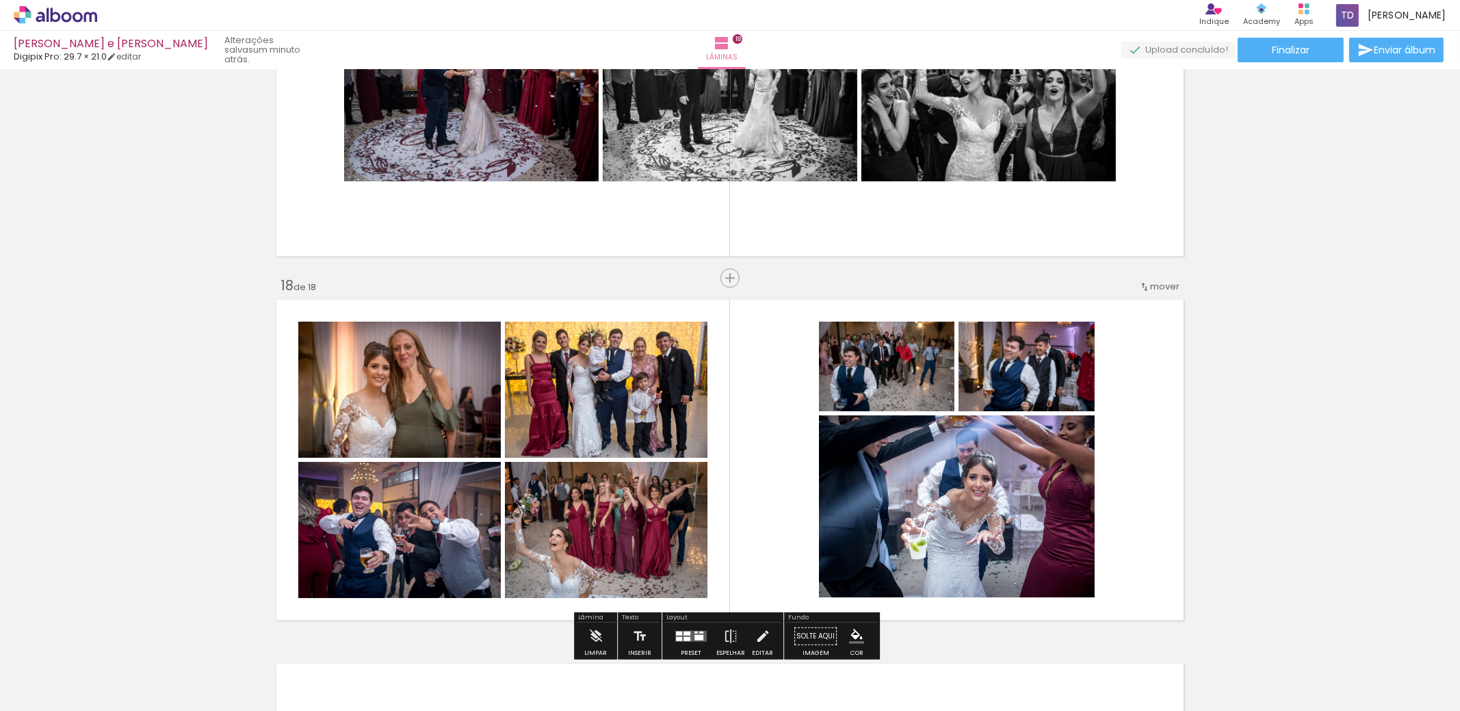
scroll to position [6139, 0]
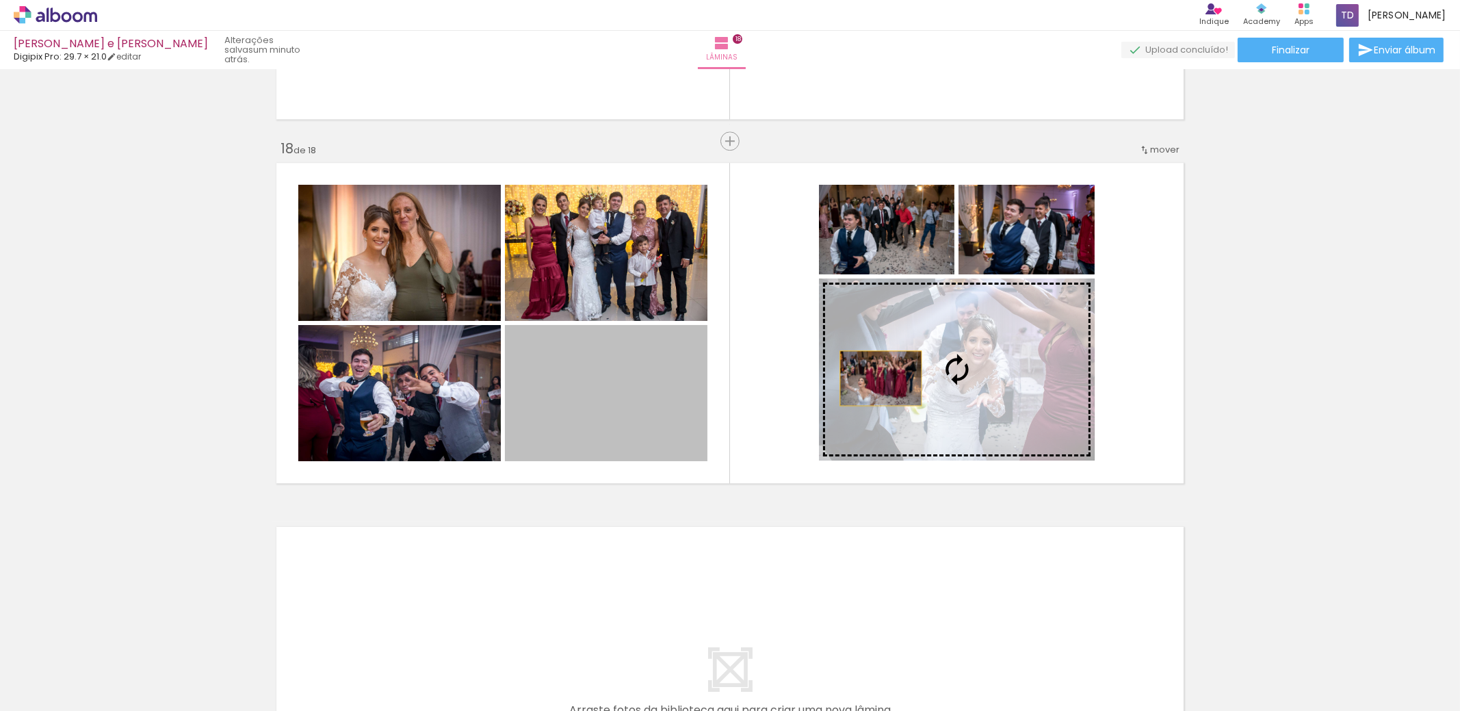
drag, startPoint x: 568, startPoint y: 400, endPoint x: 908, endPoint y: 375, distance: 341.0
click at [0, 0] on slot at bounding box center [0, 0] width 0 height 0
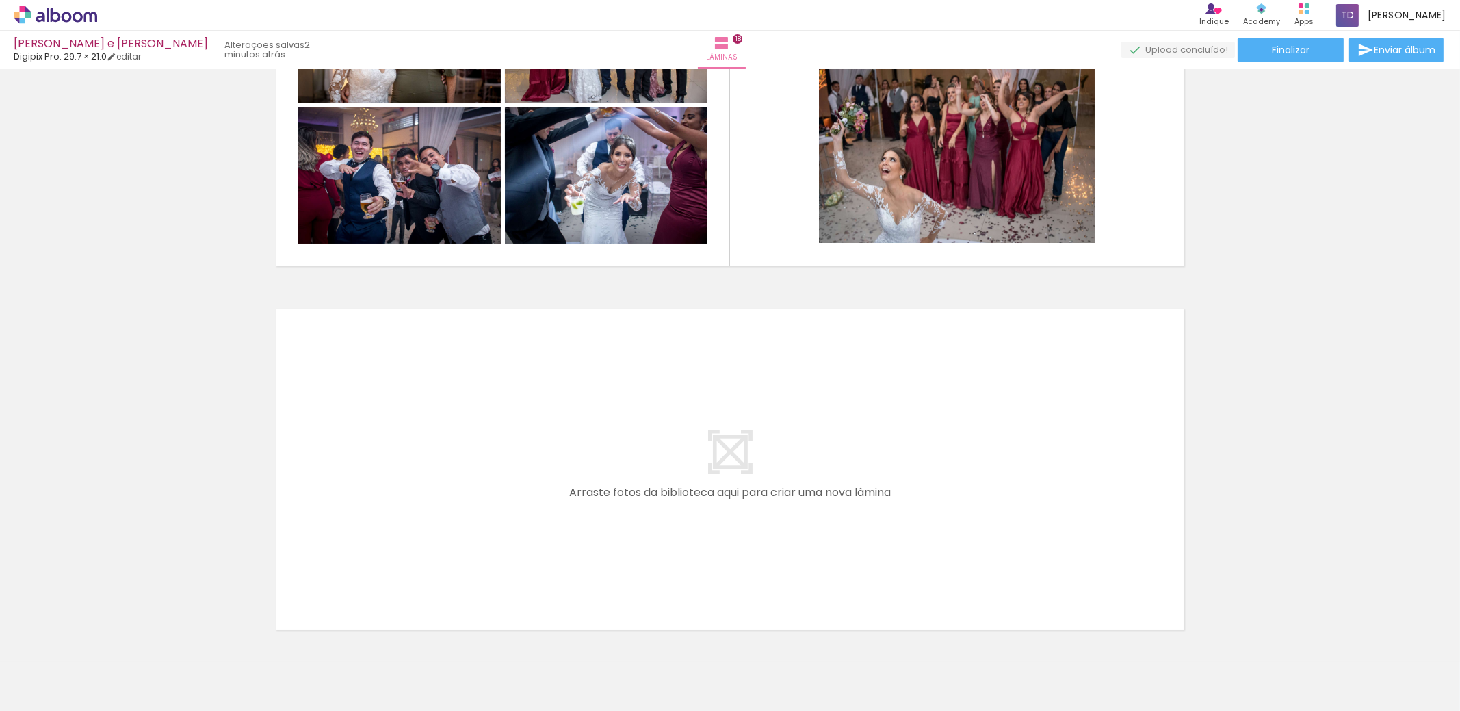
scroll to position [6413, 0]
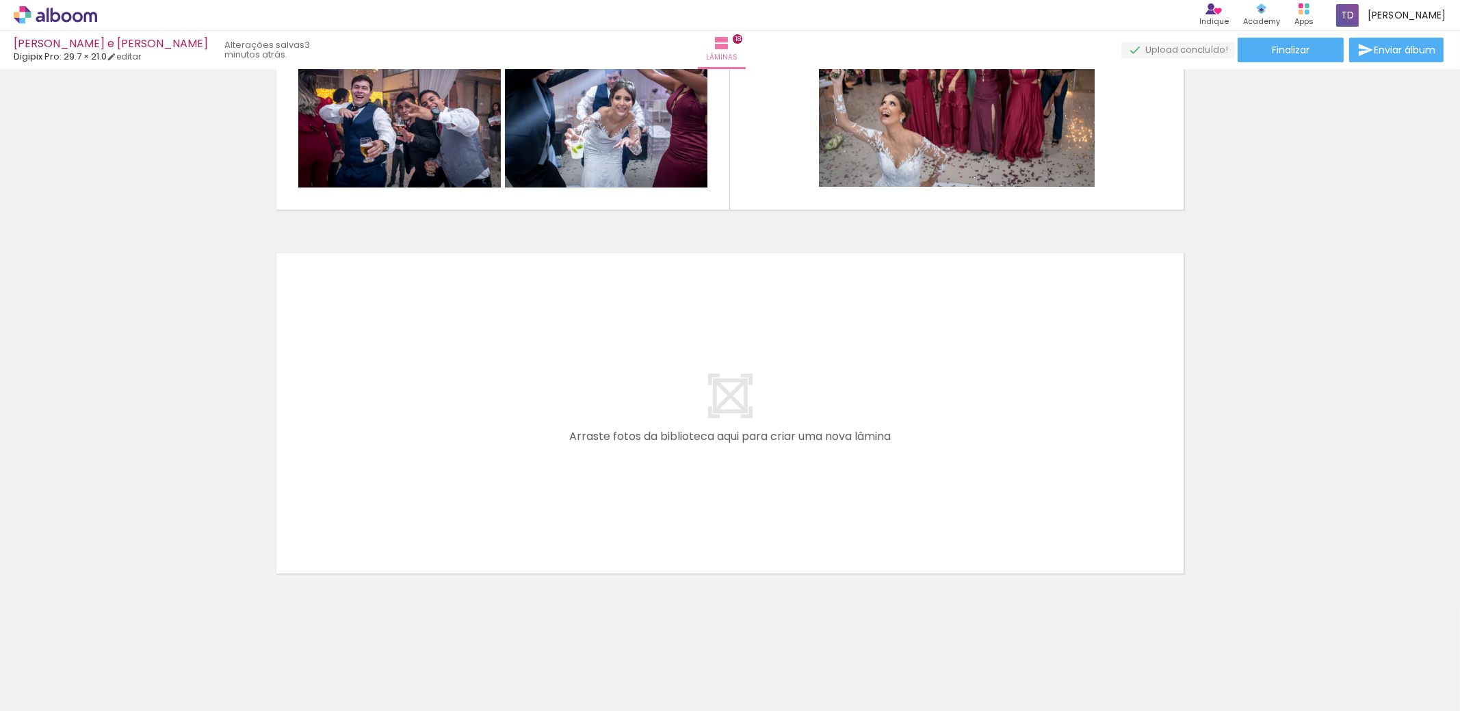
scroll to position [0, 3408]
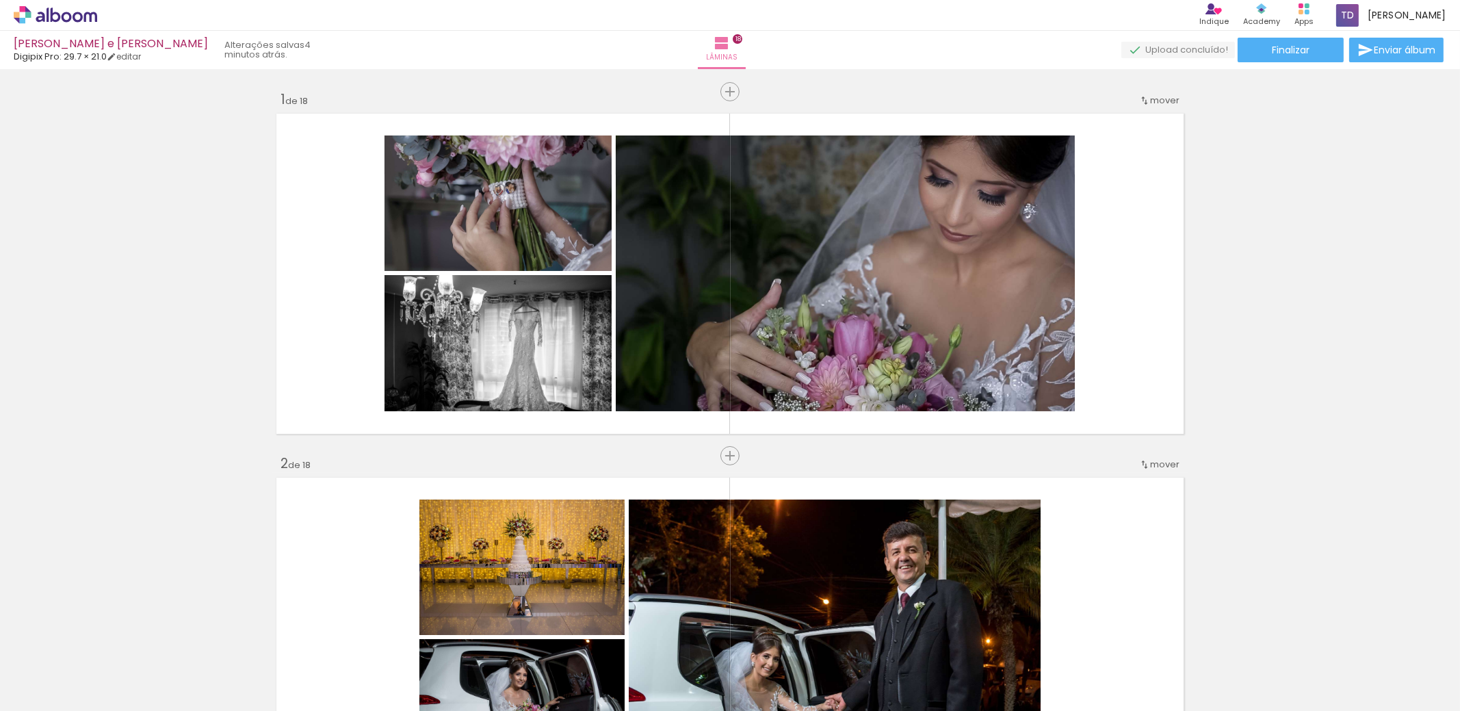
scroll to position [0, 3408]
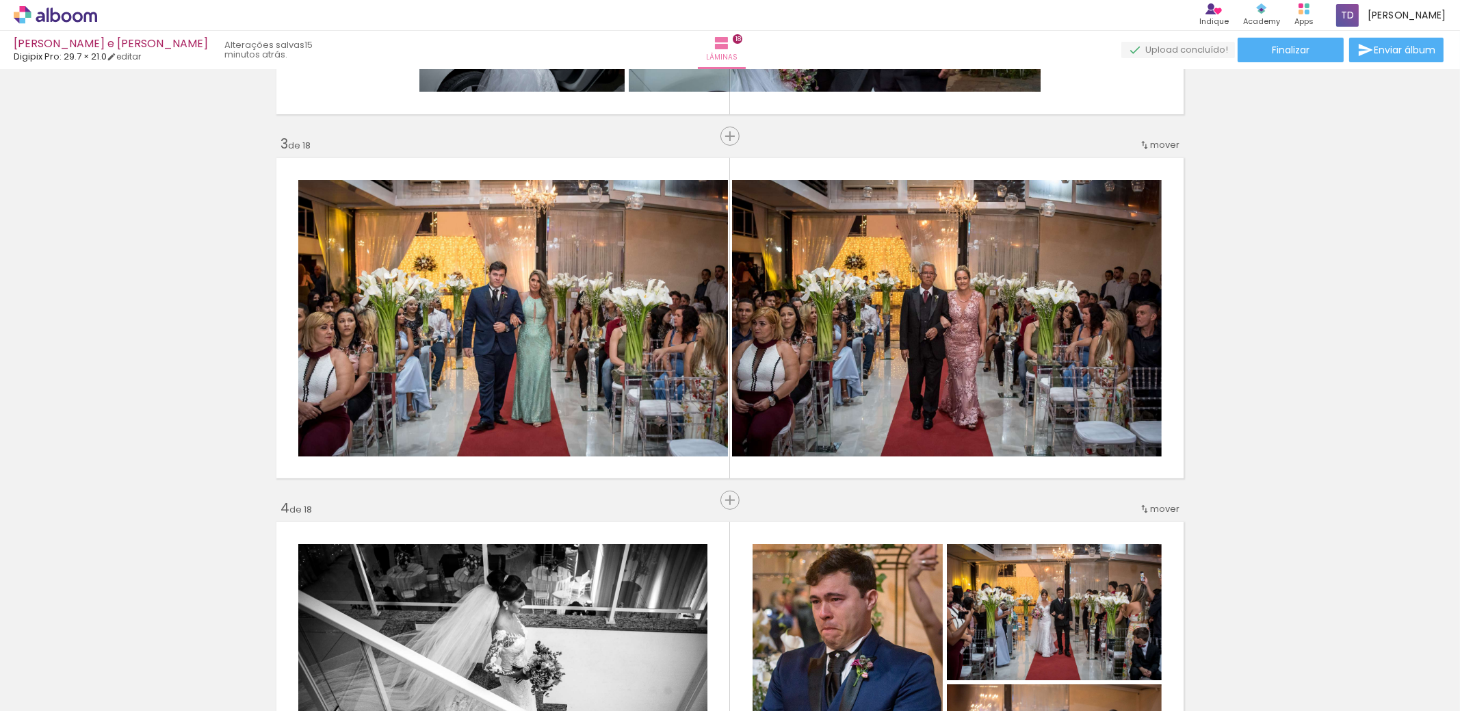
scroll to position [1093, 0]
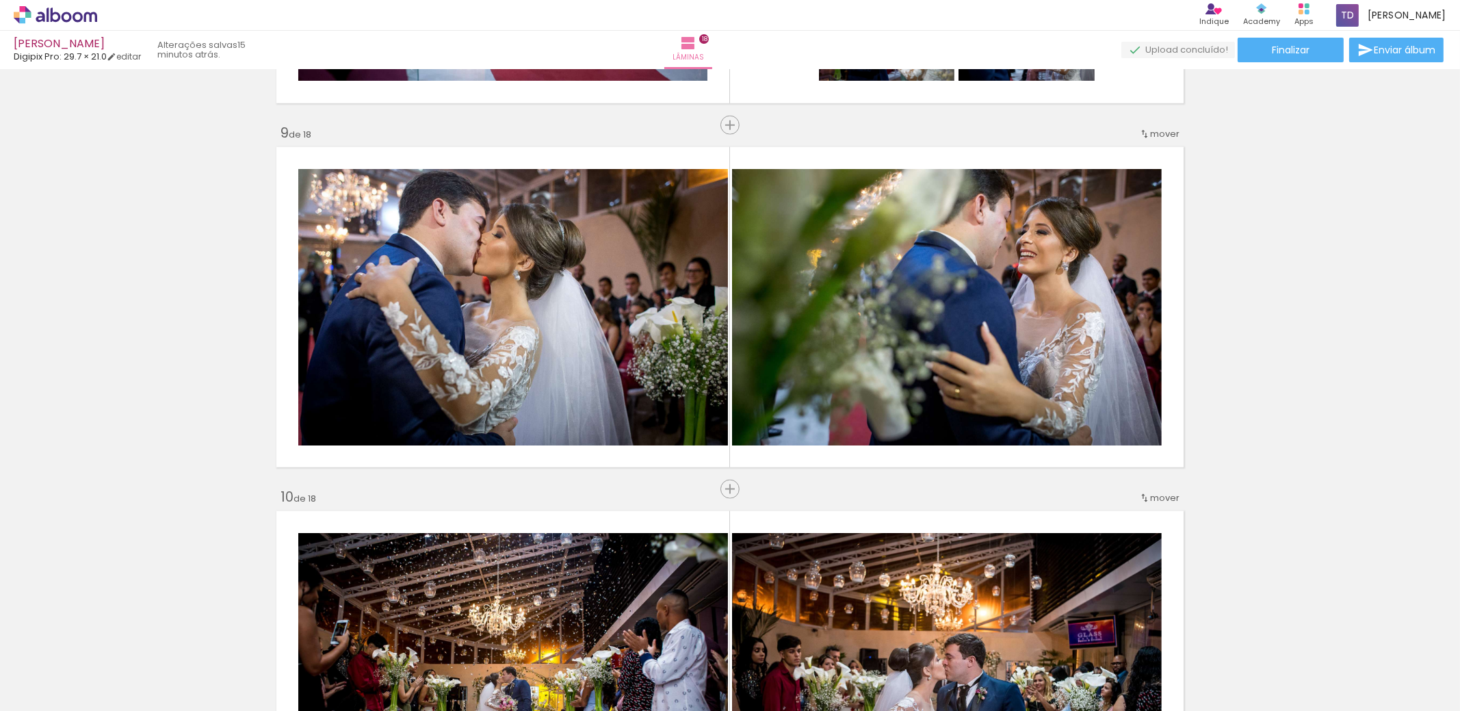
scroll to position [2444, 0]
